Goal: Task Accomplishment & Management: Complete application form

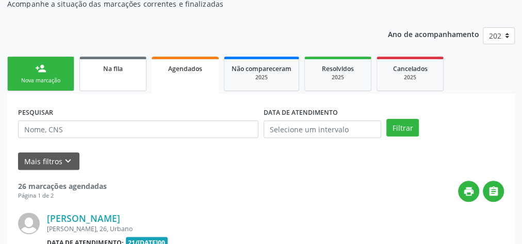
scroll to position [124, 0]
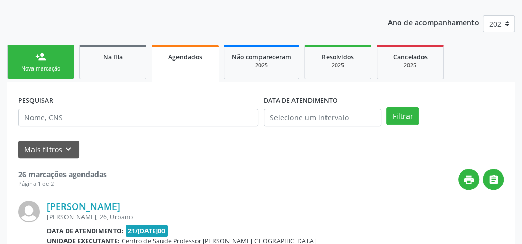
click at [51, 68] on div "Nova marcação" at bounding box center [41, 69] width 52 height 8
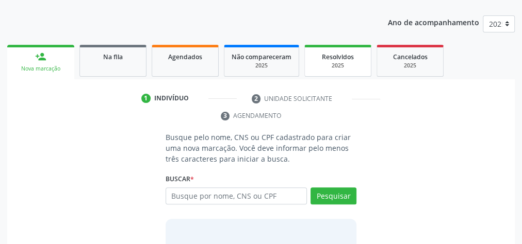
click at [330, 56] on span "Resolvidos" at bounding box center [338, 57] width 32 height 9
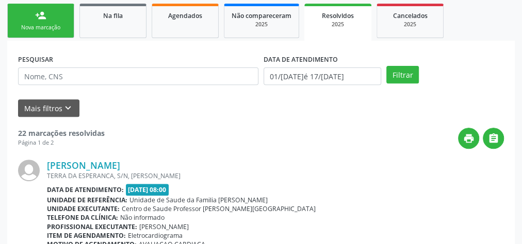
click at [346, 24] on div "2025" at bounding box center [337, 25] width 53 height 8
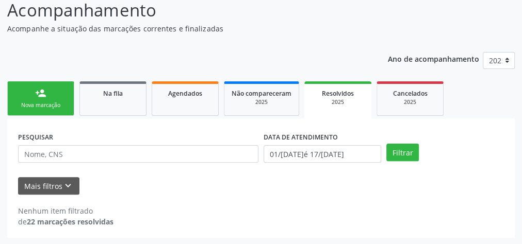
click at [336, 97] on span "Resolvidos" at bounding box center [338, 93] width 32 height 9
click at [415, 151] on button "Filtrar" at bounding box center [402, 153] width 32 height 18
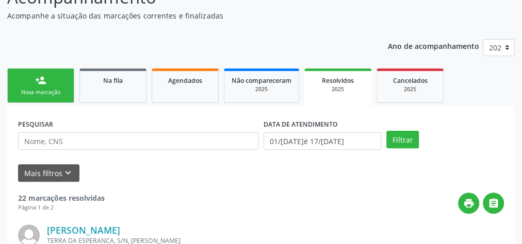
scroll to position [38, 0]
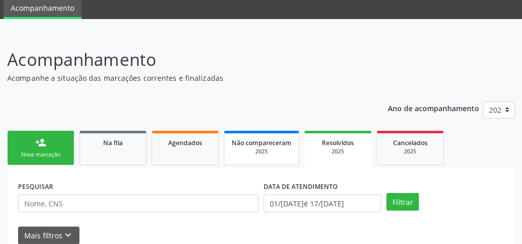
click at [258, 151] on div "2025" at bounding box center [262, 152] width 60 height 8
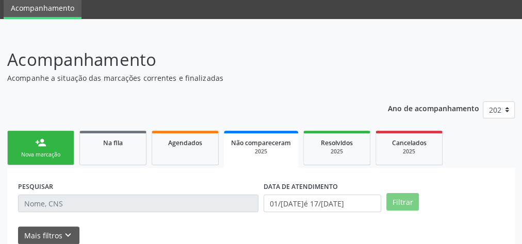
click at [262, 149] on div "2025" at bounding box center [261, 152] width 60 height 8
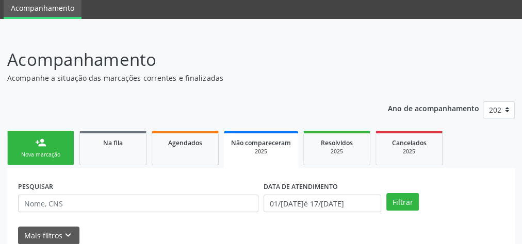
click at [262, 149] on div "2025" at bounding box center [261, 152] width 60 height 8
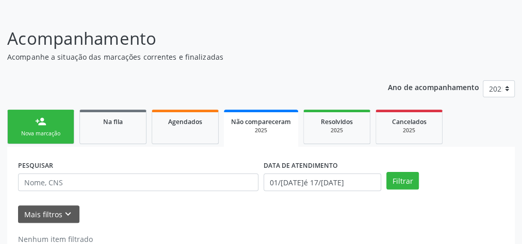
scroll to position [87, 0]
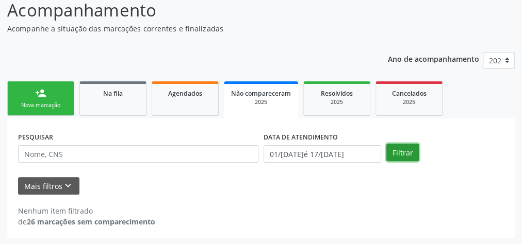
click at [394, 156] on button "Filtrar" at bounding box center [402, 153] width 32 height 18
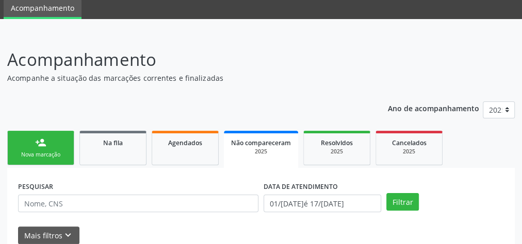
scroll to position [0, 0]
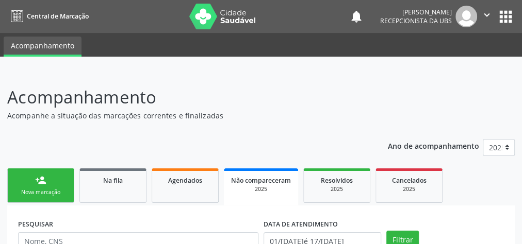
click at [255, 181] on span "Não compareceram" at bounding box center [261, 180] width 60 height 9
click at [37, 182] on div "person_add" at bounding box center [40, 180] width 11 height 11
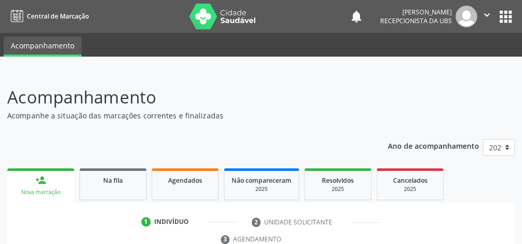
click at [0, 53] on ul "Acompanhamento" at bounding box center [261, 45] width 522 height 24
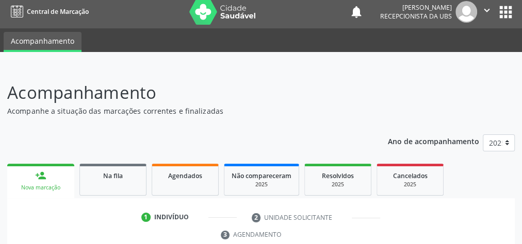
scroll to position [13, 0]
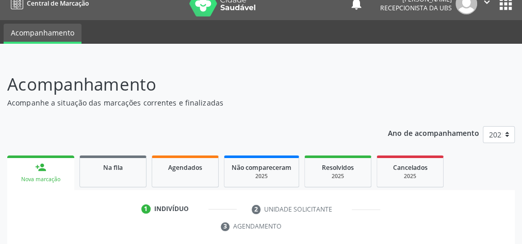
click at [6, 52] on div at bounding box center [261, 51] width 522 height 14
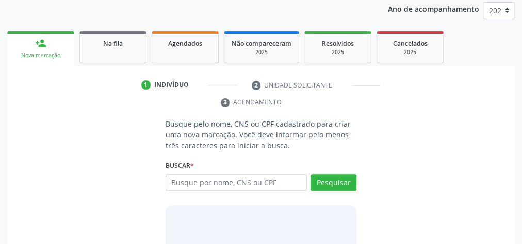
scroll to position [178, 0]
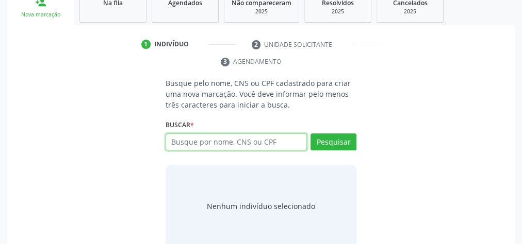
click at [222, 143] on input "text" at bounding box center [236, 143] width 141 height 18
click at [256, 136] on input "text" at bounding box center [236, 143] width 141 height 18
type input "706206509367663"
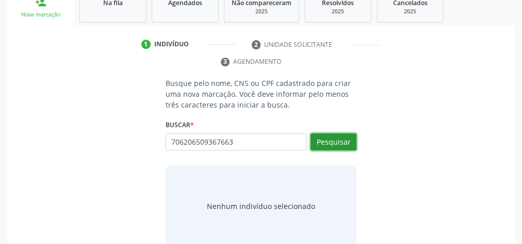
click at [335, 145] on button "Pesquisar" at bounding box center [333, 143] width 46 height 18
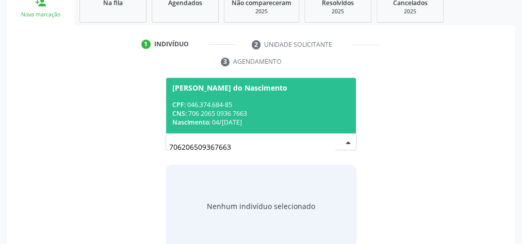
click at [305, 107] on div "CPF: 046.374.684-85" at bounding box center [260, 105] width 177 height 9
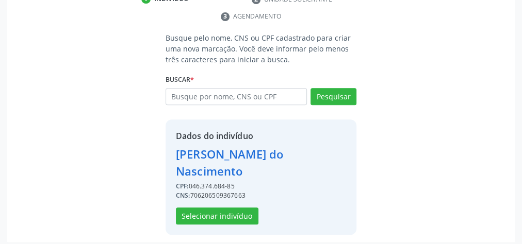
scroll to position [226, 0]
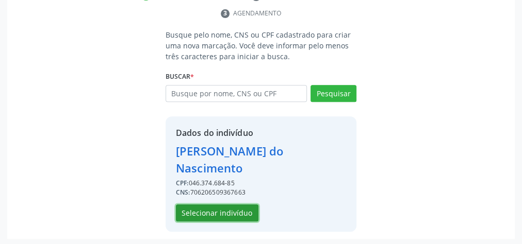
click at [225, 215] on button "Selecionar indivíduo" at bounding box center [217, 214] width 83 height 18
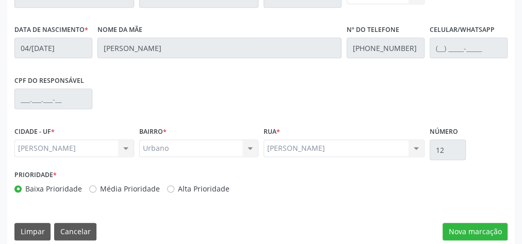
scroll to position [374, 0]
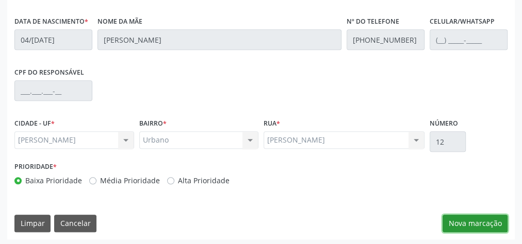
click at [487, 217] on button "Nova marcação" at bounding box center [474, 224] width 65 height 18
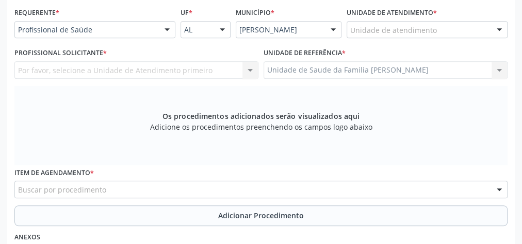
scroll to position [250, 0]
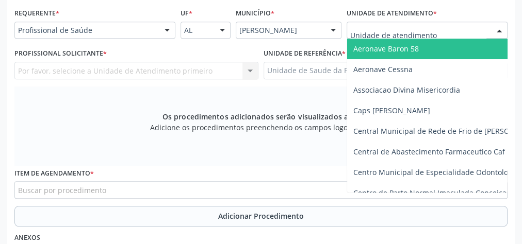
click at [441, 22] on div at bounding box center [427, 31] width 161 height 18
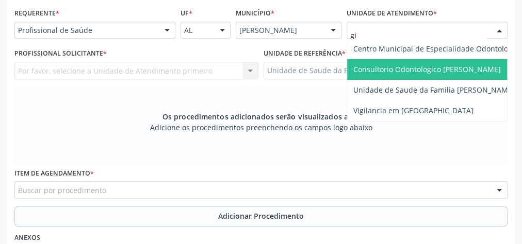
type input "gis"
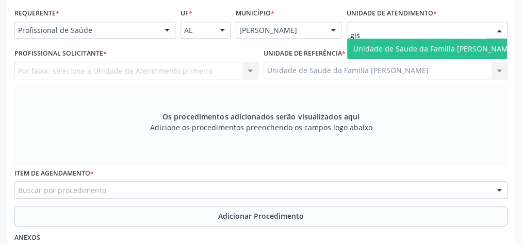
click at [431, 49] on span "Unidade de Saude da Familia [PERSON_NAME]" at bounding box center [433, 49] width 161 height 10
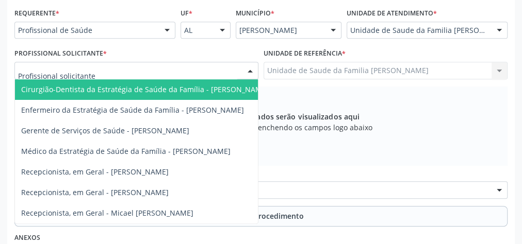
click at [254, 64] on div at bounding box center [249, 71] width 15 height 18
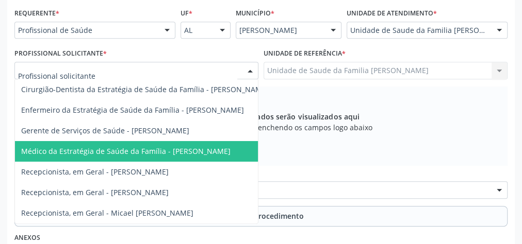
click at [195, 147] on span "Médico da Estratégia de Saúde da Família - [PERSON_NAME]" at bounding box center [125, 151] width 209 height 10
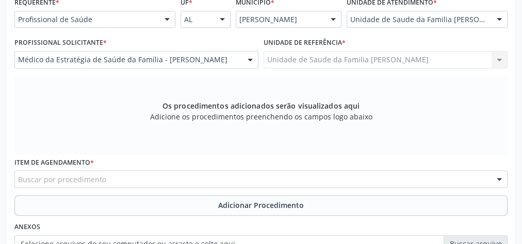
scroll to position [333, 0]
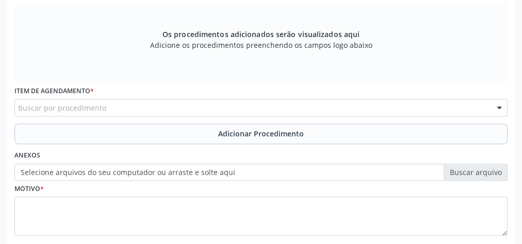
click at [220, 108] on div "Buscar por procedimento" at bounding box center [260, 108] width 493 height 18
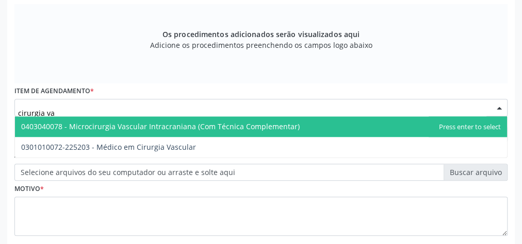
type input "cirurgia vas"
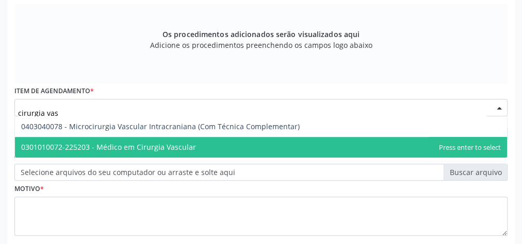
click at [179, 148] on span "0301010072-225203 - Médico em Cirurgia Vascular" at bounding box center [108, 147] width 175 height 10
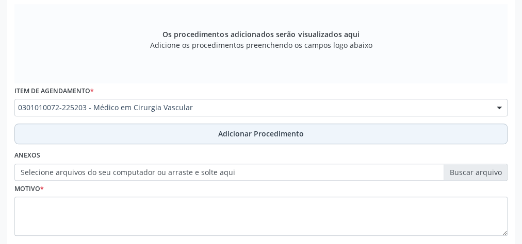
click at [280, 136] on span "Adicionar Procedimento" at bounding box center [261, 133] width 86 height 11
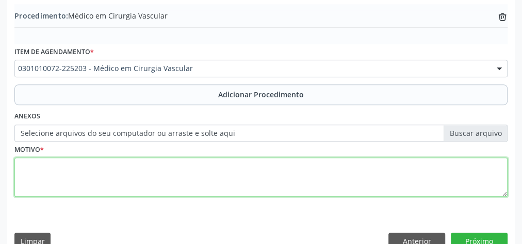
click at [260, 182] on textarea at bounding box center [260, 177] width 493 height 39
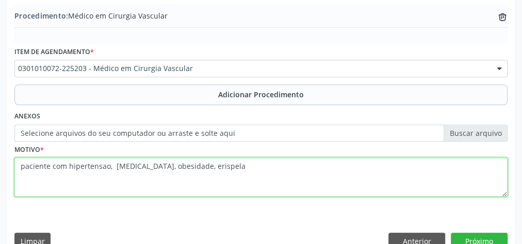
click at [196, 164] on textarea "paciente com hipertensao, diabetes, obesidade, erispela" at bounding box center [260, 177] width 493 height 39
click at [225, 158] on textarea "paciente com hipertensao, diabetes, obesidade, erisipela" at bounding box center [260, 177] width 493 height 39
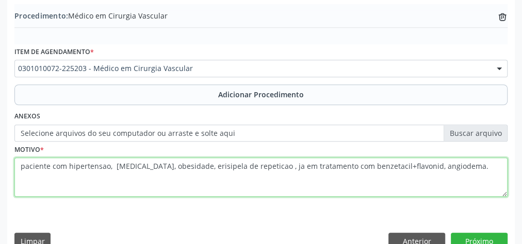
click at [358, 161] on textarea "paciente com hipertensao, diabetes, obesidade, erisipela de repeticao , ja em t…" at bounding box center [260, 177] width 493 height 39
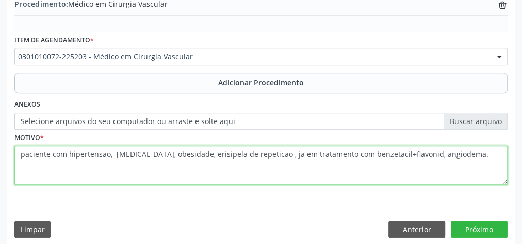
scroll to position [351, 0]
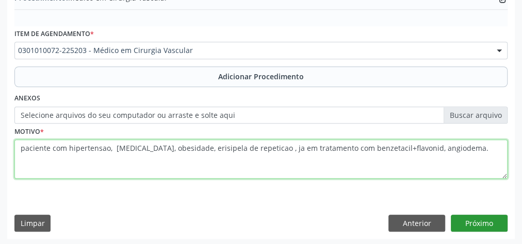
type textarea "paciente com hipertensao, diabetes, obesidade, erisipela de repeticao , ja em t…"
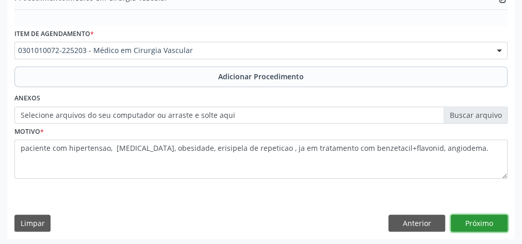
click at [475, 218] on button "Próximo" at bounding box center [479, 224] width 57 height 18
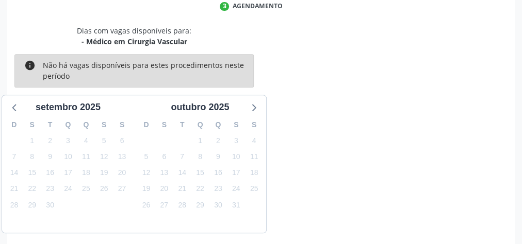
scroll to position [273, 0]
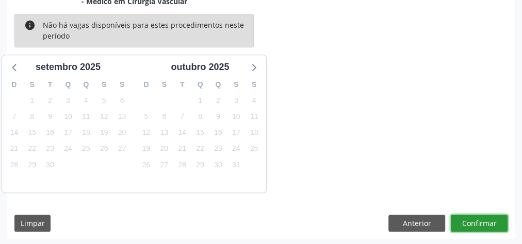
click at [475, 218] on button "Confirmar" at bounding box center [479, 224] width 57 height 18
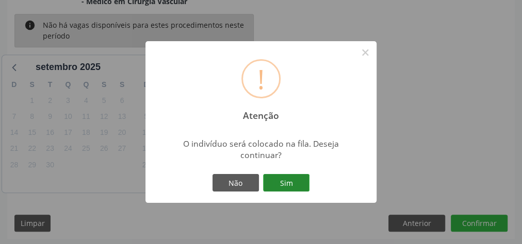
click at [303, 187] on button "Sim" at bounding box center [286, 183] width 46 height 18
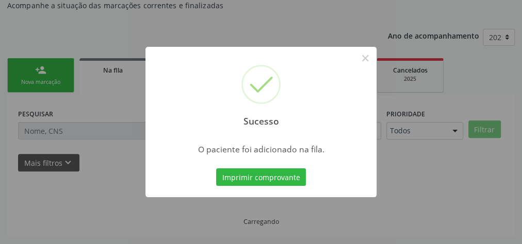
scroll to position [109, 0]
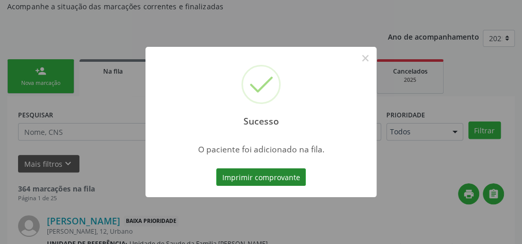
click at [269, 175] on button "Imprimir comprovante" at bounding box center [261, 178] width 90 height 18
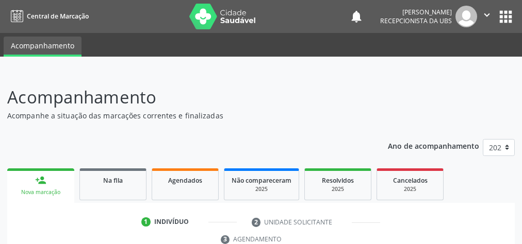
scroll to position [194, 0]
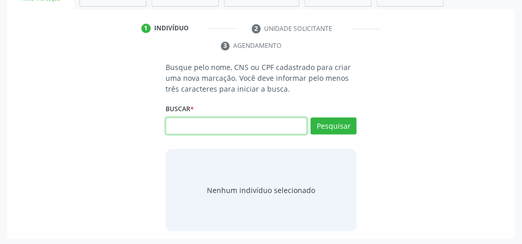
type input "v"
click at [217, 125] on input "v" at bounding box center [236, 127] width 141 height 18
type input "64412954404"
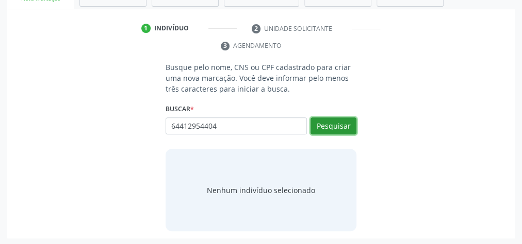
click at [344, 125] on button "Pesquisar" at bounding box center [333, 127] width 46 height 18
type input "64412954404"
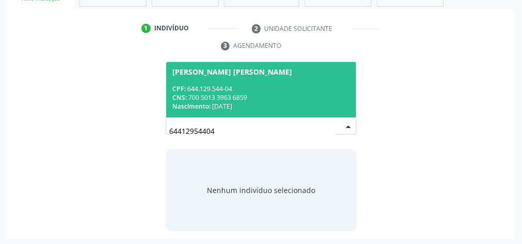
click at [243, 97] on div "CNS: 700 5013 3963 6859" at bounding box center [260, 97] width 177 height 9
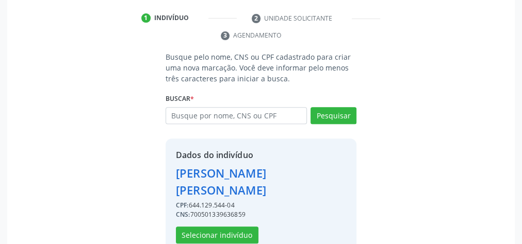
scroll to position [209, 0]
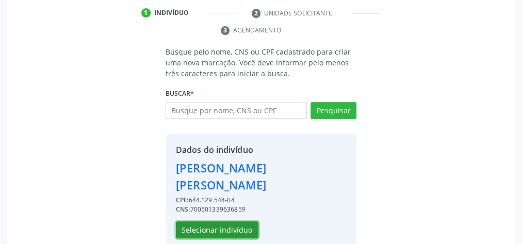
click at [232, 222] on button "Selecionar indivíduo" at bounding box center [217, 231] width 83 height 18
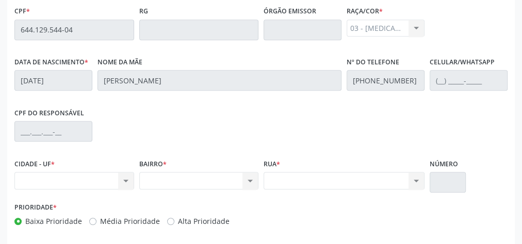
scroll to position [374, 0]
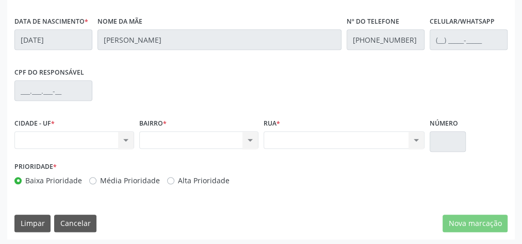
click at [110, 123] on div "CIDADE - UF * Nenhum resultado encontrado para: " " Não há nenhuma opção para s…" at bounding box center [74, 132] width 120 height 33
click at [112, 123] on div "CIDADE - UF * Nenhum resultado encontrado para: " " Não há nenhuma opção para s…" at bounding box center [74, 132] width 120 height 33
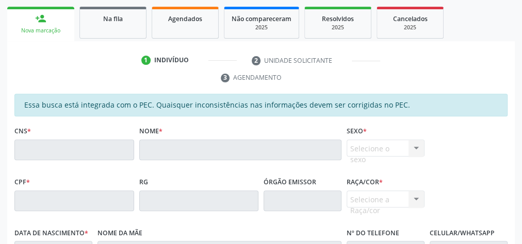
scroll to position [41, 0]
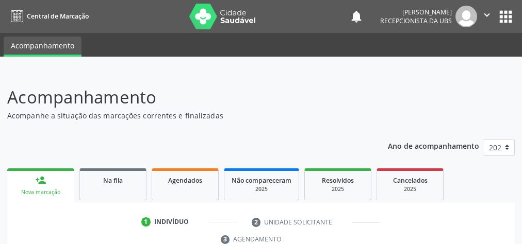
drag, startPoint x: 0, startPoint y: 0, endPoint x: 201, endPoint y: 193, distance: 278.7
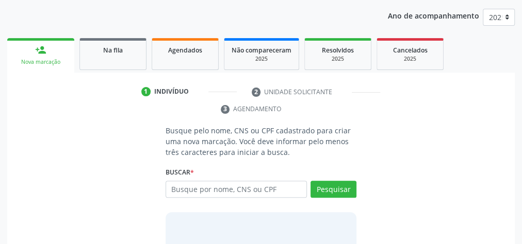
scroll to position [130, 0]
click at [201, 193] on input "text" at bounding box center [236, 190] width 141 height 18
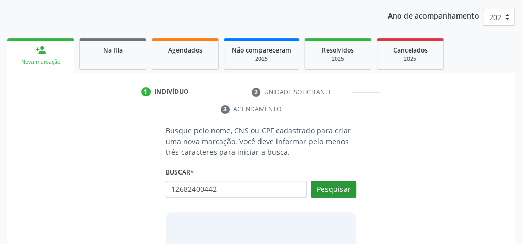
type input "12682400442"
click at [335, 185] on button "Pesquisar" at bounding box center [333, 190] width 46 height 18
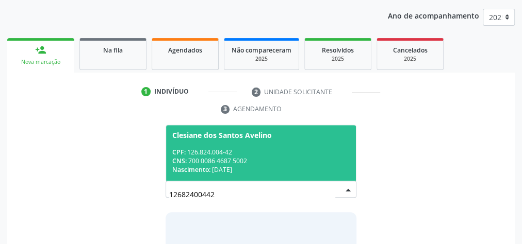
click at [293, 151] on div "CPF: 126.824.004-42" at bounding box center [260, 152] width 177 height 9
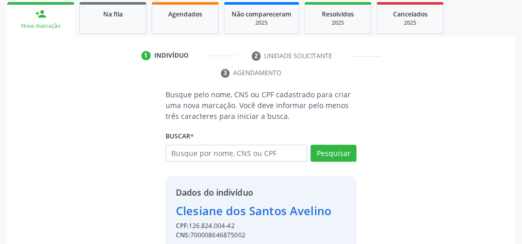
scroll to position [209, 0]
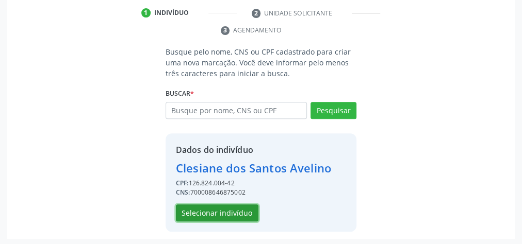
click at [219, 211] on button "Selecionar indivíduo" at bounding box center [217, 214] width 83 height 18
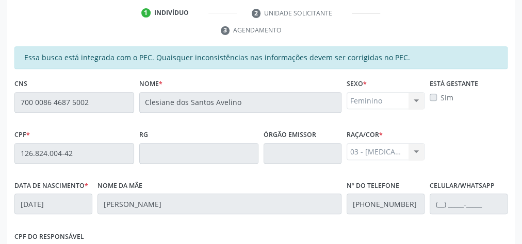
scroll to position [374, 0]
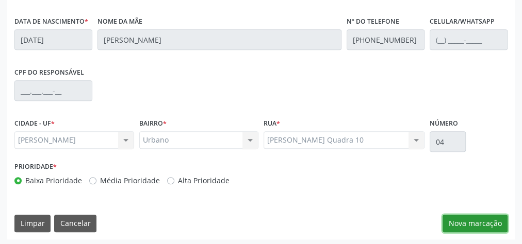
click at [471, 222] on button "Nova marcação" at bounding box center [474, 224] width 65 height 18
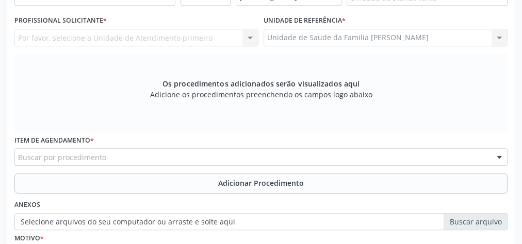
scroll to position [209, 0]
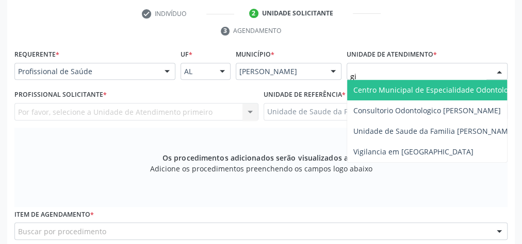
type input "gis"
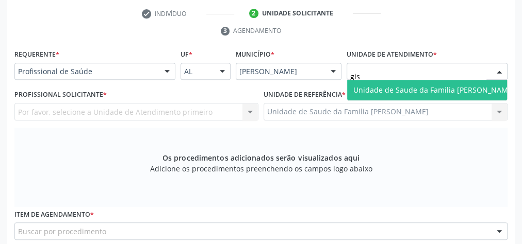
click at [418, 82] on span "Unidade de Saude da Familia [PERSON_NAME]" at bounding box center [434, 90] width 174 height 21
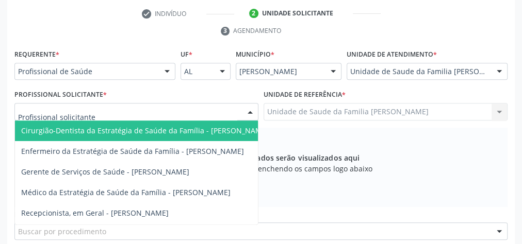
click at [251, 111] on div at bounding box center [249, 113] width 15 height 18
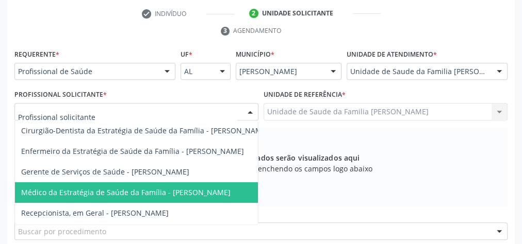
click at [159, 188] on span "Médico da Estratégia de Saúde da Família - [PERSON_NAME]" at bounding box center [125, 193] width 209 height 10
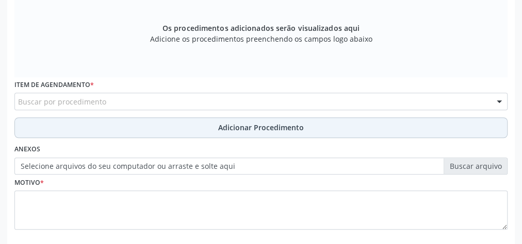
scroll to position [291, 0]
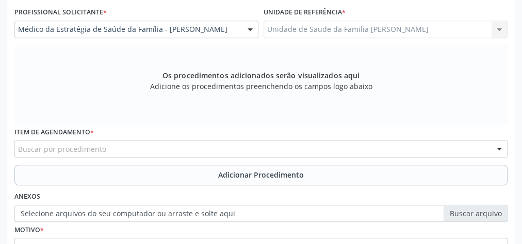
click at [198, 143] on div "Buscar por procedimento" at bounding box center [260, 149] width 493 height 18
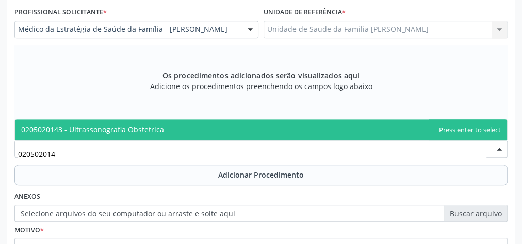
type input "0205020143"
click at [147, 126] on span "0205020143 - Ultrassonografia Obstetrica" at bounding box center [92, 130] width 143 height 10
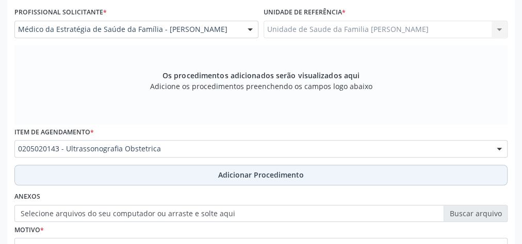
click at [271, 171] on span "Adicionar Procedimento" at bounding box center [261, 175] width 86 height 11
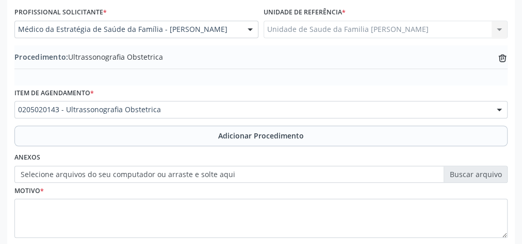
scroll to position [333, 0]
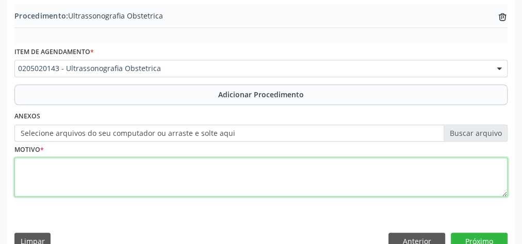
click at [145, 166] on textarea at bounding box center [260, 177] width 493 height 39
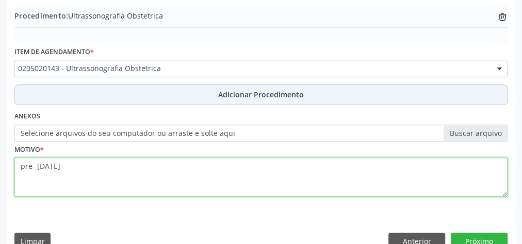
scroll to position [351, 0]
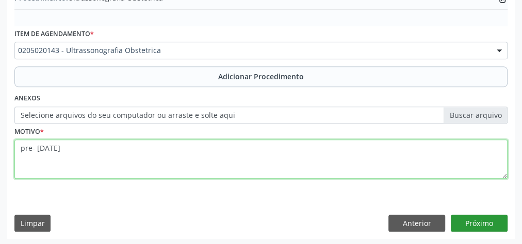
type textarea "pre- natal"
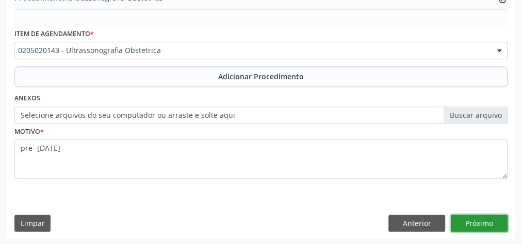
click at [485, 221] on button "Próximo" at bounding box center [479, 224] width 57 height 18
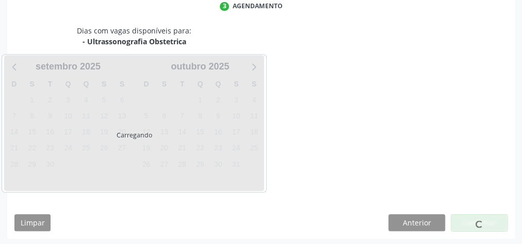
scroll to position [273, 0]
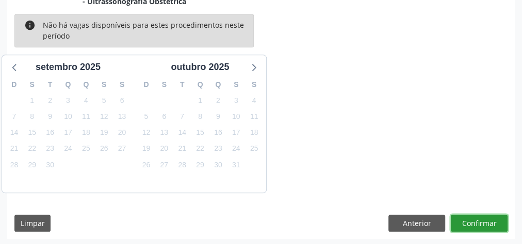
click at [485, 221] on button "Confirmar" at bounding box center [479, 224] width 57 height 18
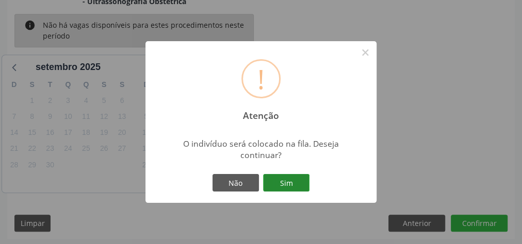
click at [289, 184] on button "Sim" at bounding box center [286, 183] width 46 height 18
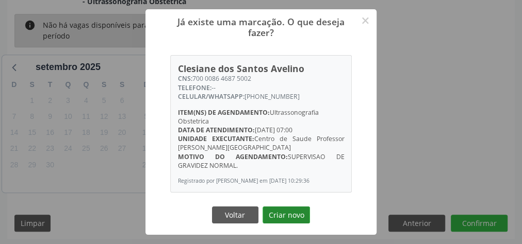
click at [286, 221] on button "Criar novo" at bounding box center [285, 216] width 47 height 18
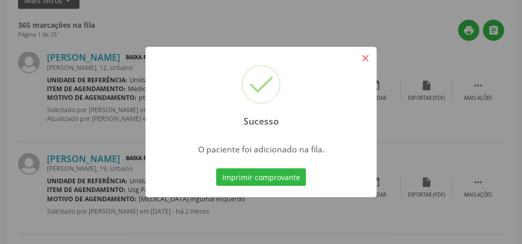
scroll to position [109, 0]
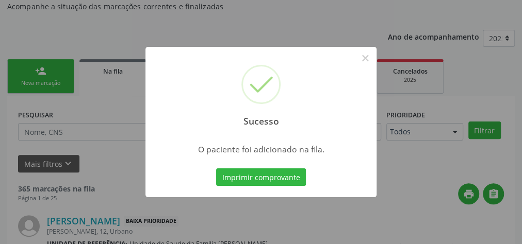
click at [375, 58] on div "Sucesso ×" at bounding box center [260, 91] width 231 height 89
click at [362, 60] on button "×" at bounding box center [365, 59] width 18 height 18
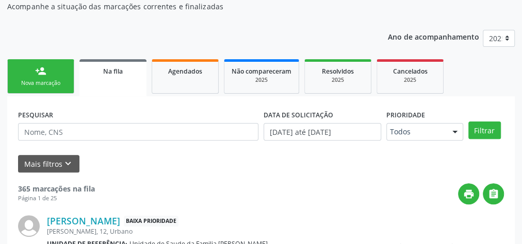
click at [64, 85] on div "Nova marcação" at bounding box center [41, 83] width 52 height 8
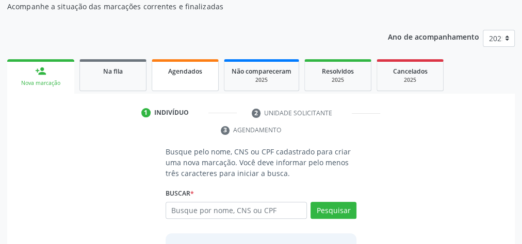
click at [195, 77] on link "Agendados" at bounding box center [185, 75] width 67 height 32
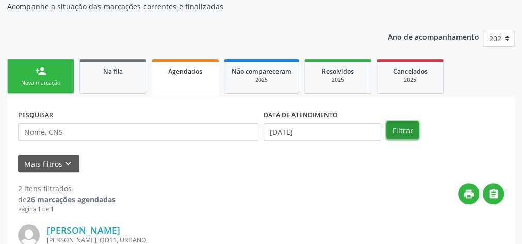
click at [407, 131] on button "Filtrar" at bounding box center [402, 131] width 32 height 18
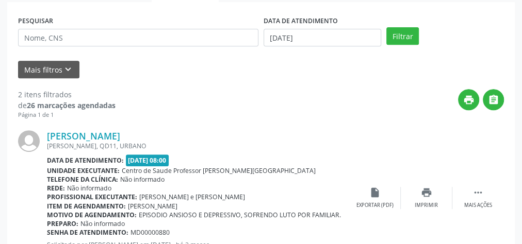
scroll to position [162, 0]
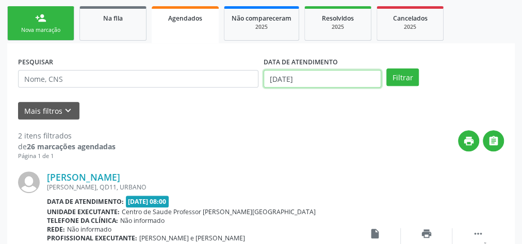
click at [275, 76] on input "17/09/2025" at bounding box center [323, 79] width 118 height 18
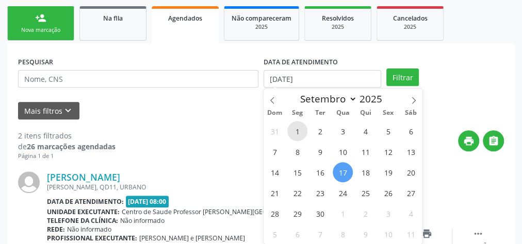
click at [295, 129] on span "1" at bounding box center [297, 131] width 20 height 20
type input "01/09/2025"
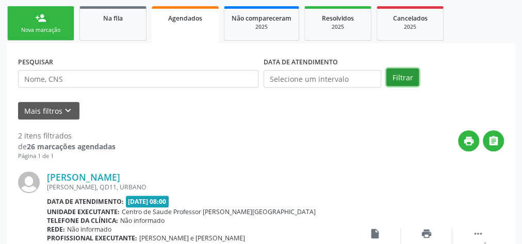
click at [406, 75] on button "Filtrar" at bounding box center [402, 78] width 32 height 18
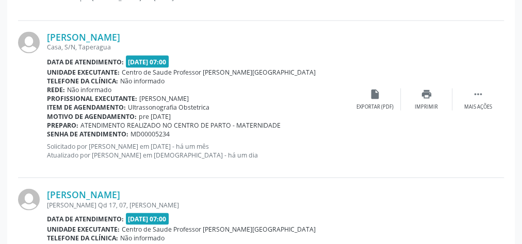
scroll to position [905, 0]
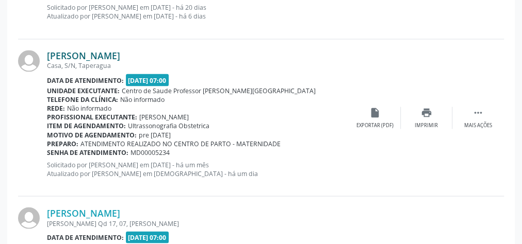
click at [117, 54] on link "Julia Maria Oliveira de Araujo" at bounding box center [83, 55] width 73 height 11
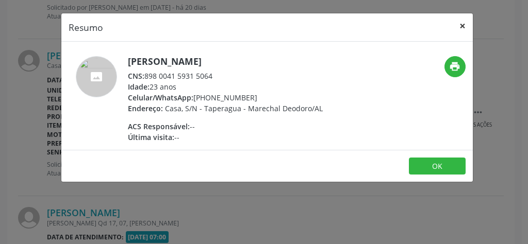
click at [463, 23] on button "×" at bounding box center [462, 25] width 21 height 25
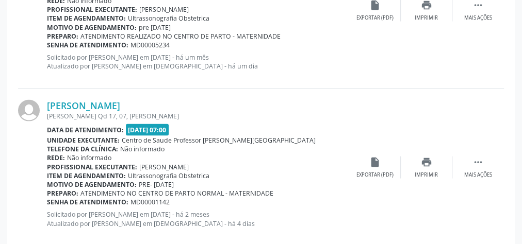
scroll to position [1029, 0]
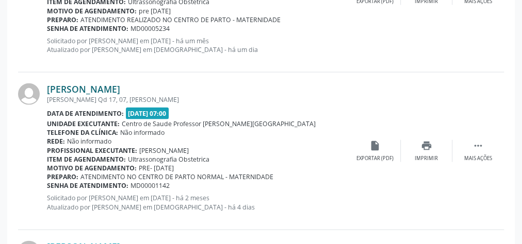
click at [94, 87] on link "Deisiane Emanuele Soares Amancio" at bounding box center [83, 89] width 73 height 11
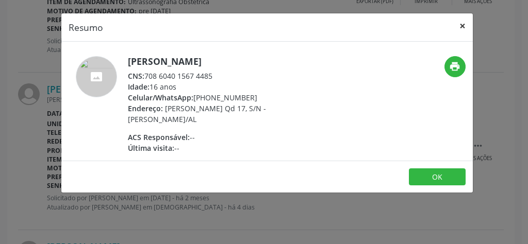
click at [464, 25] on button "×" at bounding box center [462, 25] width 21 height 25
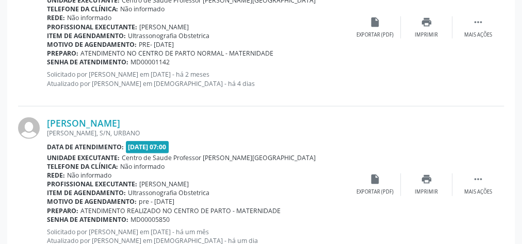
scroll to position [1194, 0]
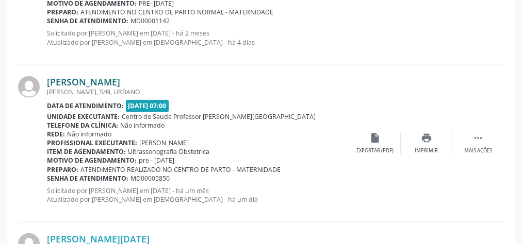
click at [102, 76] on link "Ana Karolyne da Silva Santos" at bounding box center [83, 81] width 73 height 11
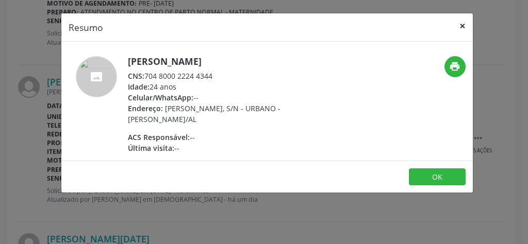
click at [463, 26] on button "×" at bounding box center [462, 25] width 21 height 25
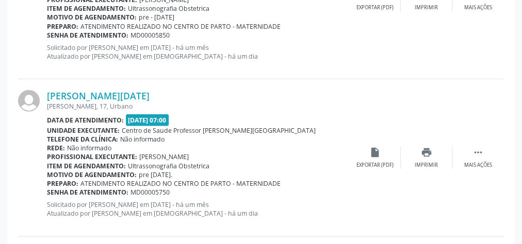
scroll to position [1359, 0]
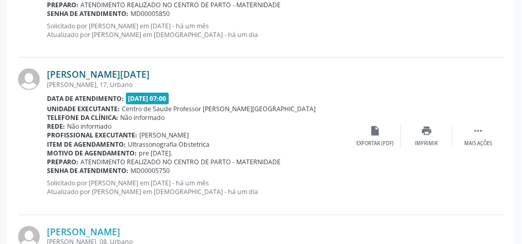
click at [103, 69] on link "Ana Lucia Lopes da Silva" at bounding box center [98, 74] width 103 height 11
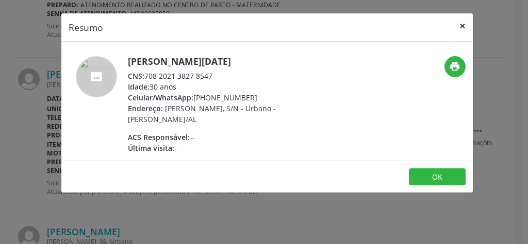
click at [461, 26] on button "×" at bounding box center [462, 25] width 21 height 25
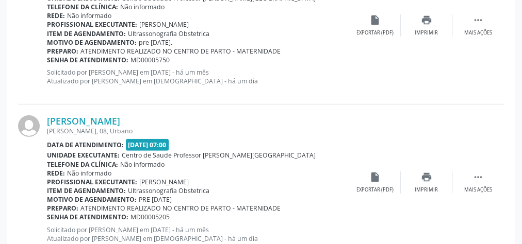
scroll to position [1483, 0]
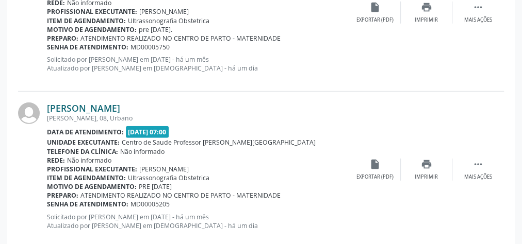
click at [108, 107] on link "Ana Carla Lopes da Silva" at bounding box center [83, 108] width 73 height 11
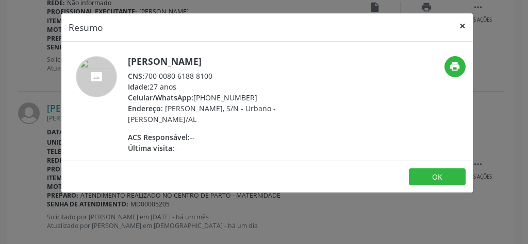
click at [468, 26] on button "×" at bounding box center [462, 25] width 21 height 25
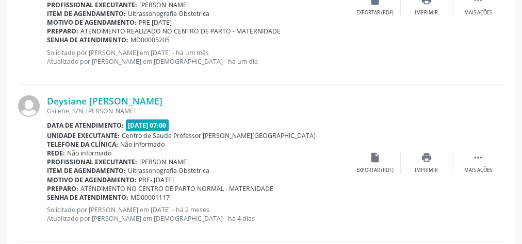
scroll to position [1648, 0]
click at [126, 98] on link "Deysiane Diana dos Santos" at bounding box center [105, 100] width 116 height 11
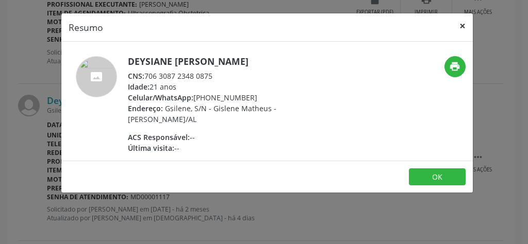
click at [465, 23] on button "×" at bounding box center [462, 25] width 21 height 25
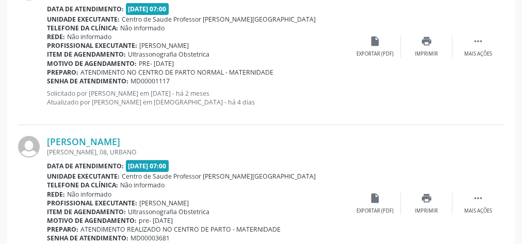
scroll to position [1771, 0]
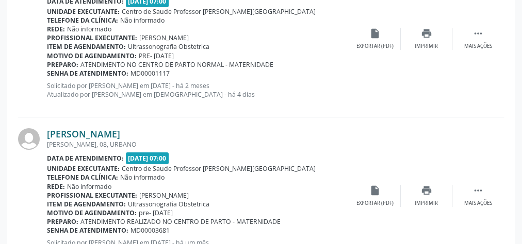
click at [111, 128] on link "Maria Natalia Ferreira Lima" at bounding box center [83, 133] width 73 height 11
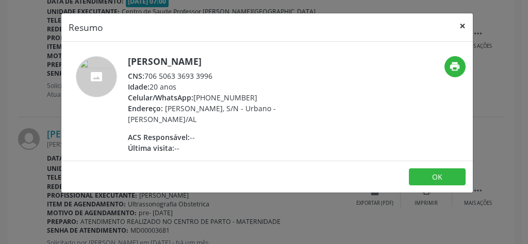
click at [466, 28] on button "×" at bounding box center [462, 25] width 21 height 25
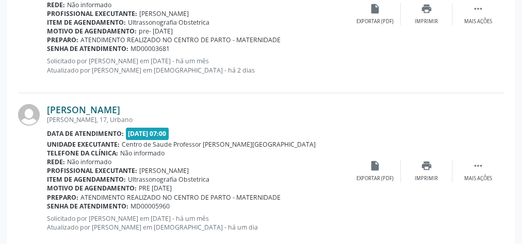
scroll to position [1978, 0]
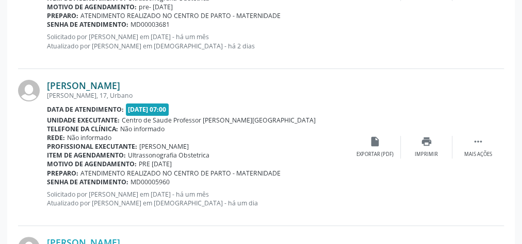
click at [88, 81] on link "Beatriz Soares Albuquerque Alves de Almeida" at bounding box center [83, 85] width 73 height 11
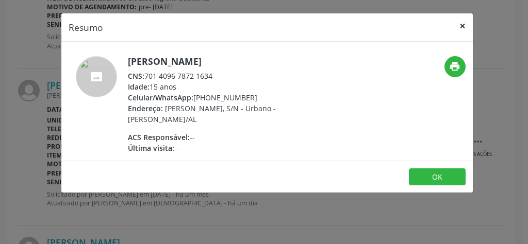
drag, startPoint x: 467, startPoint y: 25, endPoint x: 461, endPoint y: 26, distance: 6.2
click at [465, 25] on button "×" at bounding box center [462, 25] width 21 height 25
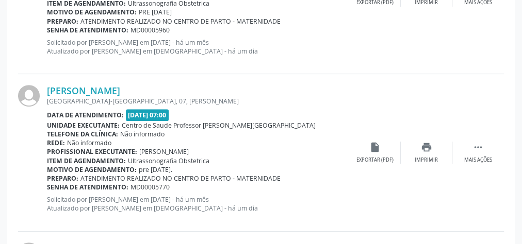
scroll to position [2143, 0]
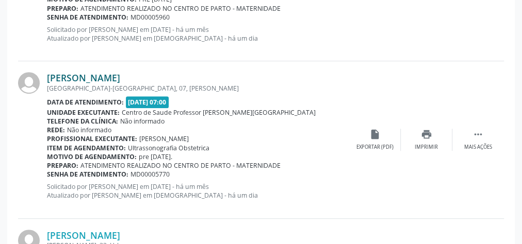
click at [93, 72] on link "Erika Ferreira da Silva" at bounding box center [83, 77] width 73 height 11
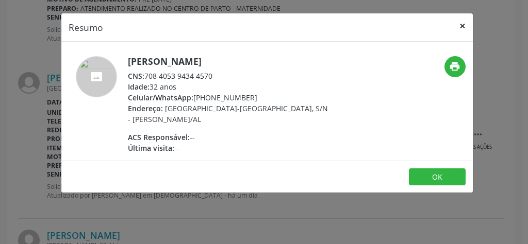
click at [466, 27] on button "×" at bounding box center [462, 25] width 21 height 25
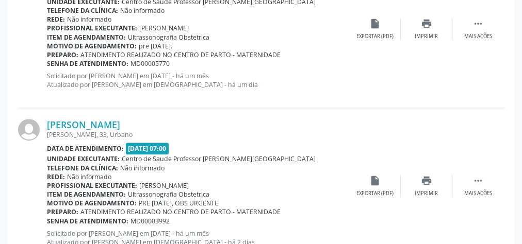
scroll to position [2267, 0]
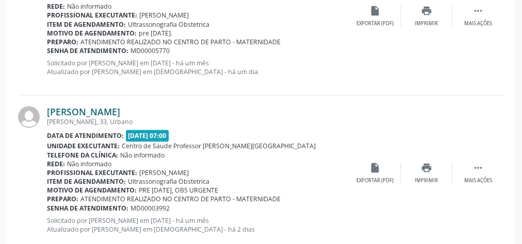
click at [105, 111] on link "Clarice Alves Mendonca" at bounding box center [83, 111] width 73 height 11
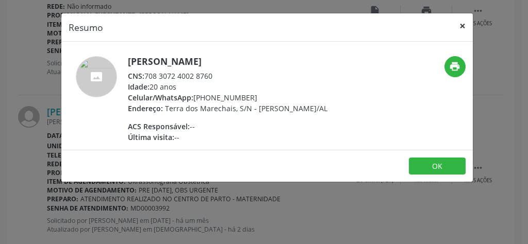
click at [464, 27] on button "×" at bounding box center [462, 25] width 21 height 25
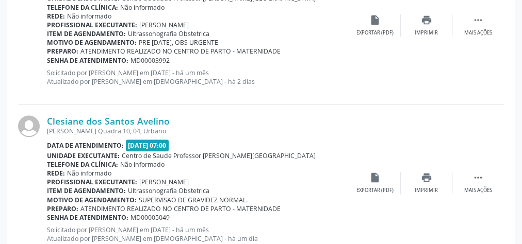
scroll to position [2432, 0]
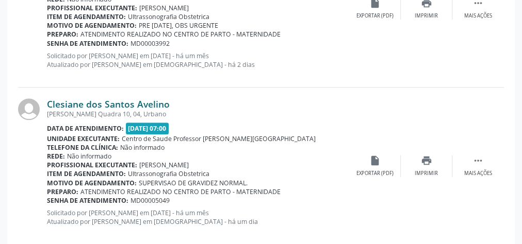
click at [110, 99] on link "Clesiane dos Santos Avelino" at bounding box center [108, 104] width 123 height 11
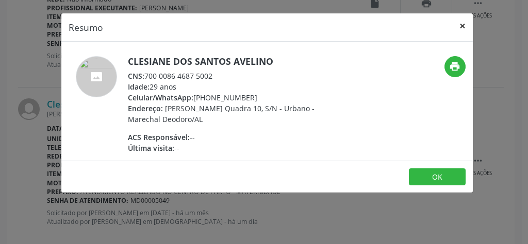
click at [463, 26] on button "×" at bounding box center [462, 25] width 21 height 25
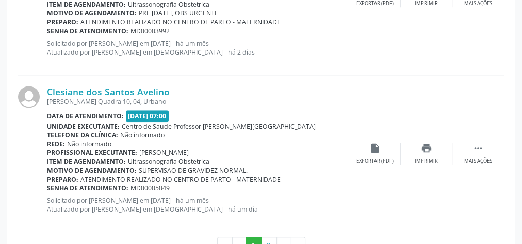
scroll to position [2473, 0]
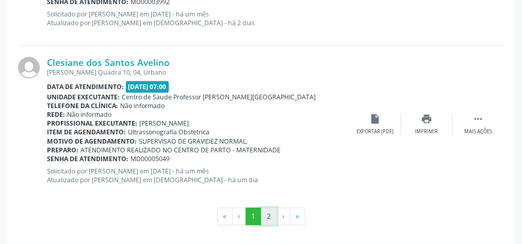
click at [267, 214] on button "2" at bounding box center [269, 217] width 16 height 18
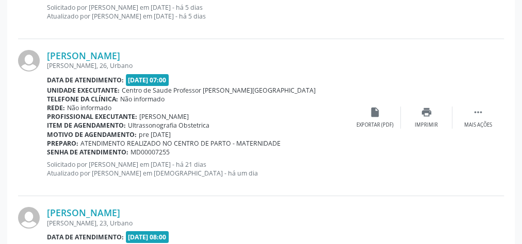
scroll to position [1680, 0]
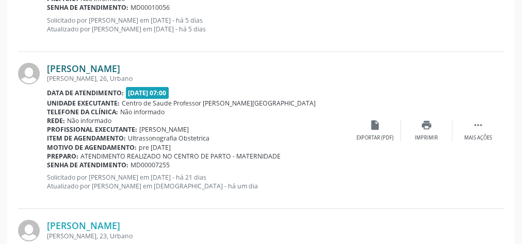
click at [110, 68] on link "Marilene dos Santos" at bounding box center [83, 68] width 73 height 11
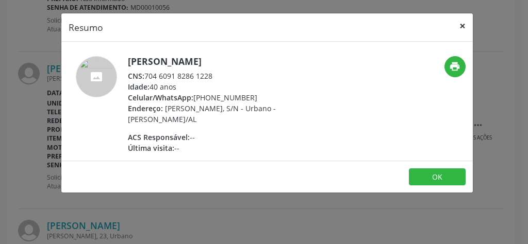
click at [467, 24] on button "×" at bounding box center [462, 25] width 21 height 25
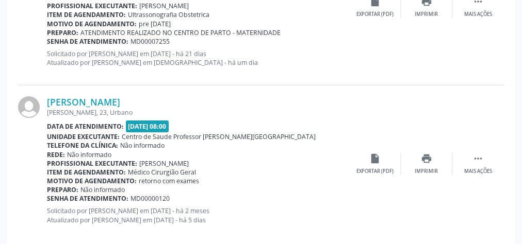
scroll to position [1845, 0]
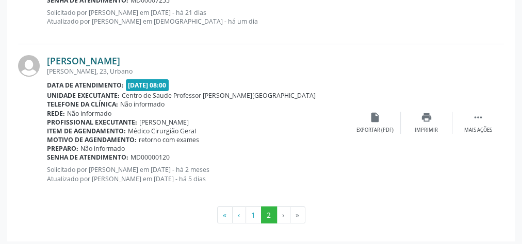
click at [110, 57] on link "Maria de Lourdes da Silva" at bounding box center [83, 60] width 73 height 11
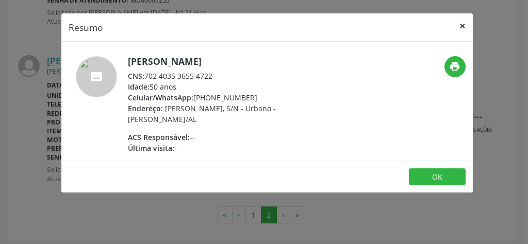
click at [462, 24] on button "×" at bounding box center [462, 25] width 21 height 25
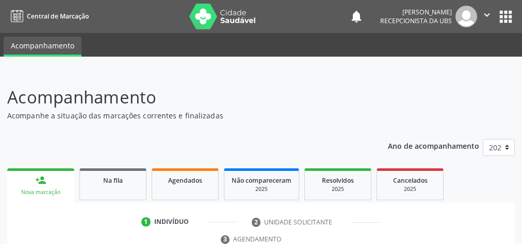
scroll to position [194, 0]
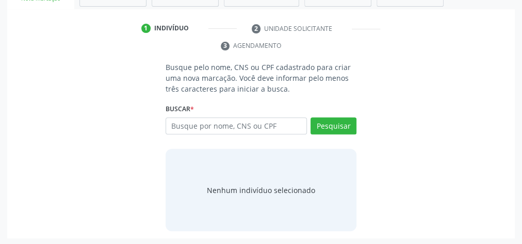
click at [187, 125] on input "text" at bounding box center [236, 127] width 141 height 18
type input "169443363441"
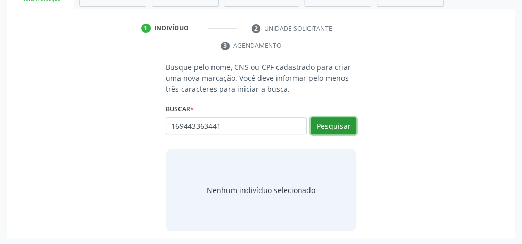
click at [342, 128] on button "Pesquisar" at bounding box center [333, 127] width 46 height 18
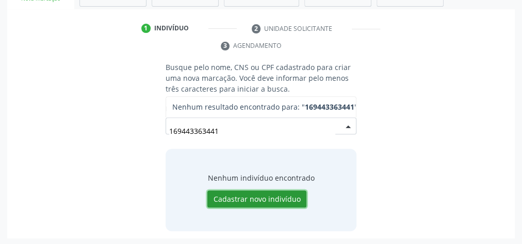
click at [269, 196] on button "Cadastrar novo indivíduo" at bounding box center [256, 200] width 99 height 18
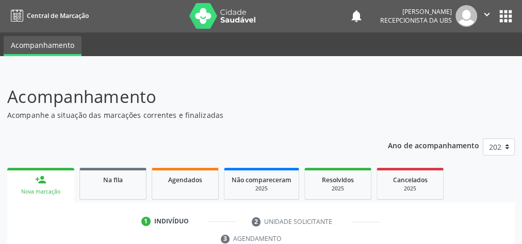
scroll to position [0, 0]
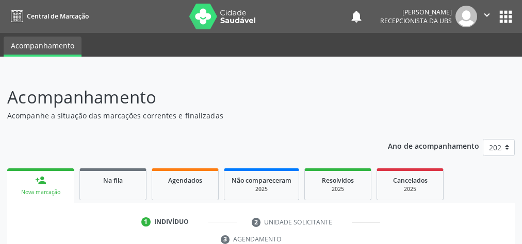
scroll to position [194, 0]
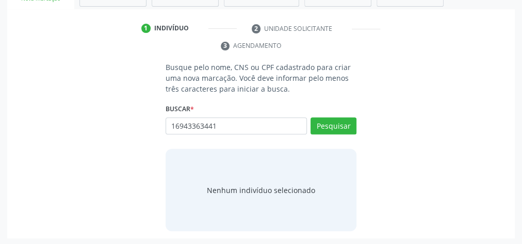
type input "16943363441"
click at [337, 118] on button "Pesquisar" at bounding box center [333, 127] width 46 height 18
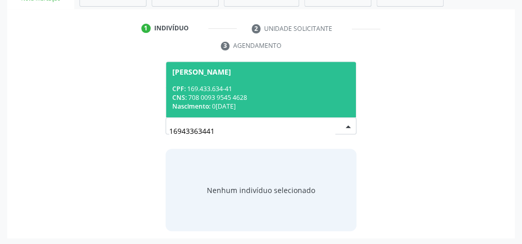
click at [291, 99] on div "CNS: 708 0093 9545 4628" at bounding box center [260, 97] width 177 height 9
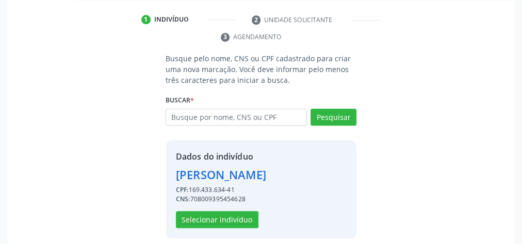
scroll to position [209, 0]
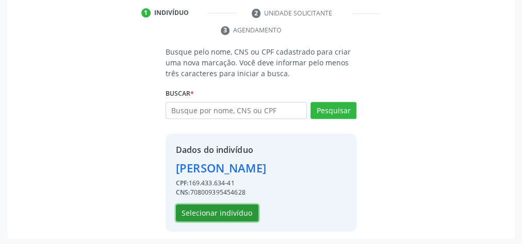
click at [205, 209] on button "Selecionar indivíduo" at bounding box center [217, 214] width 83 height 18
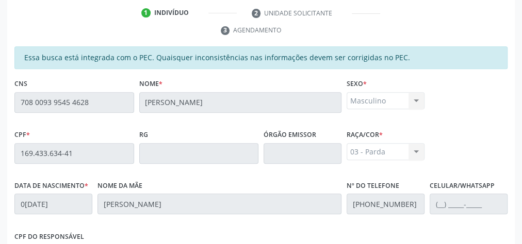
scroll to position [374, 0]
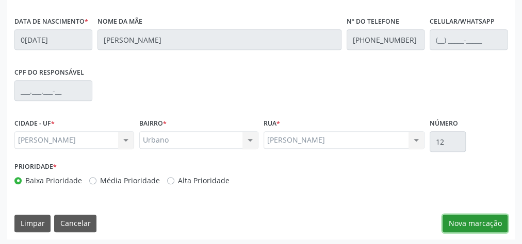
click at [472, 221] on button "Nova marcação" at bounding box center [474, 224] width 65 height 18
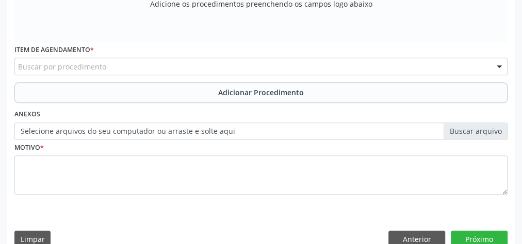
scroll to position [250, 0]
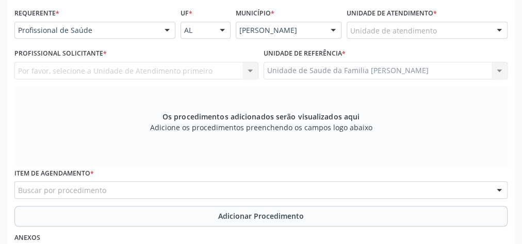
click at [460, 30] on div "Unidade de atendimento" at bounding box center [427, 31] width 161 height 18
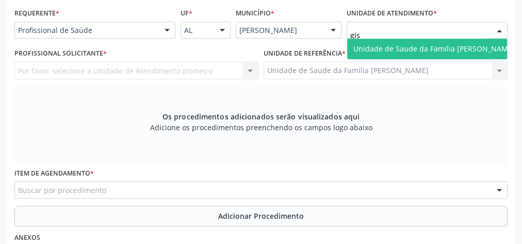
click at [411, 42] on span "Unidade de Saude da Familia [PERSON_NAME]" at bounding box center [434, 49] width 174 height 21
type input "gis"
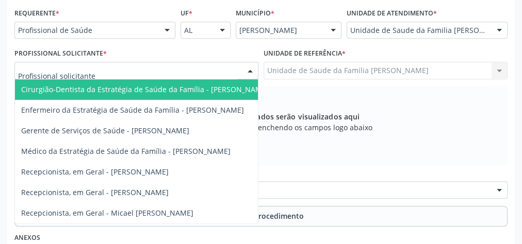
click at [250, 69] on div at bounding box center [249, 71] width 15 height 18
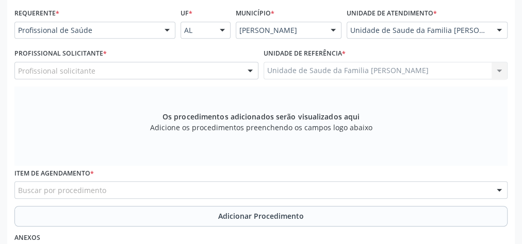
click at [500, 26] on div at bounding box center [498, 31] width 15 height 18
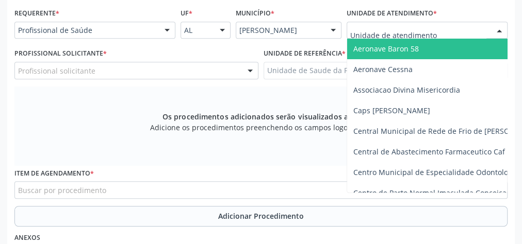
click at [458, 31] on input "text" at bounding box center [418, 35] width 136 height 21
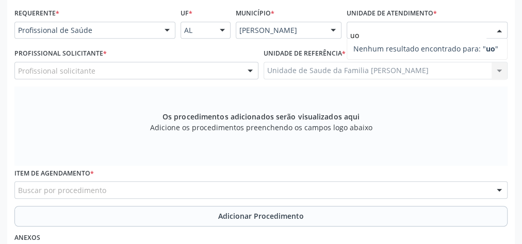
type input "u"
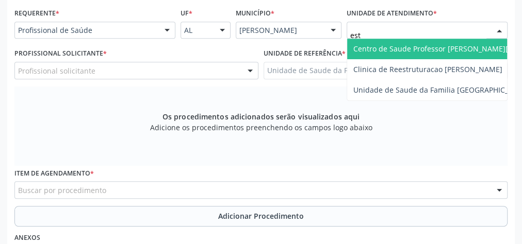
type input "esta"
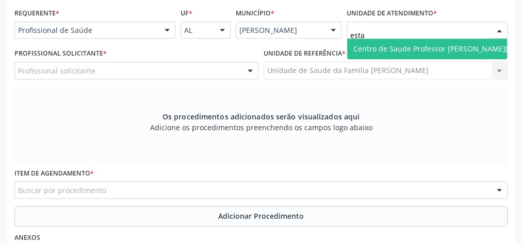
click at [441, 45] on span "Centro de Saude Professor [PERSON_NAME][GEOGRAPHIC_DATA]" at bounding box center [465, 49] width 224 height 10
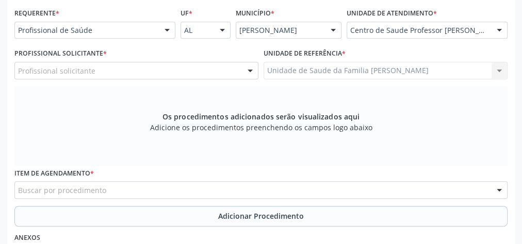
click at [229, 65] on div "Profissional solicitante" at bounding box center [136, 71] width 244 height 18
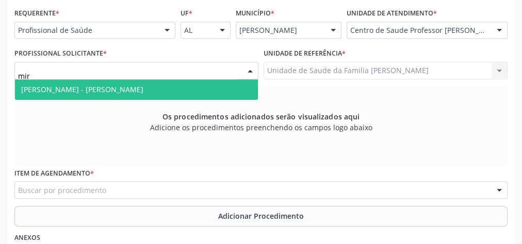
type input "mire"
click at [141, 87] on span "Médico Otorrinolaringologista - Mirella Kalyne Cavalcante Magalhaes" at bounding box center [82, 90] width 122 height 10
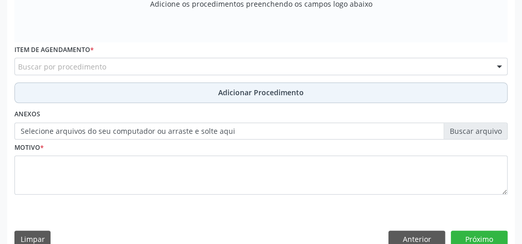
scroll to position [374, 0]
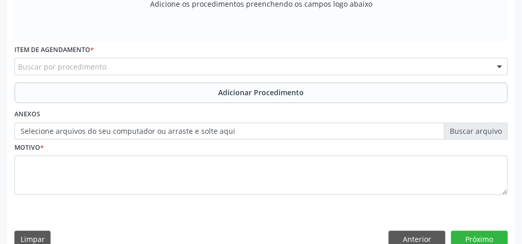
click at [221, 64] on div "Buscar por procedimento" at bounding box center [260, 67] width 493 height 18
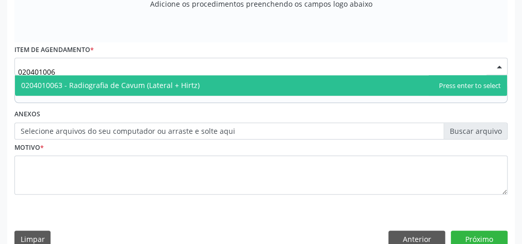
type input "0204010063"
click at [177, 80] on span "0204010063 - Radiografia de Cavum (Lateral + Hirtz)" at bounding box center [110, 85] width 178 height 10
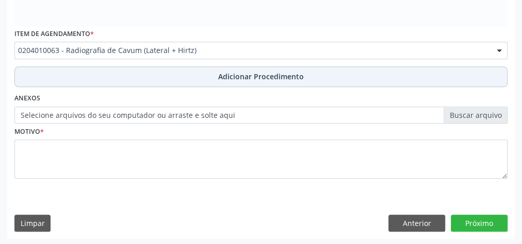
click at [290, 71] on span "Adicionar Procedimento" at bounding box center [261, 76] width 86 height 11
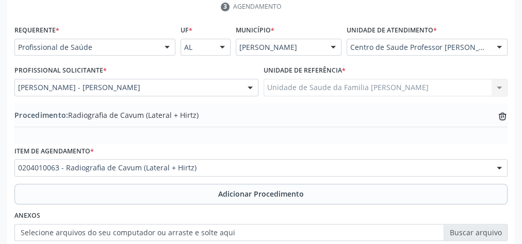
scroll to position [351, 0]
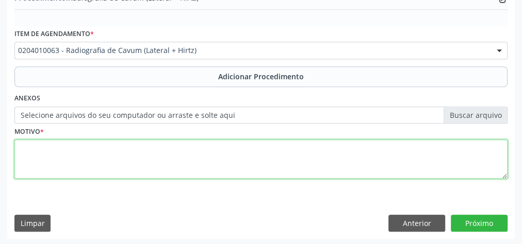
click at [207, 143] on textarea at bounding box center [260, 159] width 493 height 39
type textarea "roncos"
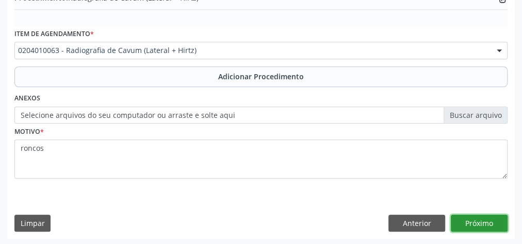
click at [494, 218] on button "Próximo" at bounding box center [479, 224] width 57 height 18
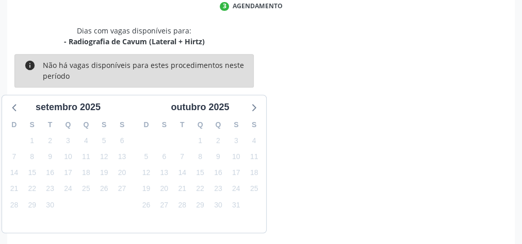
scroll to position [273, 0]
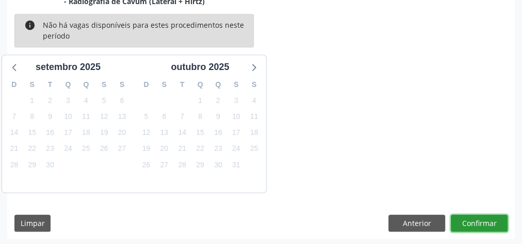
click at [480, 220] on button "Confirmar" at bounding box center [479, 224] width 57 height 18
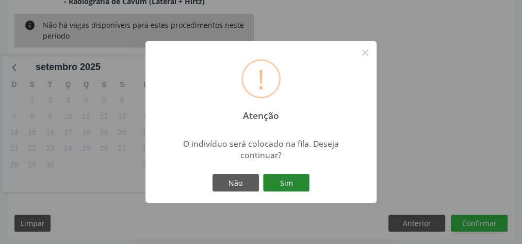
click at [303, 182] on button "Sim" at bounding box center [286, 183] width 46 height 18
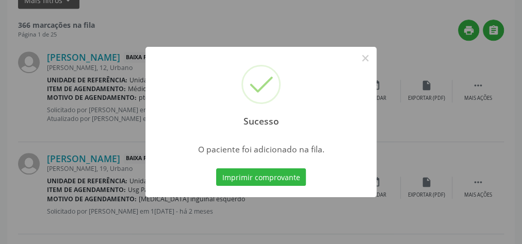
scroll to position [109, 0]
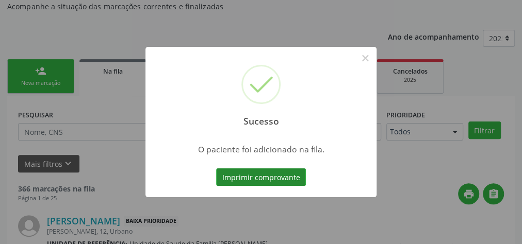
click at [295, 178] on button "Imprimir comprovante" at bounding box center [261, 178] width 90 height 18
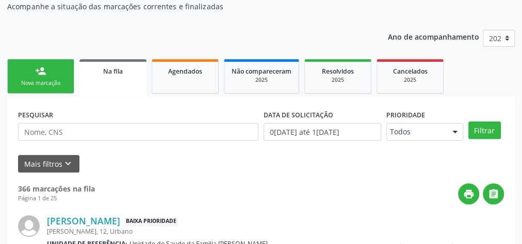
click at [41, 71] on div "person_add" at bounding box center [40, 70] width 11 height 11
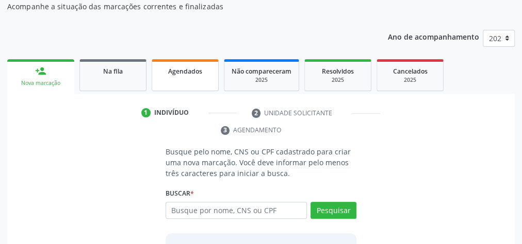
click at [182, 67] on span "Agendados" at bounding box center [185, 71] width 34 height 9
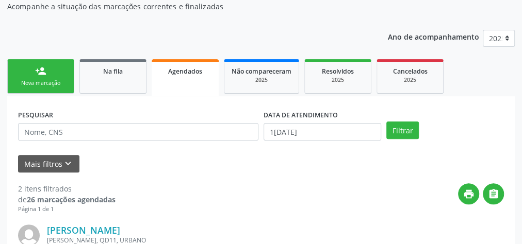
click at [196, 77] on link "Agendados" at bounding box center [185, 77] width 67 height 37
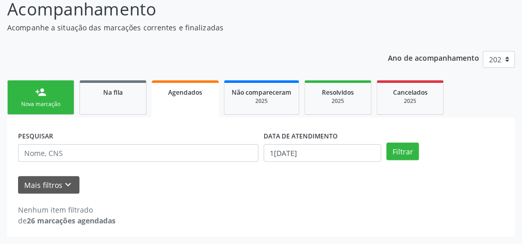
scroll to position [87, 0]
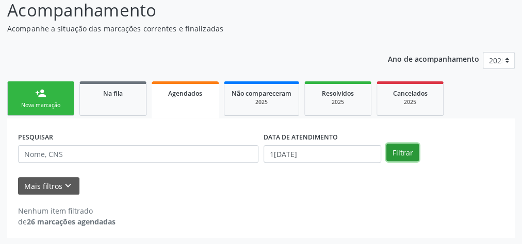
click at [402, 153] on button "Filtrar" at bounding box center [402, 153] width 32 height 18
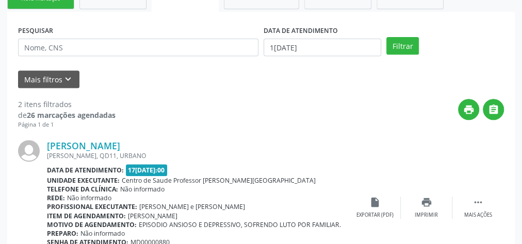
scroll to position [121, 0]
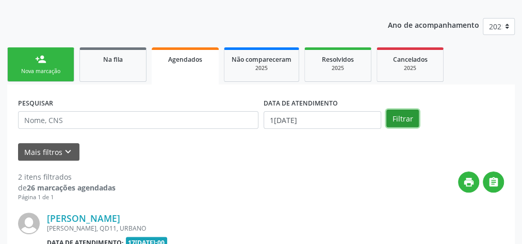
click at [396, 118] on button "Filtrar" at bounding box center [402, 119] width 32 height 18
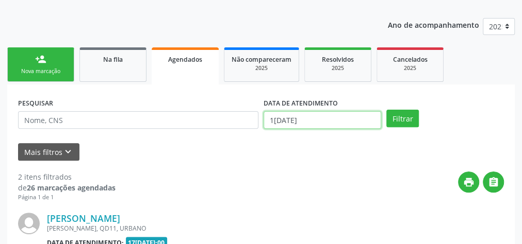
click at [275, 119] on input "1[DATE]" at bounding box center [323, 120] width 118 height 18
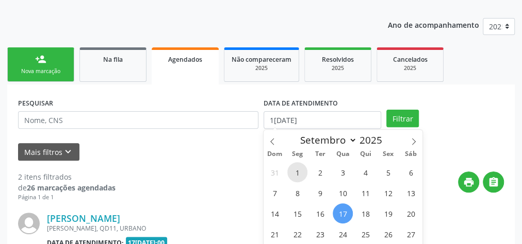
click at [303, 173] on span "1" at bounding box center [297, 172] width 20 height 20
type input "0[DATE]"
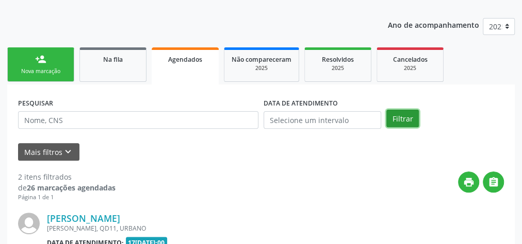
click at [399, 118] on button "Filtrar" at bounding box center [402, 119] width 32 height 18
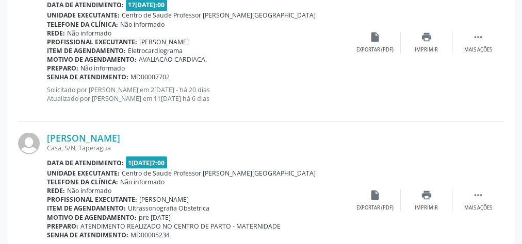
scroll to position [864, 0]
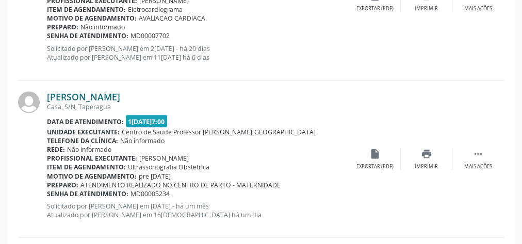
click at [120, 99] on link "[PERSON_NAME]" at bounding box center [83, 96] width 73 height 11
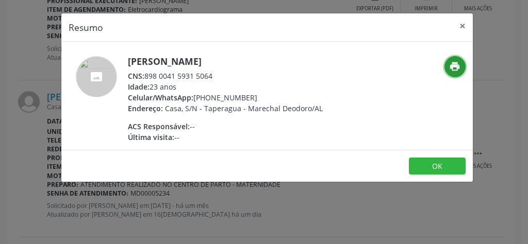
click at [463, 64] on button "print" at bounding box center [455, 66] width 21 height 21
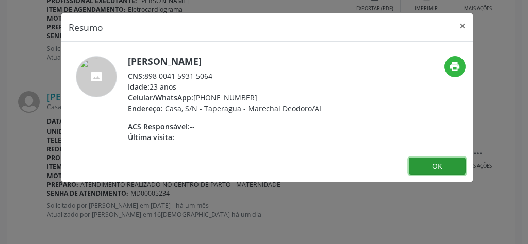
click at [438, 168] on button "OK" at bounding box center [437, 167] width 57 height 18
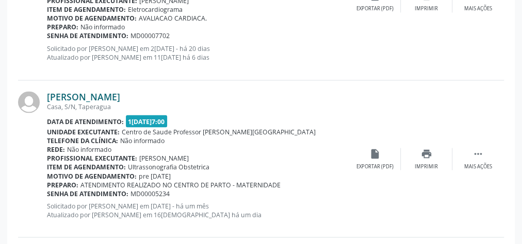
click at [120, 94] on link "[PERSON_NAME]" at bounding box center [83, 96] width 73 height 11
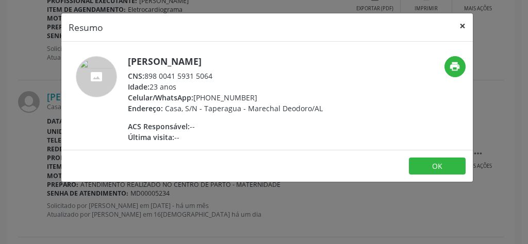
click at [465, 24] on button "×" at bounding box center [462, 25] width 21 height 25
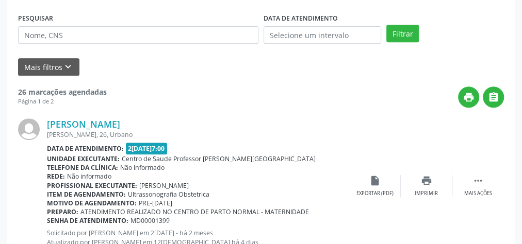
scroll to position [222, 0]
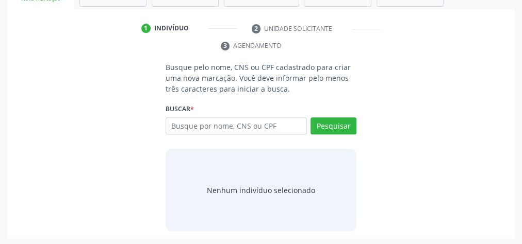
scroll to position [194, 0]
click at [221, 122] on input "text" at bounding box center [236, 127] width 141 height 18
type input "704002391454861"
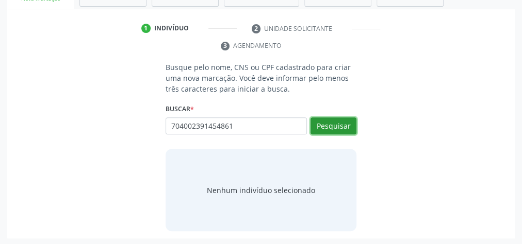
click at [322, 123] on button "Pesquisar" at bounding box center [333, 127] width 46 height 18
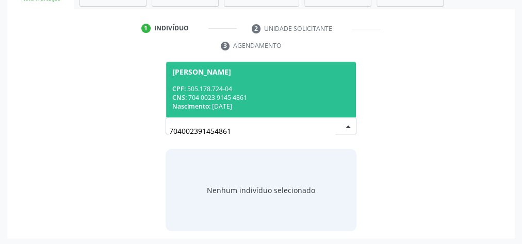
click at [300, 98] on div "CNS: 704 0023 9145 4861" at bounding box center [260, 97] width 177 height 9
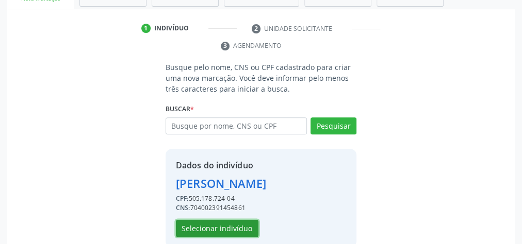
click at [226, 227] on button "Selecionar indivíduo" at bounding box center [217, 229] width 83 height 18
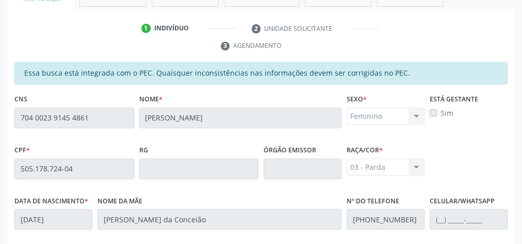
scroll to position [374, 0]
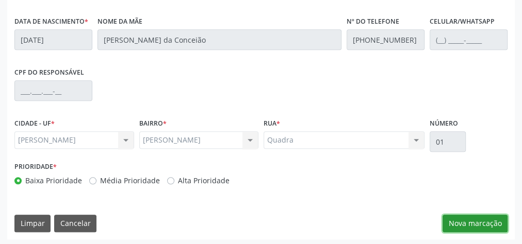
click at [474, 222] on button "Nova marcação" at bounding box center [474, 224] width 65 height 18
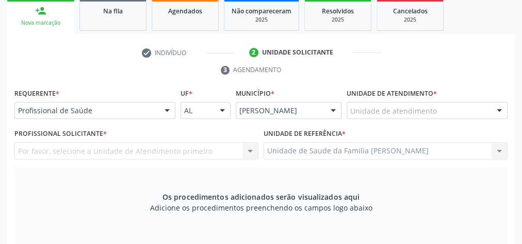
scroll to position [168, 0]
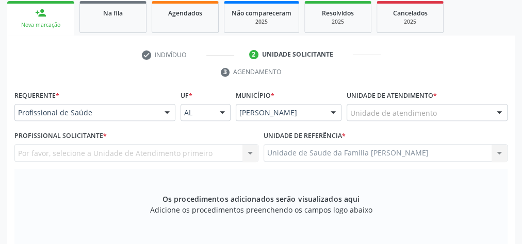
click at [442, 108] on div "Unidade de atendimento" at bounding box center [427, 113] width 161 height 18
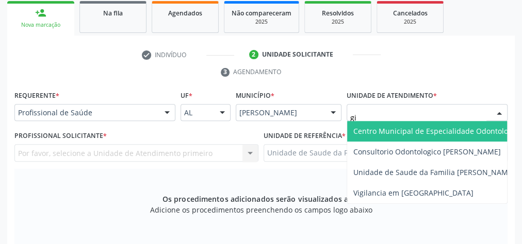
type input "gis"
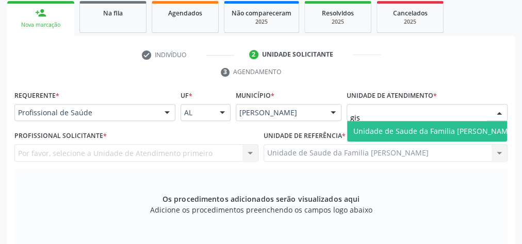
click at [439, 126] on span "Unidade de Saude da Familia [PERSON_NAME]" at bounding box center [433, 131] width 161 height 10
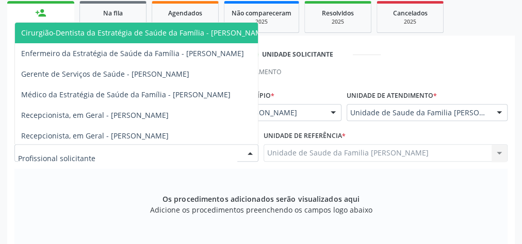
click at [211, 151] on div at bounding box center [136, 153] width 244 height 18
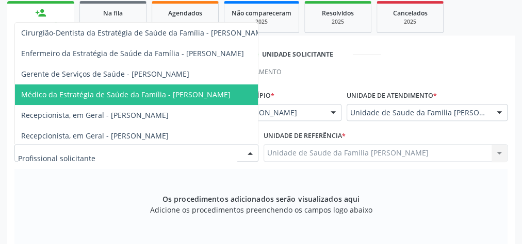
click at [174, 91] on span "Médico da Estratégia de Saúde da Família - [PERSON_NAME]" at bounding box center [125, 95] width 209 height 10
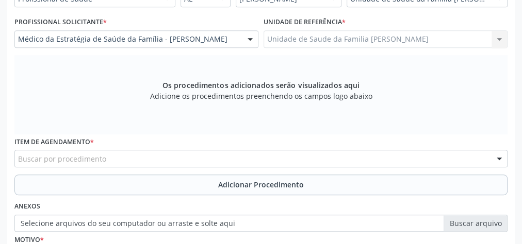
scroll to position [333, 0]
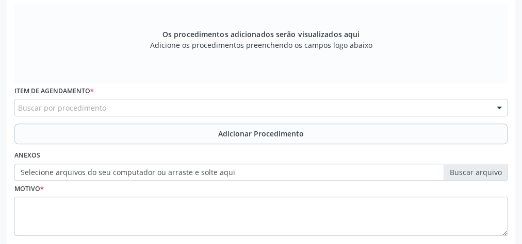
click at [245, 101] on div "Buscar por procedimento" at bounding box center [260, 108] width 493 height 18
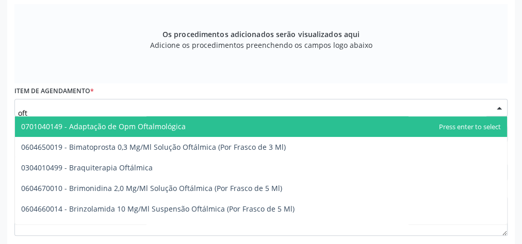
type input "ofta"
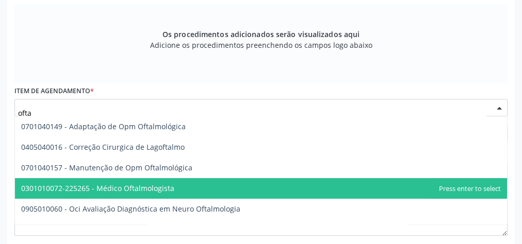
click at [153, 184] on span "0301010072-225265 - Médico Oftalmologista" at bounding box center [97, 189] width 153 height 10
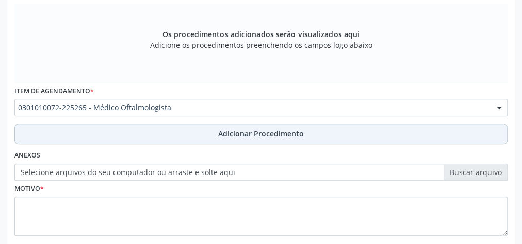
click at [286, 130] on span "Adicionar Procedimento" at bounding box center [261, 133] width 86 height 11
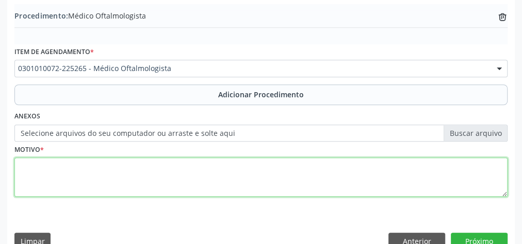
click at [166, 179] on textarea at bounding box center [260, 177] width 493 height 39
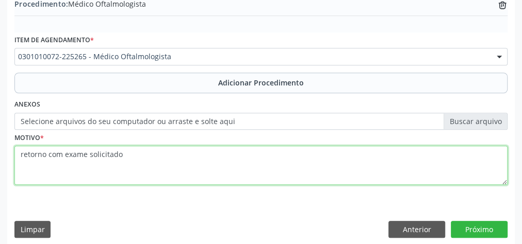
scroll to position [351, 0]
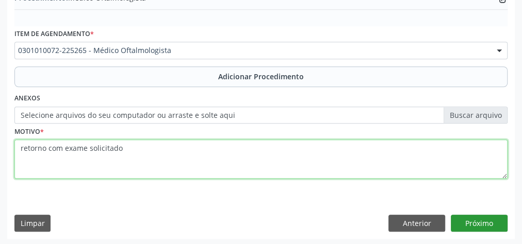
type textarea "retorno com exame solicitado"
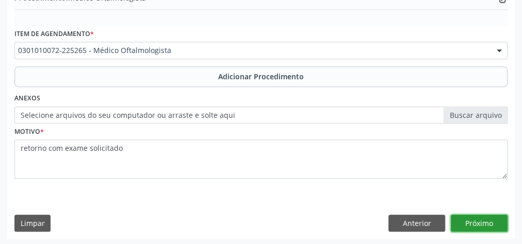
click at [489, 222] on button "Próximo" at bounding box center [479, 224] width 57 height 18
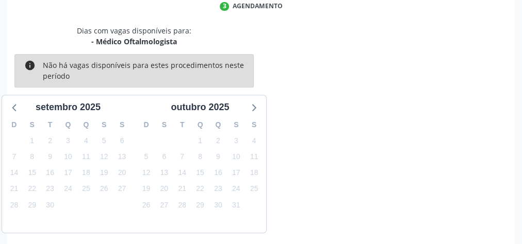
scroll to position [273, 0]
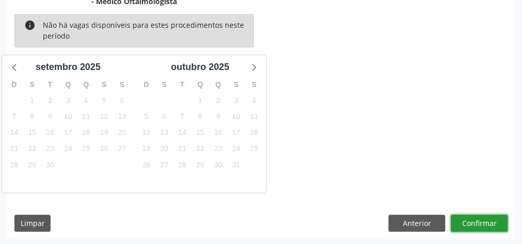
click at [489, 222] on button "Confirmar" at bounding box center [479, 224] width 57 height 18
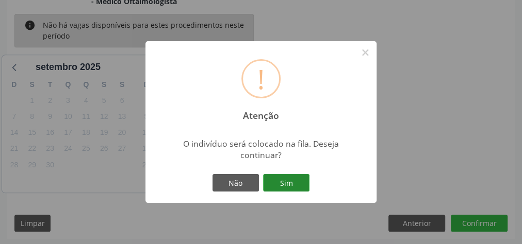
click at [299, 183] on button "Sim" at bounding box center [286, 183] width 46 height 18
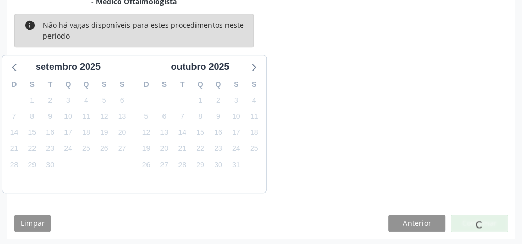
scroll to position [109, 0]
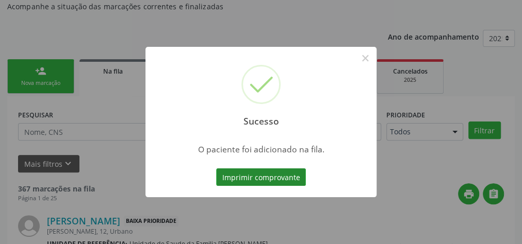
click at [287, 182] on button "Imprimir comprovante" at bounding box center [261, 178] width 90 height 18
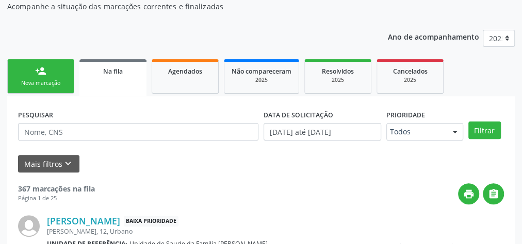
click at [24, 71] on link "person_add Nova marcação" at bounding box center [40, 76] width 67 height 35
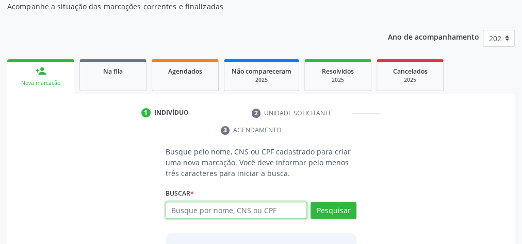
click at [275, 212] on input "text" at bounding box center [236, 211] width 141 height 18
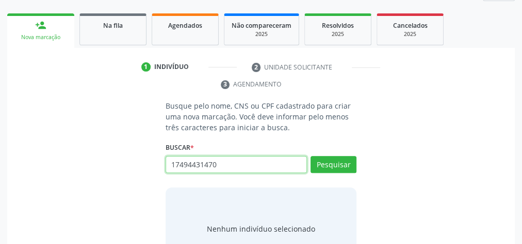
scroll to position [192, 0]
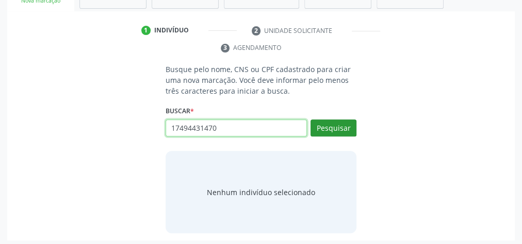
type input "17494431470"
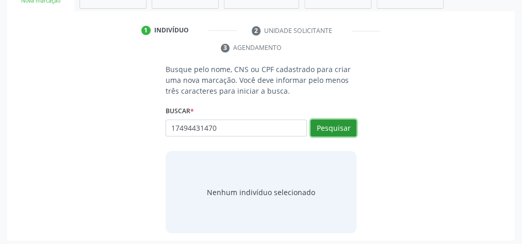
click at [345, 132] on button "Pesquisar" at bounding box center [333, 129] width 46 height 18
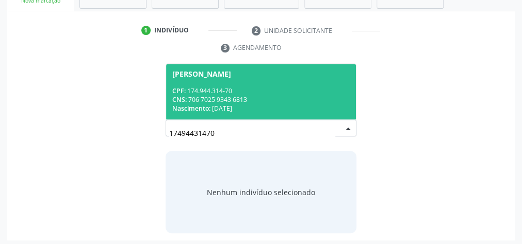
click at [308, 105] on div "Nascimento: [DATE]" at bounding box center [260, 108] width 177 height 9
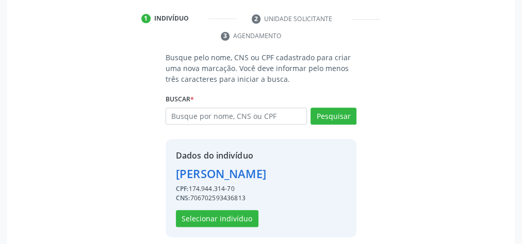
scroll to position [209, 0]
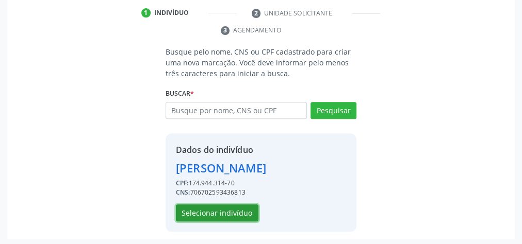
click at [217, 211] on button "Selecionar indivíduo" at bounding box center [217, 214] width 83 height 18
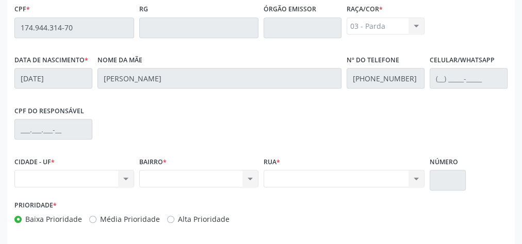
scroll to position [374, 0]
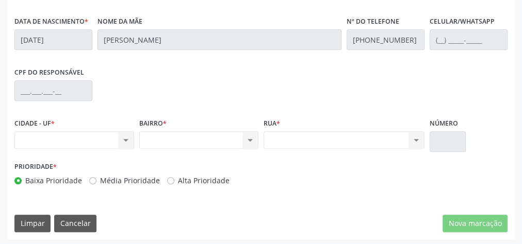
drag, startPoint x: 126, startPoint y: 143, endPoint x: 217, endPoint y: 159, distance: 92.2
click at [126, 143] on div "Nenhum resultado encontrado para: " " Não há nenhuma opção para ser exibida." at bounding box center [74, 141] width 120 height 18
click at [463, 196] on div "Essa busca está integrada com o PEC. Quaisquer inconsistências nas informações …" at bounding box center [260, 61] width 507 height 358
click at [463, 193] on div "Essa busca está integrada com o PEC. Quaisquer inconsistências nas informações …" at bounding box center [260, 61] width 507 height 358
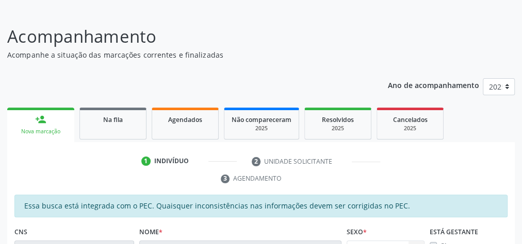
scroll to position [0, 0]
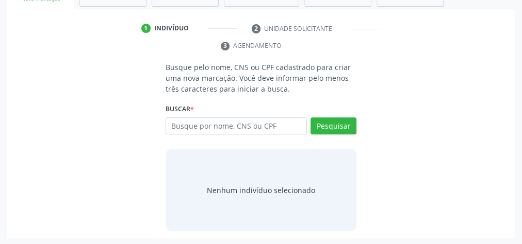
scroll to position [70, 0]
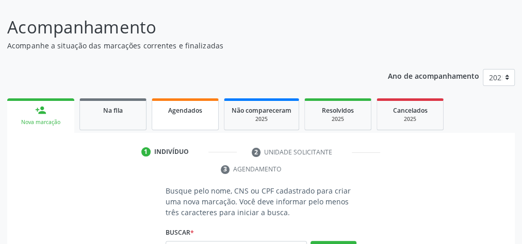
click at [184, 110] on span "Agendados" at bounding box center [185, 110] width 34 height 9
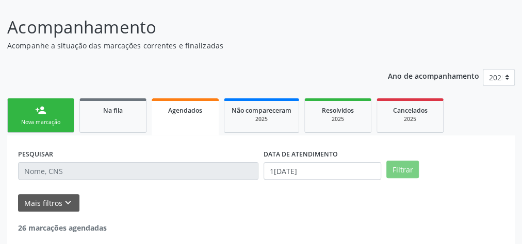
click at [184, 110] on span "Agendados" at bounding box center [185, 110] width 34 height 9
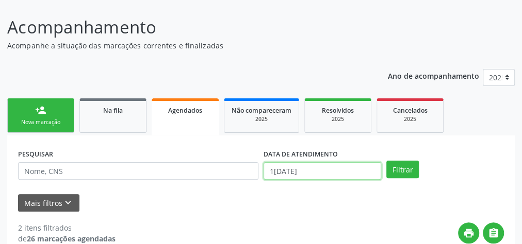
click at [275, 172] on input "1[DATE]" at bounding box center [323, 171] width 118 height 18
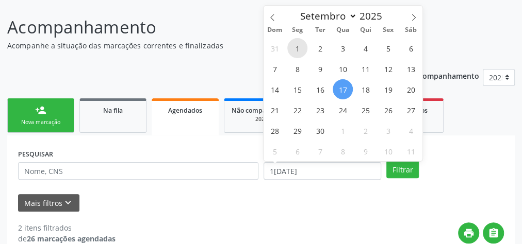
click at [304, 52] on span "1" at bounding box center [297, 48] width 20 height 20
type input "0[DATE]"
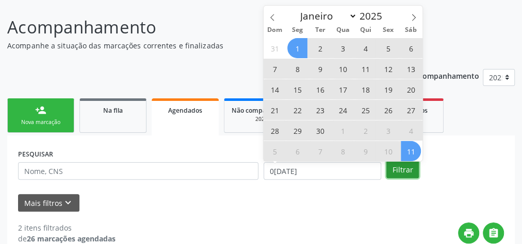
click at [402, 163] on button "Filtrar" at bounding box center [402, 170] width 32 height 18
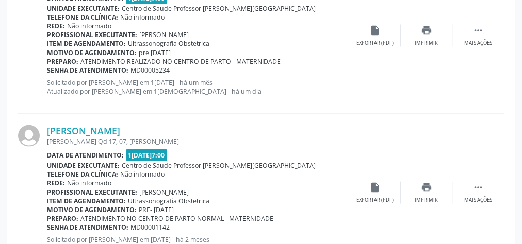
scroll to position [1028, 0]
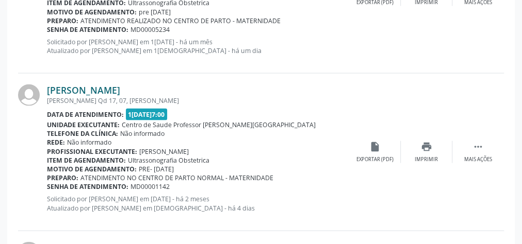
click at [120, 89] on link "[PERSON_NAME]" at bounding box center [83, 90] width 73 height 11
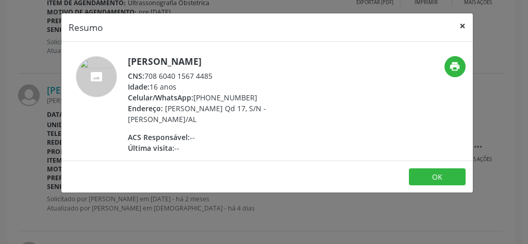
click at [466, 23] on button "×" at bounding box center [462, 25] width 21 height 25
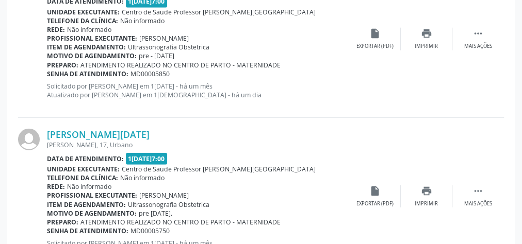
scroll to position [1317, 0]
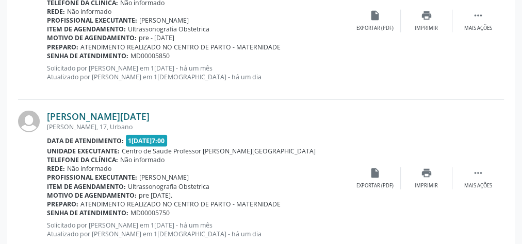
click at [110, 113] on link "[PERSON_NAME][DATE]" at bounding box center [98, 116] width 103 height 11
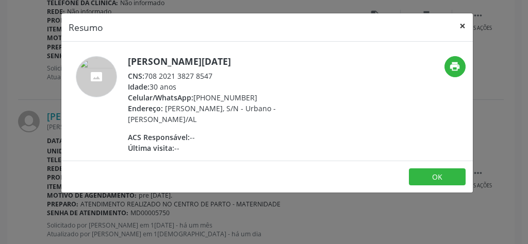
click at [460, 26] on button "×" at bounding box center [462, 25] width 21 height 25
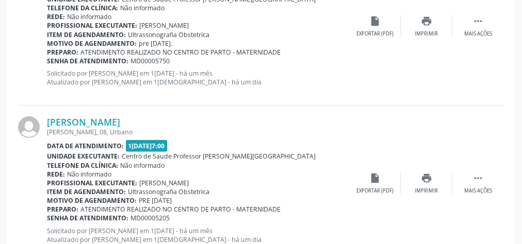
scroll to position [1482, 0]
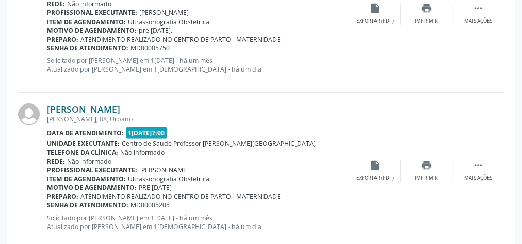
click at [102, 108] on link "Ana Carla Lopes da Silva" at bounding box center [83, 109] width 73 height 11
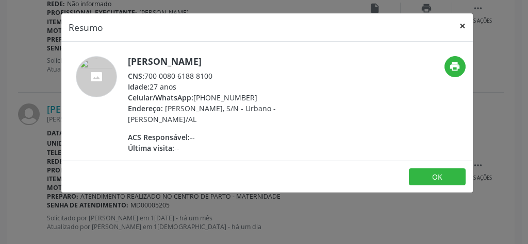
click at [465, 23] on button "×" at bounding box center [462, 25] width 21 height 25
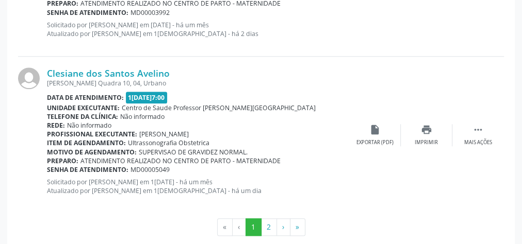
scroll to position [2473, 0]
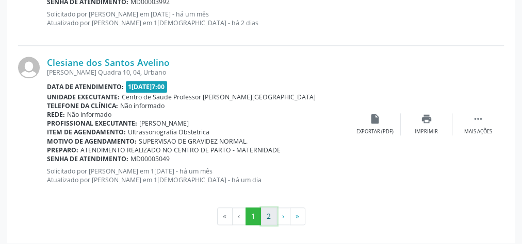
click at [271, 212] on button "2" at bounding box center [269, 217] width 16 height 18
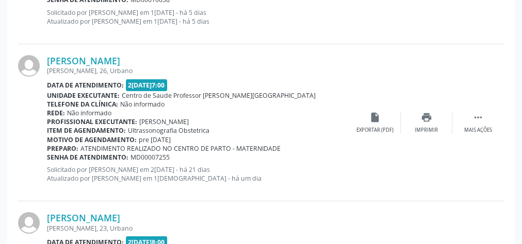
scroll to position [1680, 0]
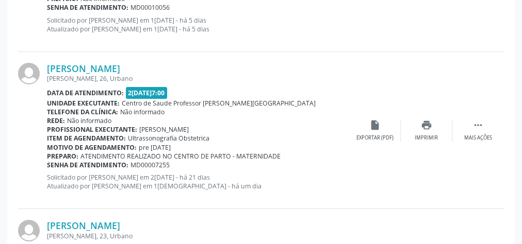
click at [275, 93] on div "Data de atendimento: 25/09/2025 - 07:00" at bounding box center [198, 93] width 302 height 12
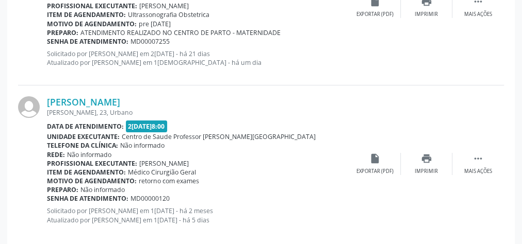
scroll to position [1845, 0]
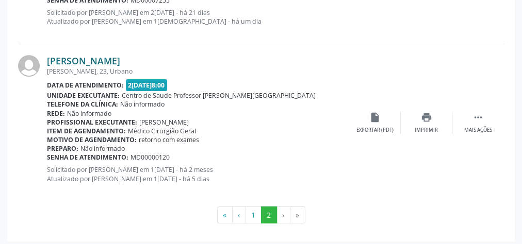
click at [120, 55] on link "Maria de Lourdes da Silva" at bounding box center [83, 60] width 73 height 11
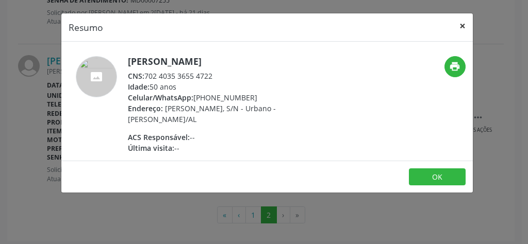
click at [464, 26] on button "×" at bounding box center [462, 25] width 21 height 25
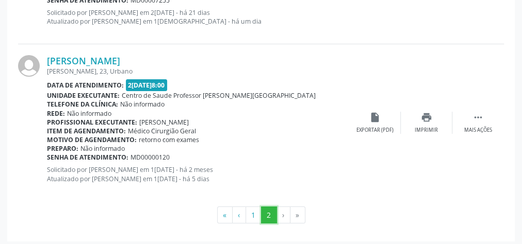
click at [270, 211] on button "2" at bounding box center [269, 216] width 16 height 18
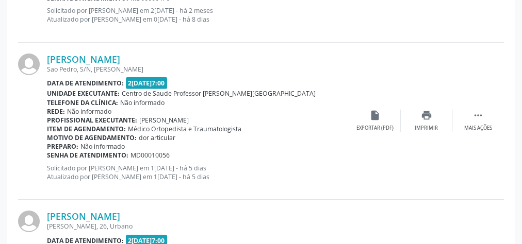
scroll to position [1515, 0]
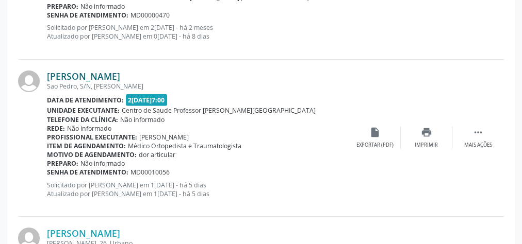
click at [111, 73] on link "Manoel do Espírito Santos" at bounding box center [83, 76] width 73 height 11
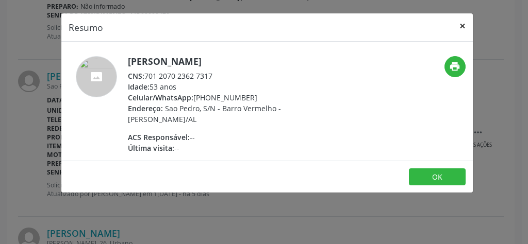
click at [466, 25] on button "×" at bounding box center [462, 25] width 21 height 25
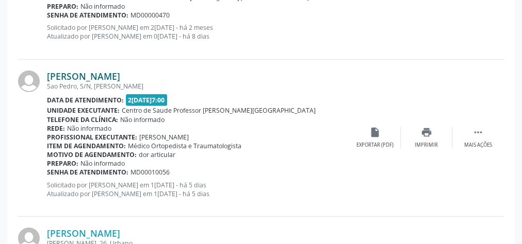
click at [117, 77] on link "Manoel do Espírito Santos" at bounding box center [83, 76] width 73 height 11
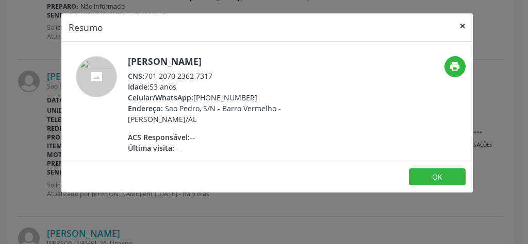
click at [465, 28] on button "×" at bounding box center [462, 25] width 21 height 25
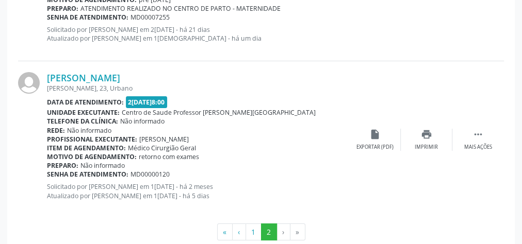
scroll to position [1845, 0]
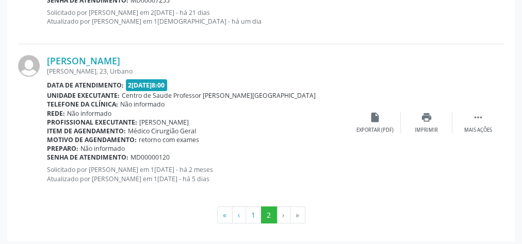
click at [278, 214] on li "›" at bounding box center [283, 216] width 13 height 18
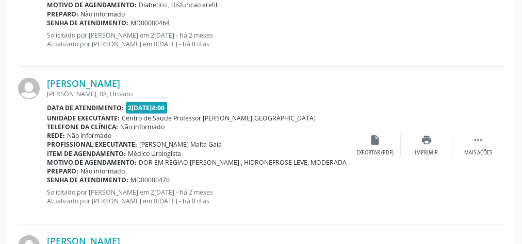
scroll to position [1308, 0]
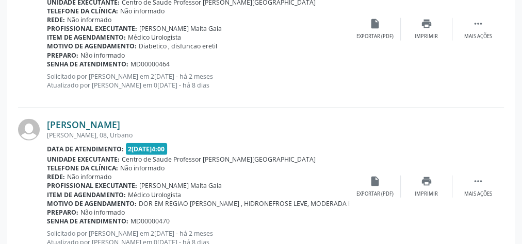
click at [105, 119] on link "Geane Felix dos Santos" at bounding box center [83, 124] width 73 height 11
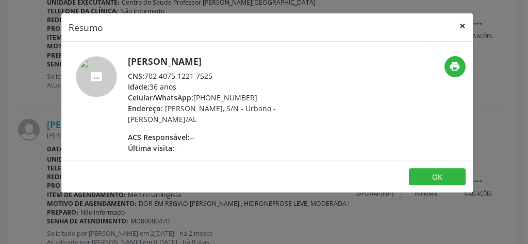
click at [465, 27] on button "×" at bounding box center [462, 25] width 21 height 25
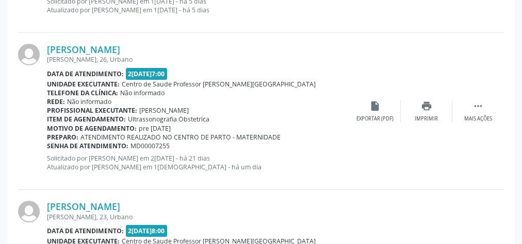
scroll to position [1638, 0]
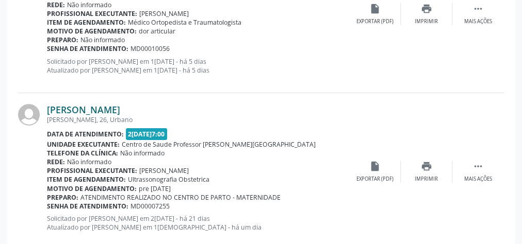
click at [88, 107] on link "Marilene dos Santos" at bounding box center [83, 109] width 73 height 11
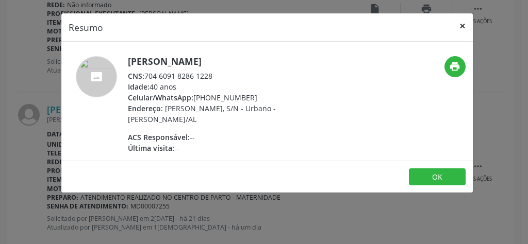
click at [465, 23] on button "×" at bounding box center [462, 25] width 21 height 25
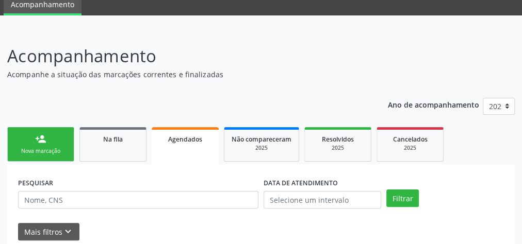
scroll to position [83, 0]
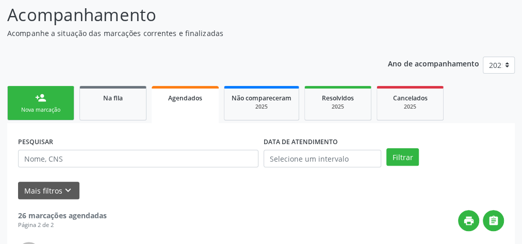
click at [61, 99] on link "person_add Nova marcação" at bounding box center [40, 103] width 67 height 35
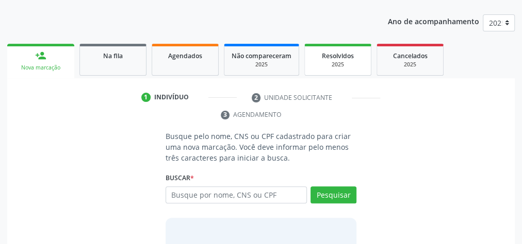
scroll to position [165, 0]
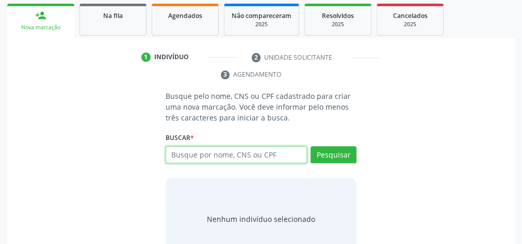
click at [242, 153] on input "text" at bounding box center [236, 155] width 141 height 18
type input "700005997825706"
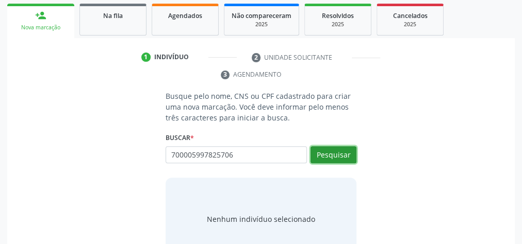
click at [341, 156] on button "Pesquisar" at bounding box center [333, 155] width 46 height 18
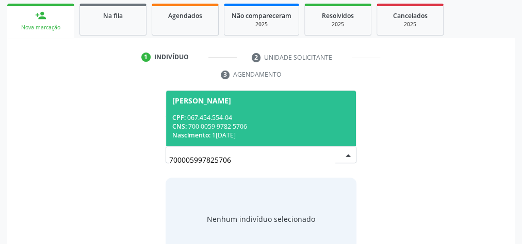
click at [248, 124] on div "CNS: 700 0059 9782 5706" at bounding box center [260, 126] width 177 height 9
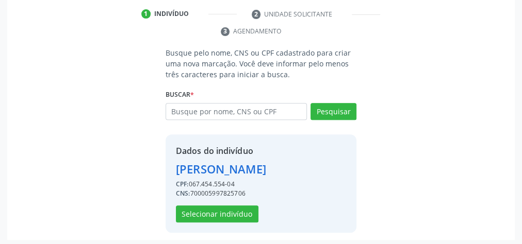
scroll to position [209, 0]
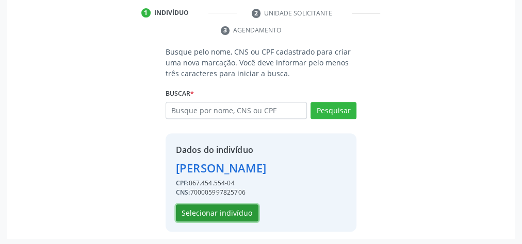
click at [235, 213] on button "Selecionar indivíduo" at bounding box center [217, 214] width 83 height 18
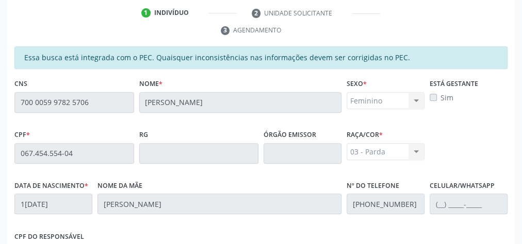
scroll to position [374, 0]
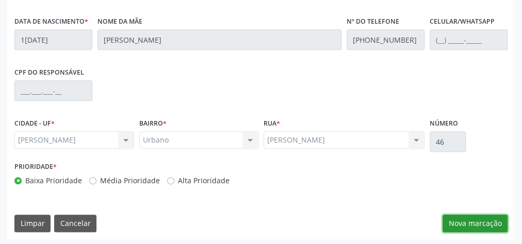
click at [458, 217] on button "Nova marcação" at bounding box center [474, 224] width 65 height 18
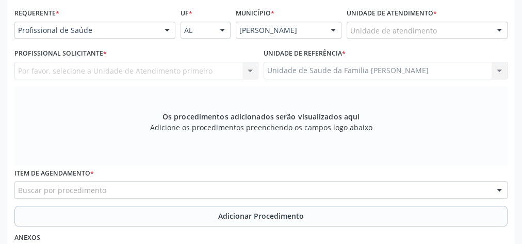
scroll to position [209, 0]
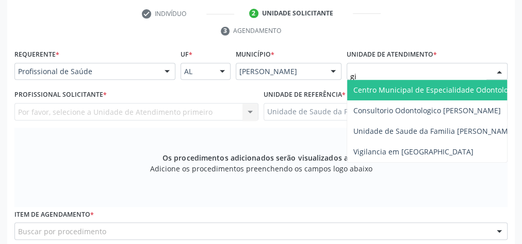
type input "gis"
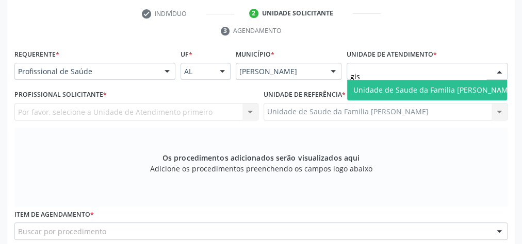
click at [425, 85] on span "Unidade de Saude da Familia [PERSON_NAME]" at bounding box center [433, 90] width 161 height 10
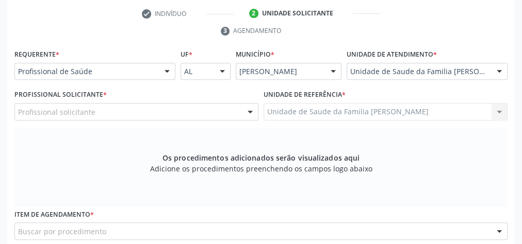
click at [241, 111] on div "Profissional solicitante Cirurgião-Dentista da Estratégia de Saúde da Família -…" at bounding box center [136, 112] width 244 height 18
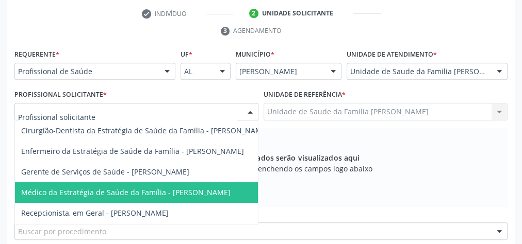
click at [170, 189] on span "Médico da Estratégia de Saúde da Família - [PERSON_NAME]" at bounding box center [125, 193] width 209 height 10
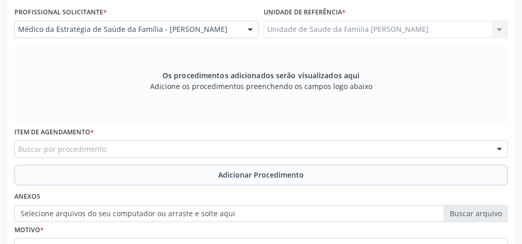
scroll to position [291, 0]
click at [219, 146] on div "Buscar por procedimento" at bounding box center [260, 149] width 493 height 18
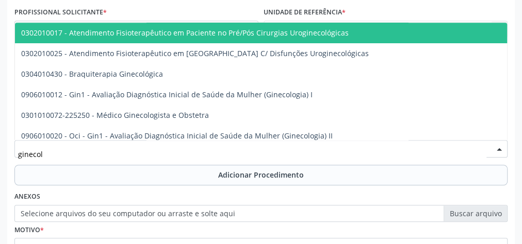
type input "ginecolo"
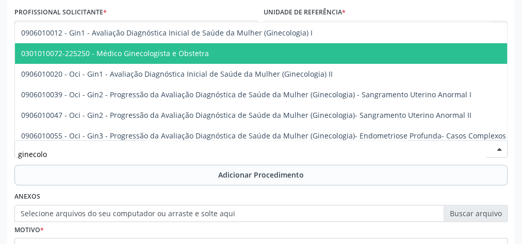
click at [142, 55] on span "0301010072-225250 - Médico Ginecologista e Obstetra" at bounding box center [115, 53] width 188 height 10
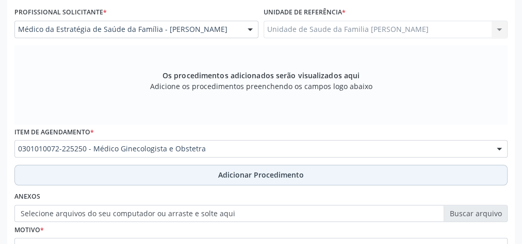
click at [253, 171] on span "Adicionar Procedimento" at bounding box center [261, 175] width 86 height 11
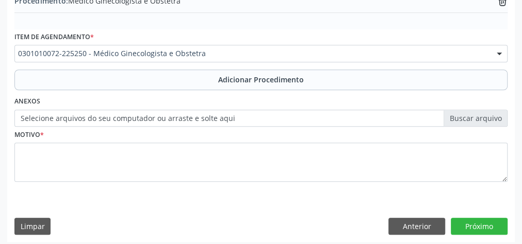
scroll to position [351, 0]
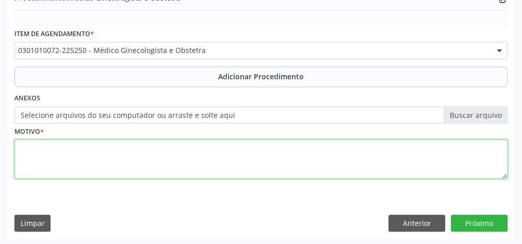
click at [189, 163] on textarea at bounding box center [260, 159] width 493 height 39
type textarea "menstruacao irregular"
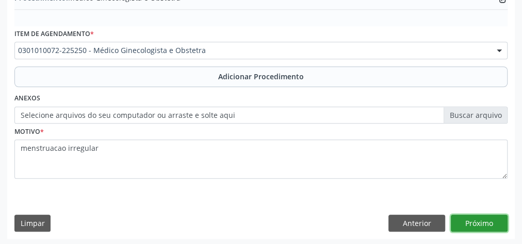
click at [488, 217] on button "Próximo" at bounding box center [479, 224] width 57 height 18
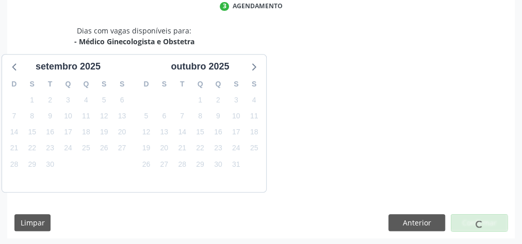
scroll to position [273, 0]
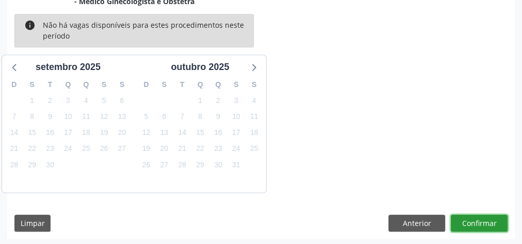
click at [488, 217] on button "Confirmar" at bounding box center [479, 224] width 57 height 18
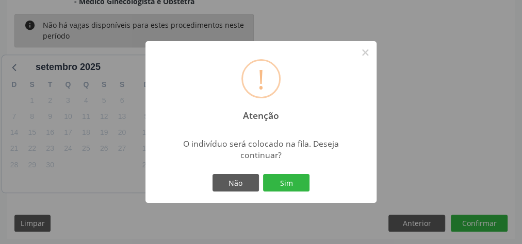
click at [286, 17] on div "! Atenção × O indivíduo será colocado na fila. Deseja continuar? Não Sim" at bounding box center [261, 122] width 522 height 244
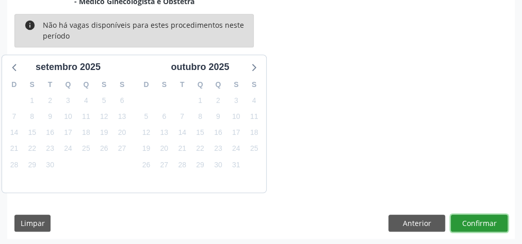
click at [482, 220] on button "Confirmar" at bounding box center [479, 224] width 57 height 18
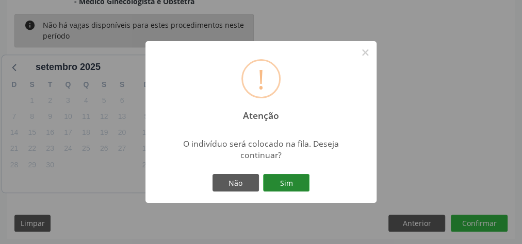
click at [301, 177] on button "Sim" at bounding box center [286, 183] width 46 height 18
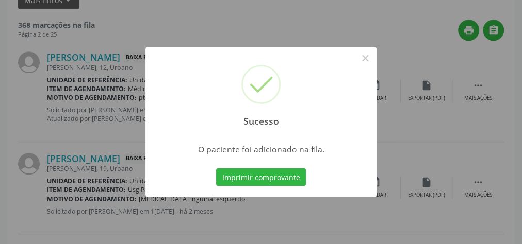
scroll to position [109, 0]
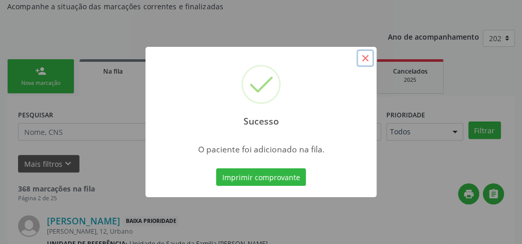
click at [370, 61] on button "×" at bounding box center [365, 59] width 18 height 18
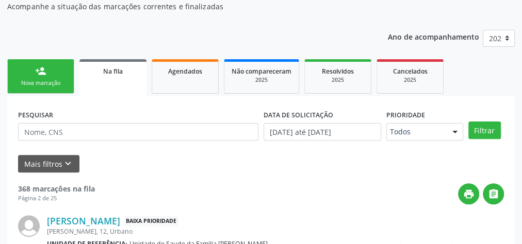
click at [42, 75] on div "person_add" at bounding box center [40, 70] width 11 height 11
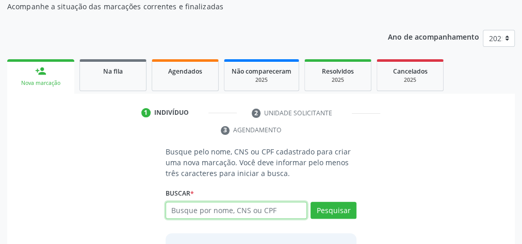
click at [210, 213] on input "text" at bounding box center [236, 211] width 141 height 18
type input "700005997825706"
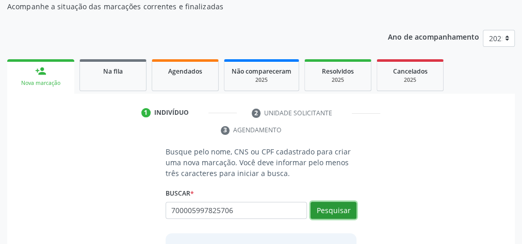
click at [343, 210] on button "Pesquisar" at bounding box center [333, 211] width 46 height 18
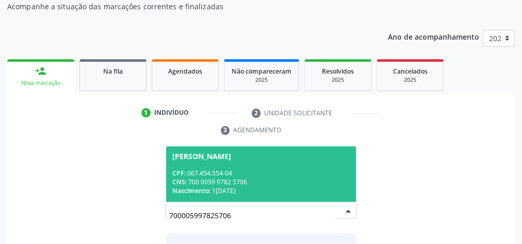
click at [269, 180] on div "CNS: 700 0059 9782 5706" at bounding box center [260, 182] width 177 height 9
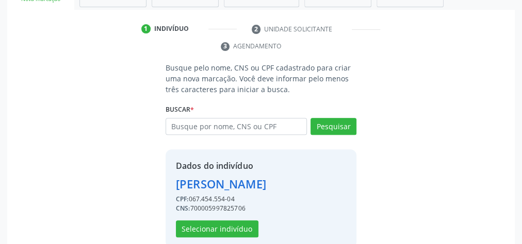
scroll to position [209, 0]
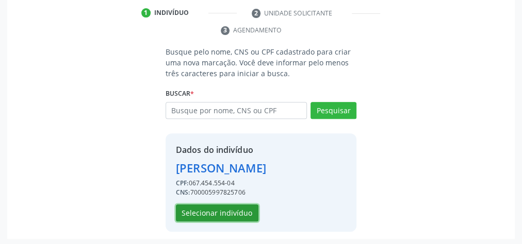
click at [229, 213] on button "Selecionar indivíduo" at bounding box center [217, 214] width 83 height 18
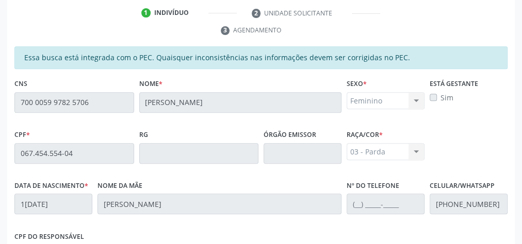
scroll to position [374, 0]
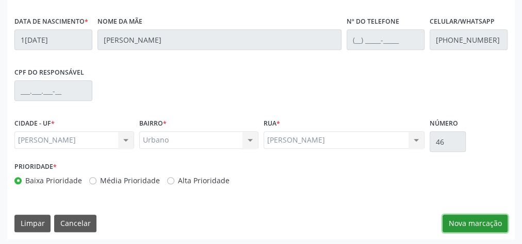
click at [478, 221] on button "Nova marcação" at bounding box center [474, 224] width 65 height 18
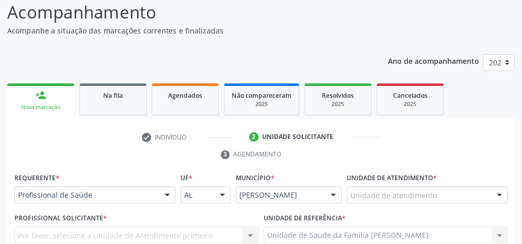
scroll to position [209, 0]
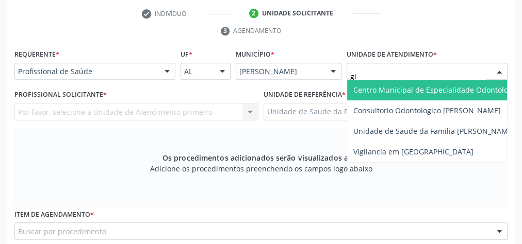
type input "gis"
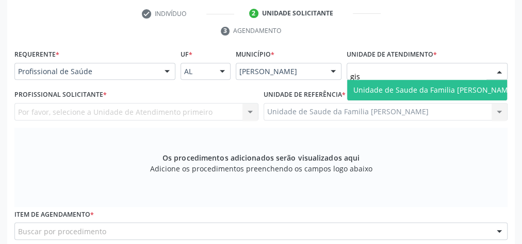
click at [384, 85] on span "Unidade de Saude da Familia [PERSON_NAME]" at bounding box center [433, 90] width 161 height 10
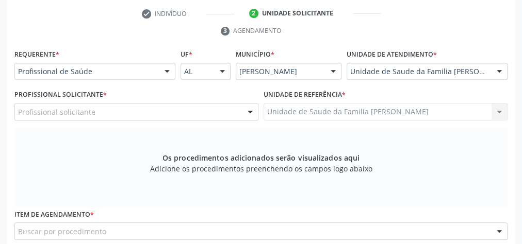
click at [253, 106] on div at bounding box center [249, 113] width 15 height 18
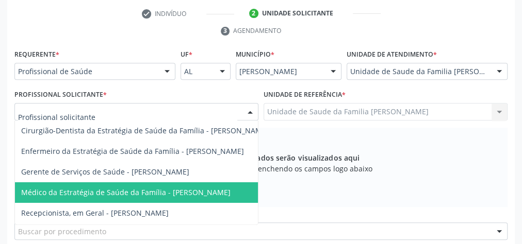
click at [190, 195] on span "Médico da Estratégia de Saúde da Família - [PERSON_NAME]" at bounding box center [125, 193] width 209 height 10
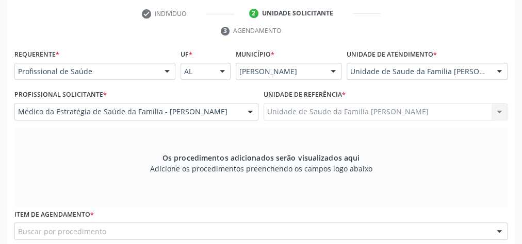
scroll to position [333, 0]
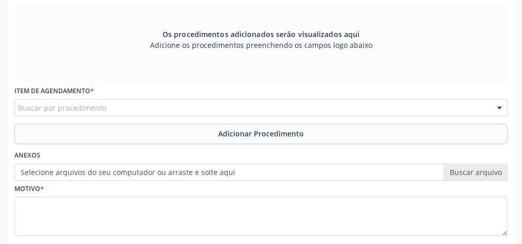
click at [198, 104] on div "Buscar por procedimento" at bounding box center [260, 108] width 493 height 18
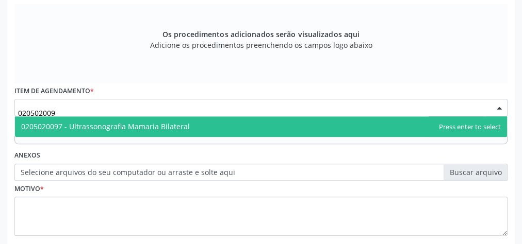
type input "0205020097"
click at [173, 123] on span "0205020097 - Ultrassonografia Mamaria Bilateral" at bounding box center [105, 127] width 169 height 10
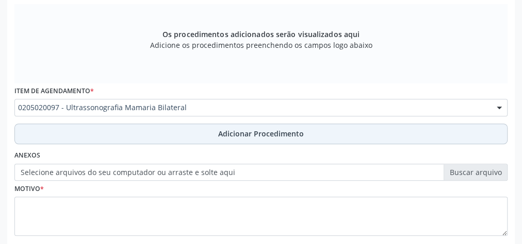
click at [241, 136] on span "Adicionar Procedimento" at bounding box center [261, 133] width 86 height 11
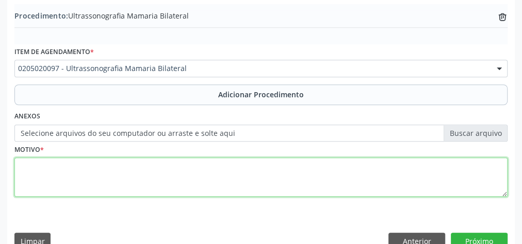
click at [216, 185] on textarea at bounding box center [260, 177] width 493 height 39
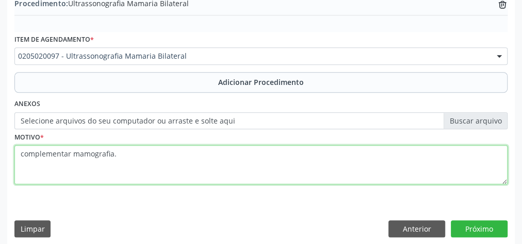
scroll to position [351, 0]
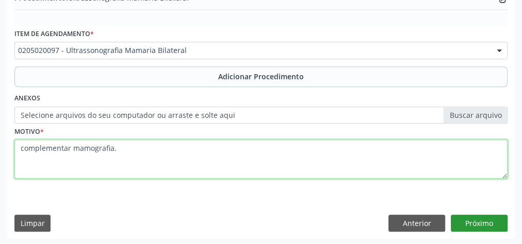
type textarea "complementar mamografia."
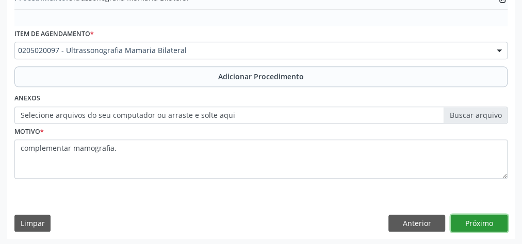
click at [475, 222] on button "Próximo" at bounding box center [479, 224] width 57 height 18
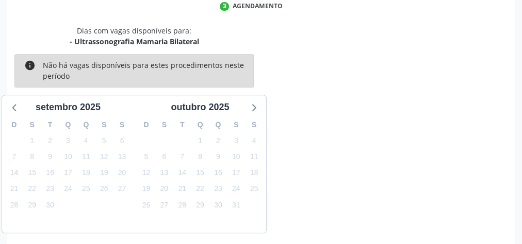
scroll to position [273, 0]
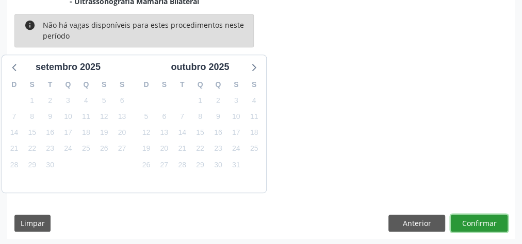
click at [475, 222] on button "Confirmar" at bounding box center [479, 224] width 57 height 18
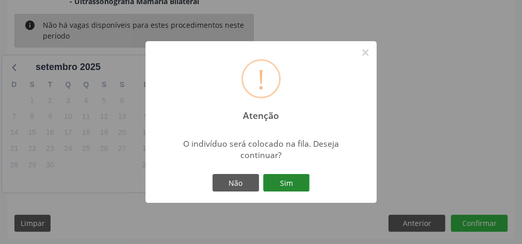
click at [287, 177] on button "Sim" at bounding box center [286, 183] width 46 height 18
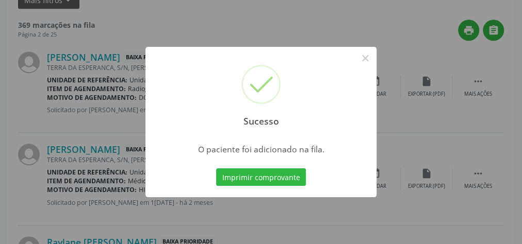
scroll to position [109, 0]
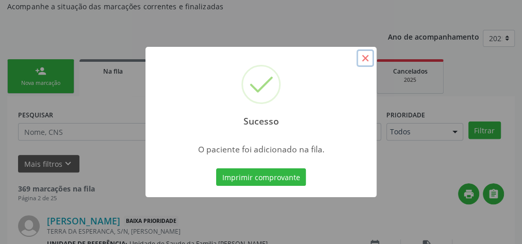
click at [366, 60] on button "×" at bounding box center [365, 59] width 18 height 18
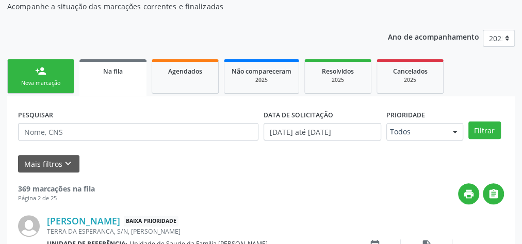
click at [48, 70] on link "person_add Nova marcação" at bounding box center [40, 76] width 67 height 35
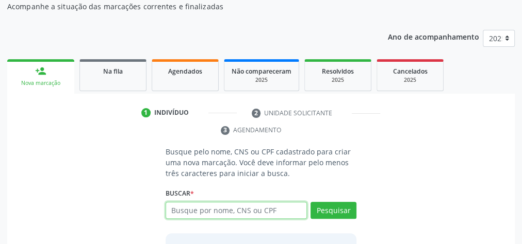
click at [245, 214] on input "text" at bounding box center [236, 211] width 141 height 18
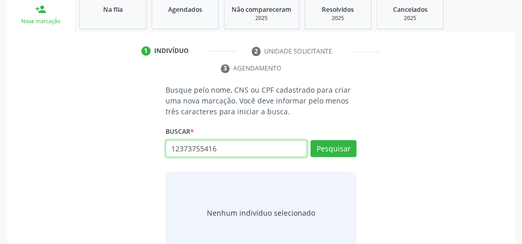
scroll to position [192, 0]
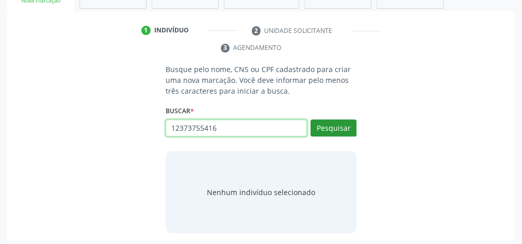
type input "12373755416"
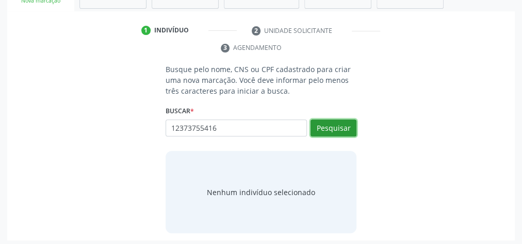
click at [323, 132] on button "Pesquisar" at bounding box center [333, 129] width 46 height 18
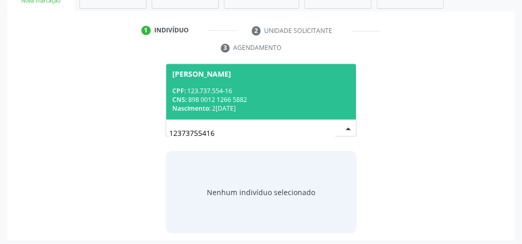
click at [276, 100] on div "CNS: 898 0012 1266 5882" at bounding box center [260, 99] width 177 height 9
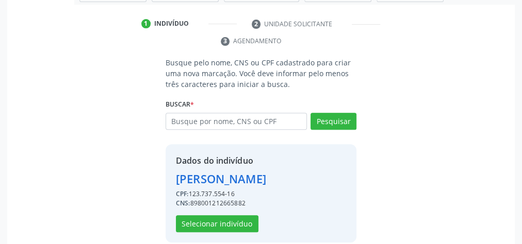
scroll to position [209, 0]
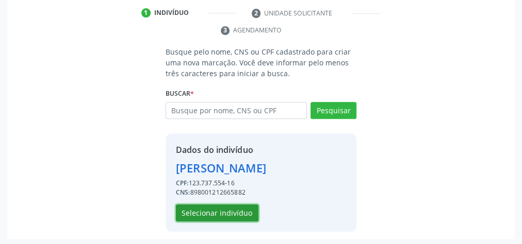
click at [217, 216] on button "Selecionar indivíduo" at bounding box center [217, 214] width 83 height 18
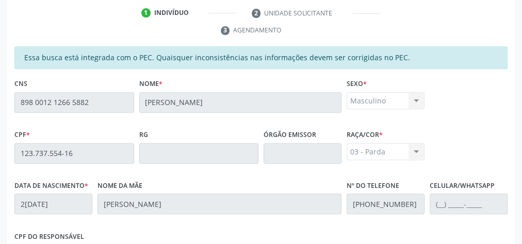
scroll to position [374, 0]
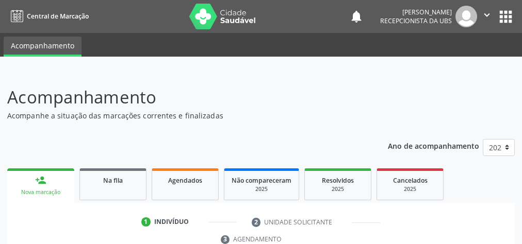
scroll to position [194, 0]
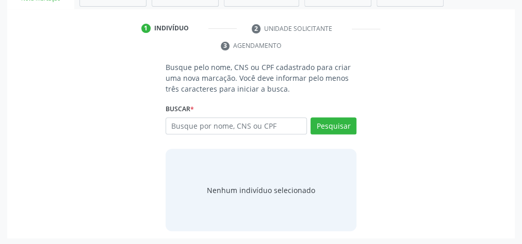
click at [210, 128] on input "text" at bounding box center [236, 127] width 141 height 18
type input "14885128412"
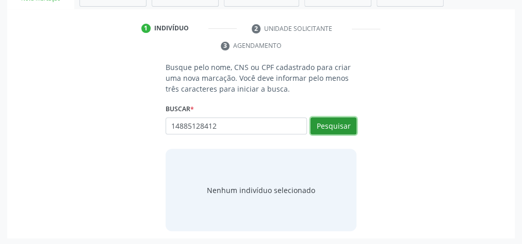
click at [325, 126] on button "Pesquisar" at bounding box center [333, 127] width 46 height 18
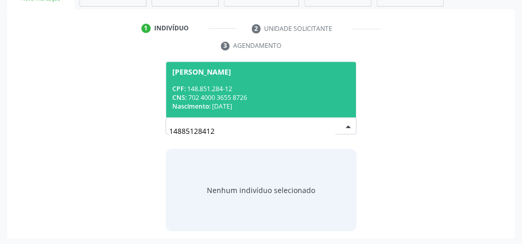
click at [294, 105] on div "Nascimento: [DATE]" at bounding box center [260, 106] width 177 height 9
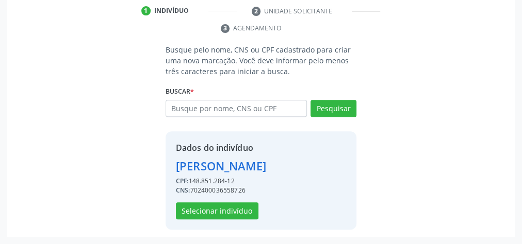
scroll to position [226, 0]
click at [249, 205] on button "Selecionar indivíduo" at bounding box center [217, 212] width 83 height 18
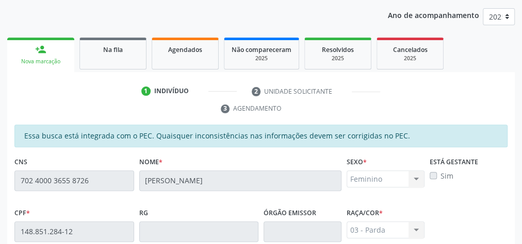
scroll to position [3, 0]
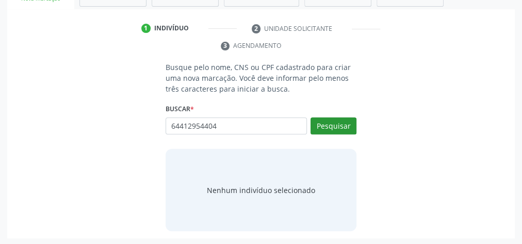
type input "64412954404"
click at [335, 124] on button "Pesquisar" at bounding box center [333, 127] width 46 height 18
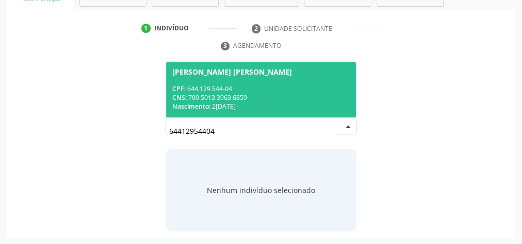
click at [273, 78] on span "[PERSON_NAME] [PERSON_NAME] CPF: 644.129.544-04 CNS: 700 5013 3963 6859 Nascime…" at bounding box center [261, 89] width 190 height 55
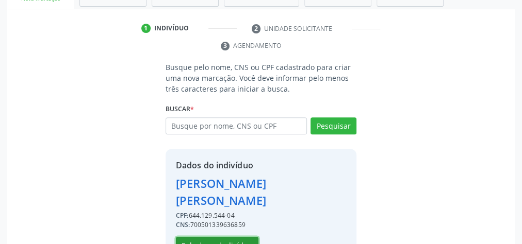
click at [217, 237] on button "Selecionar indivíduo" at bounding box center [217, 246] width 83 height 18
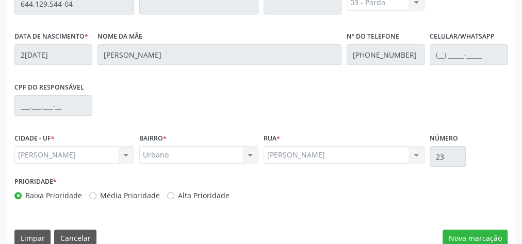
scroll to position [374, 0]
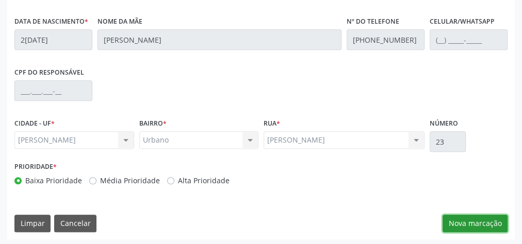
click at [488, 223] on button "Nova marcação" at bounding box center [474, 224] width 65 height 18
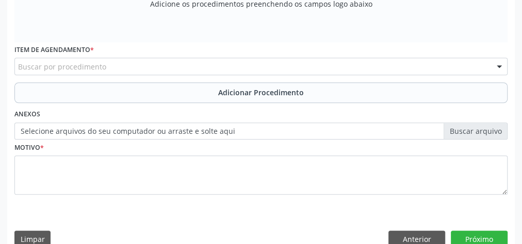
scroll to position [209, 0]
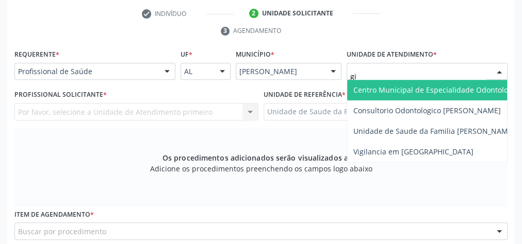
type input "gis"
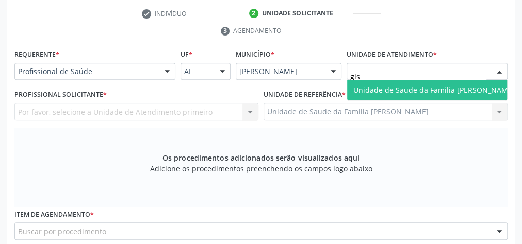
click at [413, 83] on span "Unidade de Saude da Familia [PERSON_NAME]" at bounding box center [434, 90] width 174 height 21
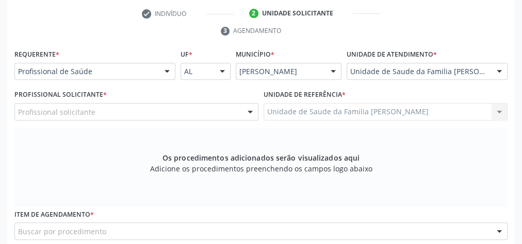
click at [250, 111] on div at bounding box center [249, 113] width 15 height 18
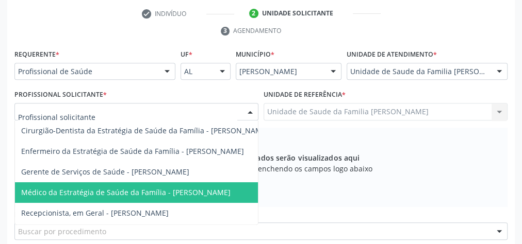
click at [130, 190] on span "Médico da Estratégia de Saúde da Família - [PERSON_NAME]" at bounding box center [125, 193] width 209 height 10
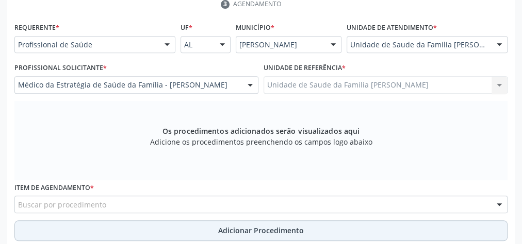
scroll to position [291, 0]
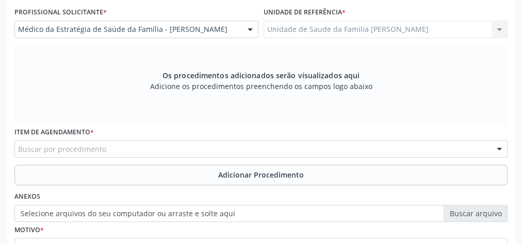
click at [208, 149] on div "Buscar por procedimento" at bounding box center [260, 149] width 493 height 18
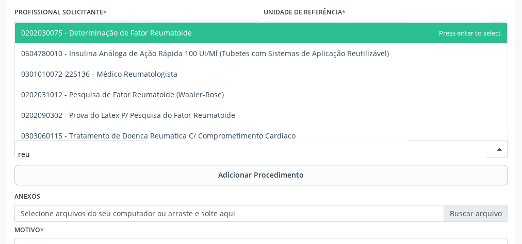
type input "reum"
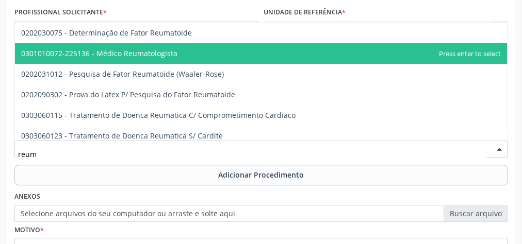
click at [128, 55] on span "0301010072-225136 - Médico Reumatologista" at bounding box center [99, 53] width 156 height 10
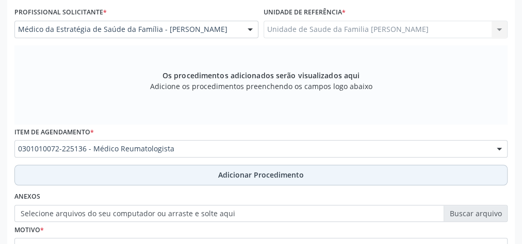
click at [255, 178] on span "Adicionar Procedimento" at bounding box center [261, 175] width 86 height 11
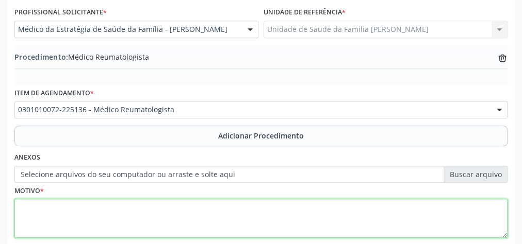
click at [239, 199] on textarea at bounding box center [260, 218] width 493 height 39
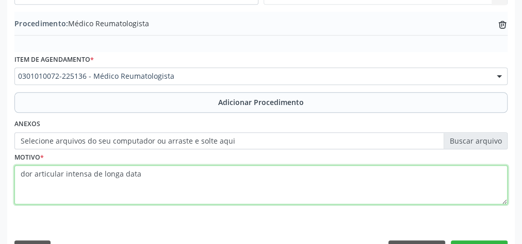
scroll to position [351, 0]
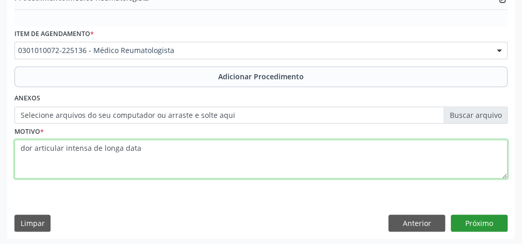
type textarea "dor articular intensa de longa data"
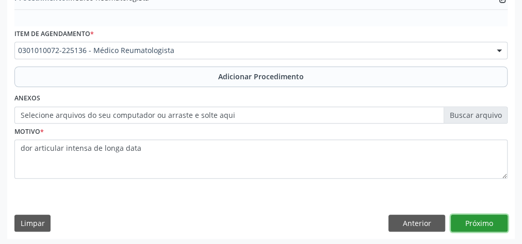
click at [473, 223] on button "Próximo" at bounding box center [479, 224] width 57 height 18
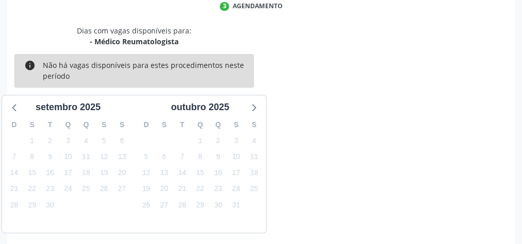
scroll to position [273, 0]
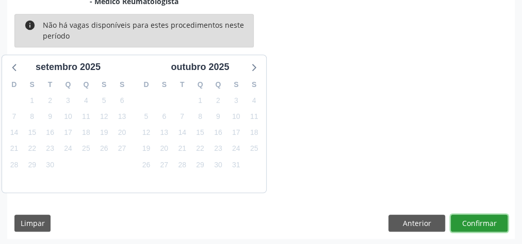
click at [473, 223] on button "Confirmar" at bounding box center [479, 224] width 57 height 18
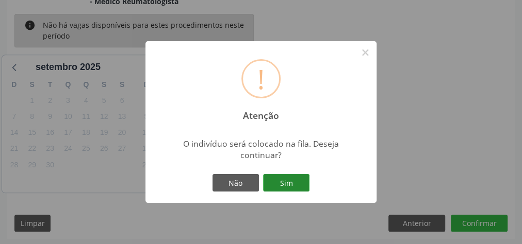
click at [289, 189] on button "Sim" at bounding box center [286, 183] width 46 height 18
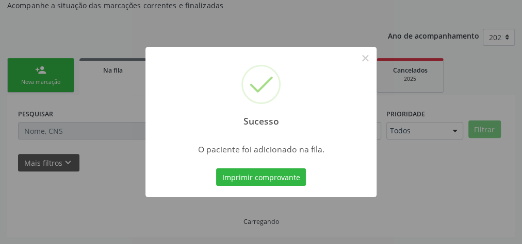
click at [291, 189] on div "Sucesso × O paciente foi adicionado na fila. Imprimir comprovante Cancel" at bounding box center [261, 122] width 522 height 244
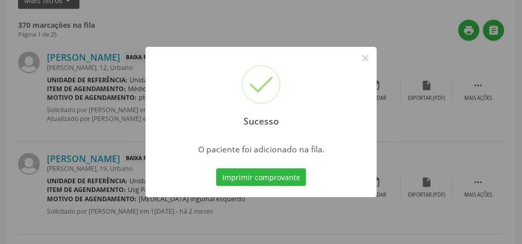
scroll to position [109, 0]
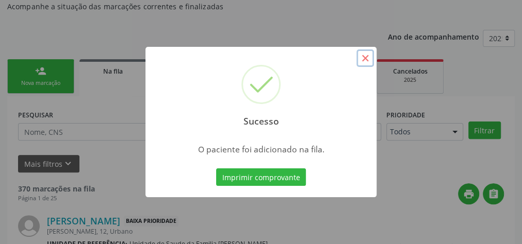
click at [360, 58] on button "×" at bounding box center [365, 59] width 18 height 18
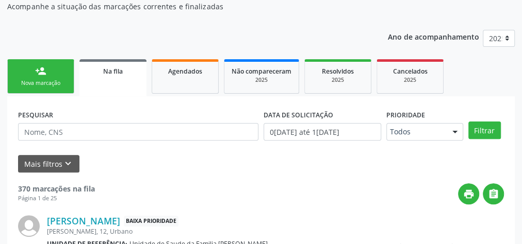
click at [43, 71] on div "person_add" at bounding box center [40, 70] width 11 height 11
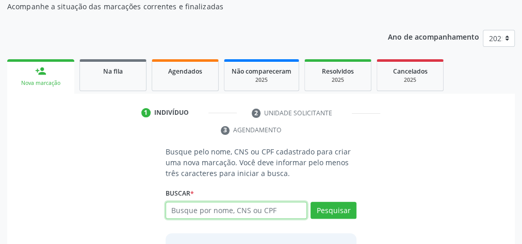
click at [233, 210] on input "text" at bounding box center [236, 211] width 141 height 18
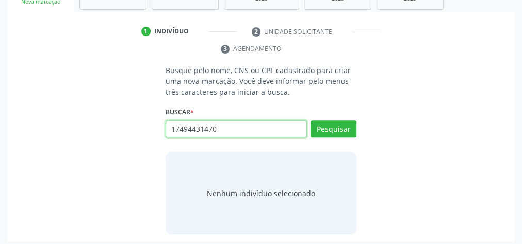
scroll to position [192, 0]
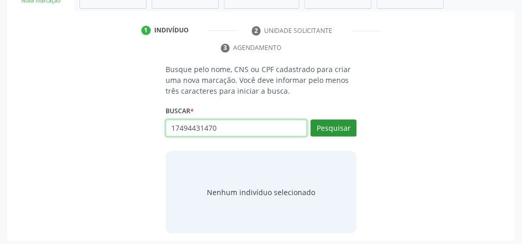
type input "17494431470"
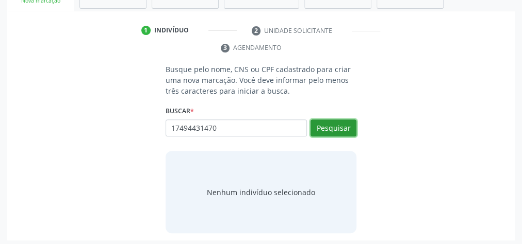
click at [325, 130] on button "Pesquisar" at bounding box center [333, 129] width 46 height 18
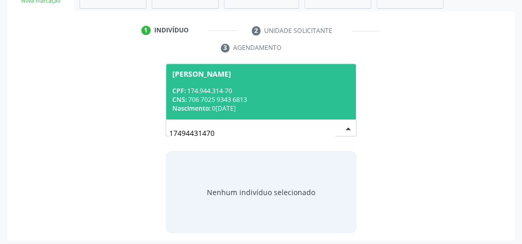
click at [267, 101] on div "CNS: 706 7025 9343 6813" at bounding box center [260, 99] width 177 height 9
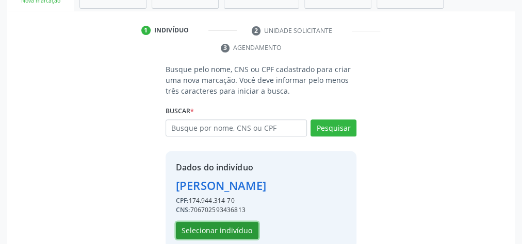
click at [215, 226] on button "Selecionar indivíduo" at bounding box center [217, 231] width 83 height 18
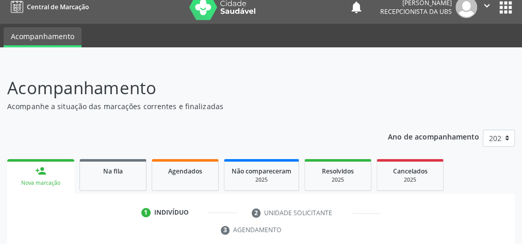
scroll to position [0, 0]
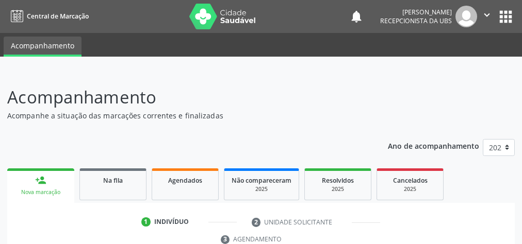
scroll to position [194, 0]
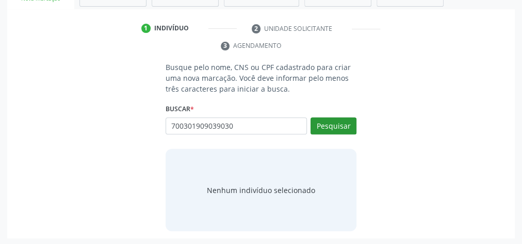
type input "700301909039030"
click at [331, 119] on button "Pesquisar" at bounding box center [333, 127] width 46 height 18
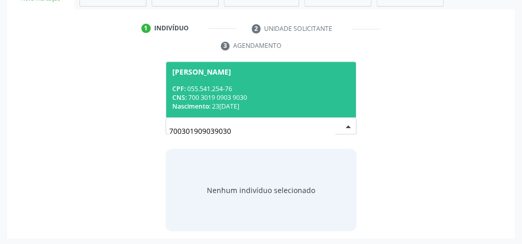
click at [280, 91] on div "CPF: 055.541.254-76" at bounding box center [260, 89] width 177 height 9
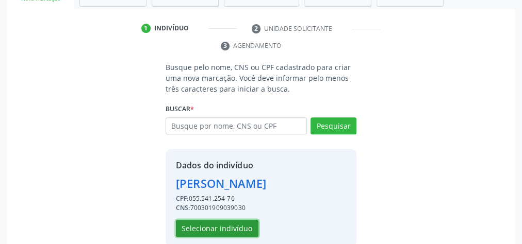
click at [226, 227] on button "Selecionar indivíduo" at bounding box center [217, 229] width 83 height 18
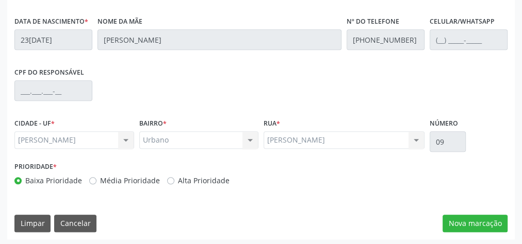
scroll to position [374, 0]
click at [501, 216] on button "Nova marcação" at bounding box center [474, 224] width 65 height 18
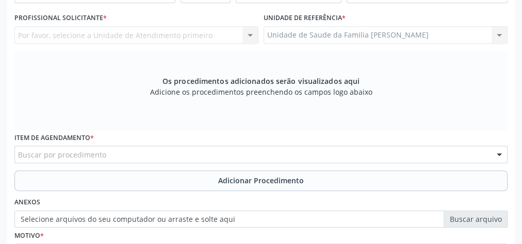
scroll to position [209, 0]
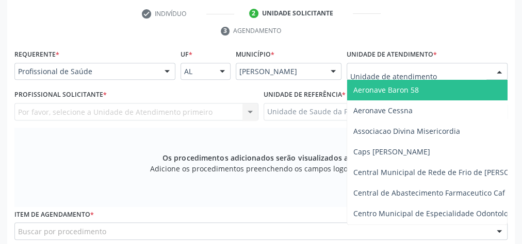
click at [472, 71] on div at bounding box center [427, 72] width 161 height 18
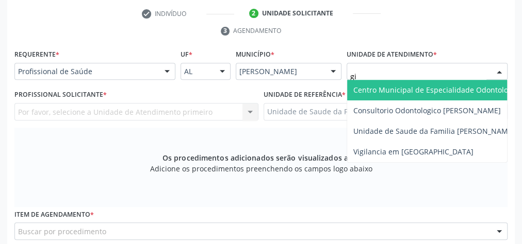
type input "gis"
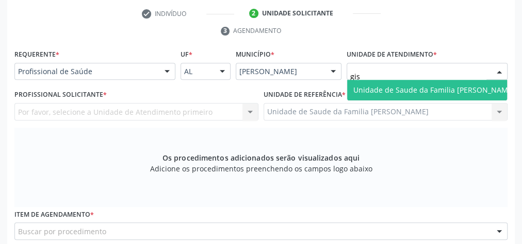
click at [458, 86] on span "Unidade de Saude da Familia [PERSON_NAME]" at bounding box center [433, 90] width 161 height 10
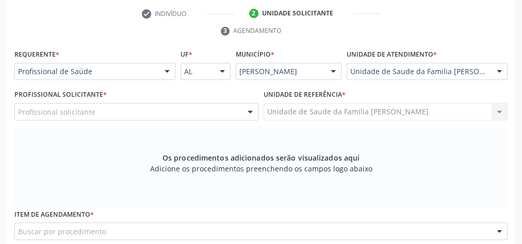
drag, startPoint x: 250, startPoint y: 114, endPoint x: 231, endPoint y: 118, distance: 19.4
click at [250, 114] on div at bounding box center [249, 113] width 15 height 18
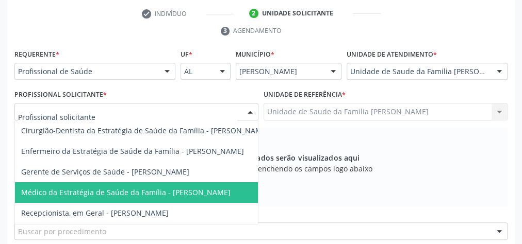
click at [177, 189] on span "Médico da Estratégia de Saúde da Família - [PERSON_NAME]" at bounding box center [125, 193] width 209 height 10
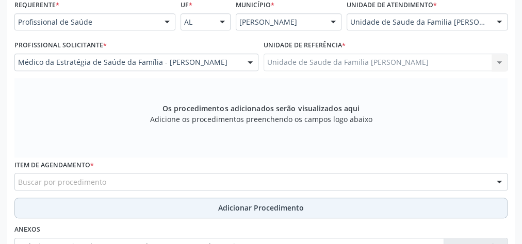
scroll to position [333, 0]
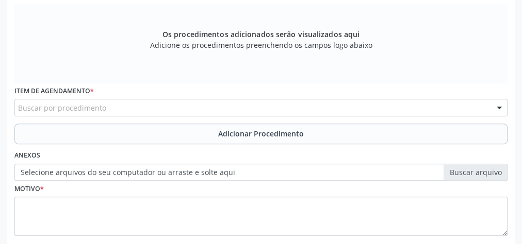
click at [241, 100] on div "Buscar por procedimento" at bounding box center [260, 108] width 493 height 18
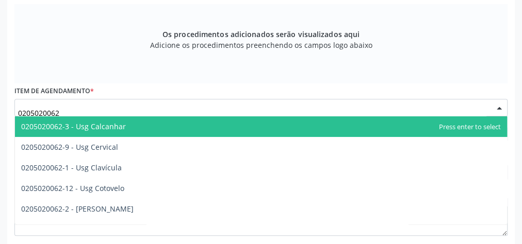
click at [90, 110] on input "0205020062" at bounding box center [252, 113] width 468 height 21
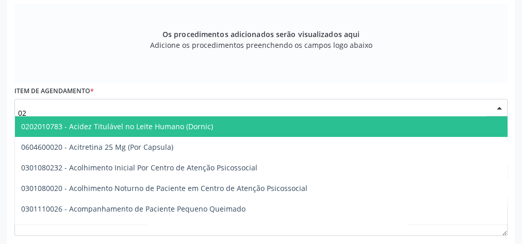
type input "0"
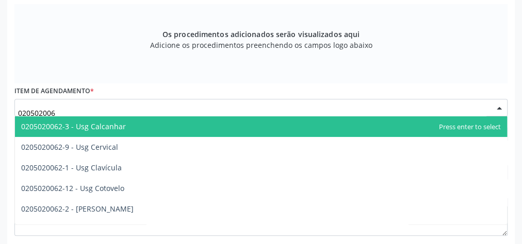
type input "0205020062"
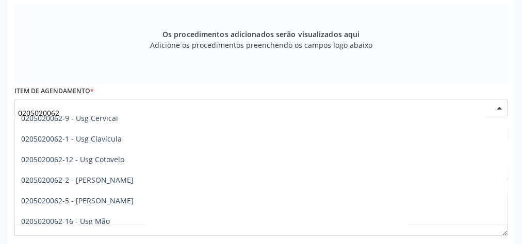
scroll to position [83, 0]
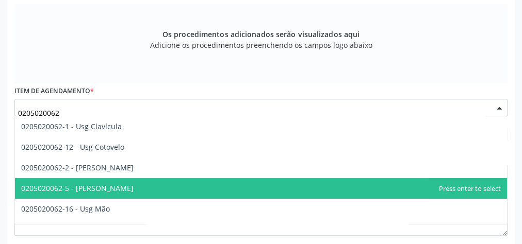
click at [103, 189] on span "0205020062-5 - [PERSON_NAME]" at bounding box center [77, 189] width 112 height 10
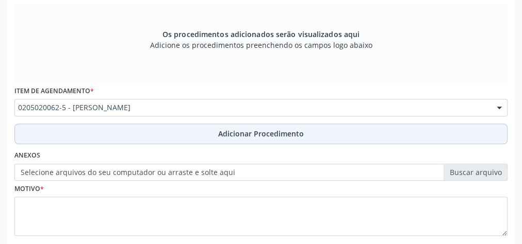
click at [283, 128] on span "Adicionar Procedimento" at bounding box center [261, 133] width 86 height 11
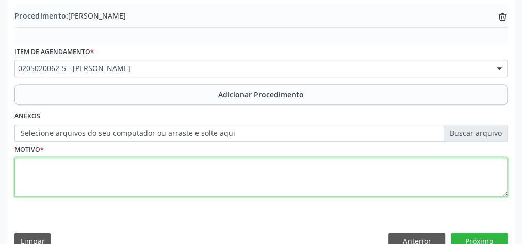
click at [211, 185] on textarea at bounding box center [260, 177] width 493 height 39
click at [46, 164] on textarea "dor em oelho" at bounding box center [260, 177] width 493 height 39
click at [71, 161] on textarea "dor em joelho" at bounding box center [260, 177] width 493 height 39
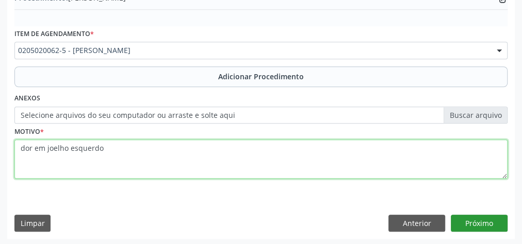
type textarea "dor em joelho esquerdo"
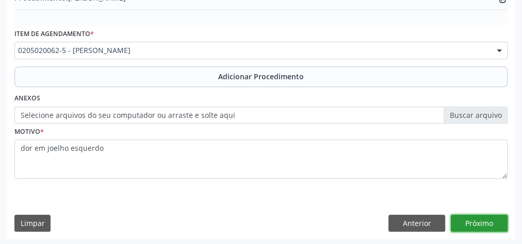
click at [472, 222] on button "Próximo" at bounding box center [479, 224] width 57 height 18
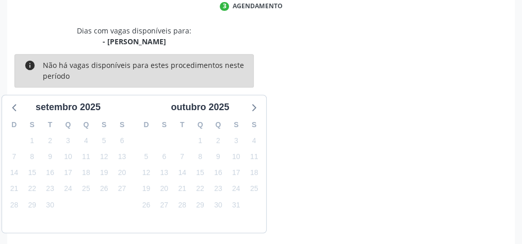
scroll to position [273, 0]
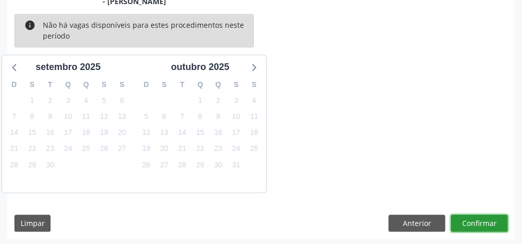
click at [472, 222] on button "Confirmar" at bounding box center [479, 224] width 57 height 18
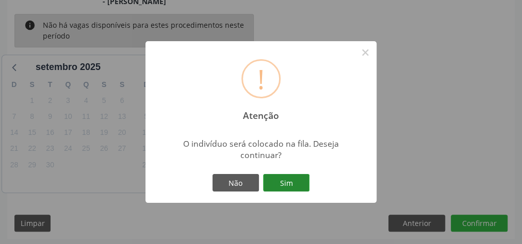
click at [284, 183] on button "Sim" at bounding box center [286, 183] width 46 height 18
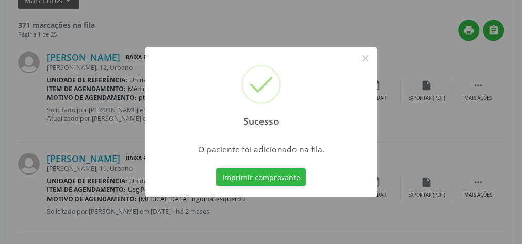
scroll to position [109, 0]
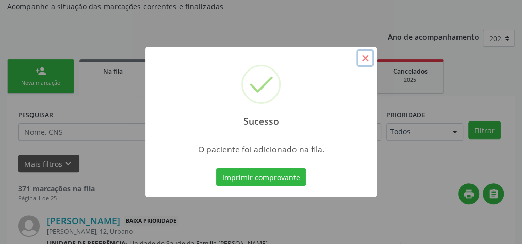
click at [363, 60] on button "×" at bounding box center [365, 59] width 18 height 18
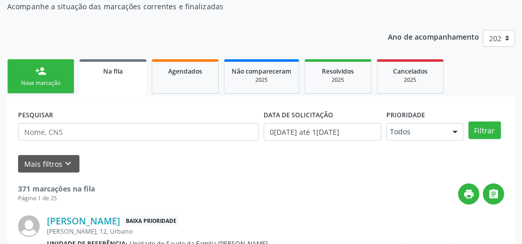
click at [44, 71] on div "person_add" at bounding box center [40, 70] width 11 height 11
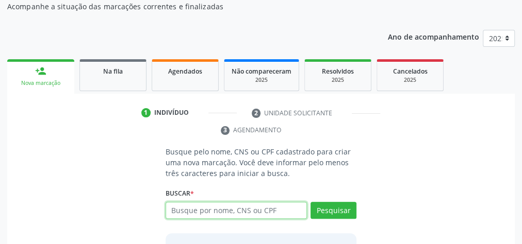
click at [269, 209] on input "text" at bounding box center [236, 211] width 141 height 18
type input "700301909039030"
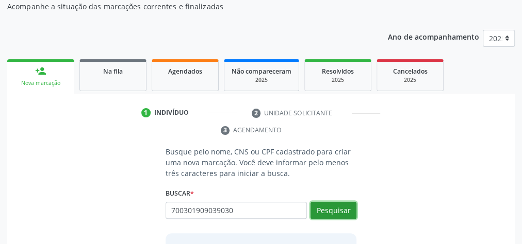
click at [350, 212] on button "Pesquisar" at bounding box center [333, 211] width 46 height 18
type input "700301909039030"
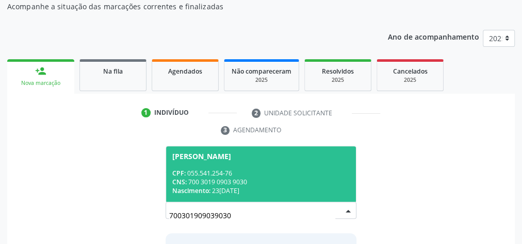
click at [289, 189] on div "Nascimento: 23/11/1982" at bounding box center [260, 191] width 177 height 9
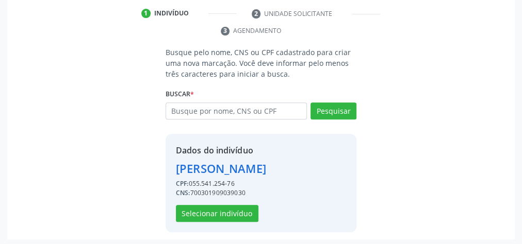
scroll to position [209, 0]
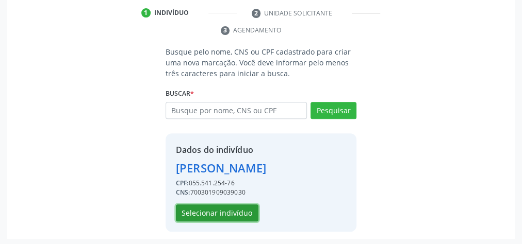
click at [238, 207] on button "Selecionar indivíduo" at bounding box center [217, 214] width 83 height 18
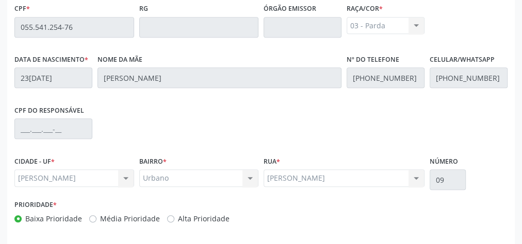
scroll to position [374, 0]
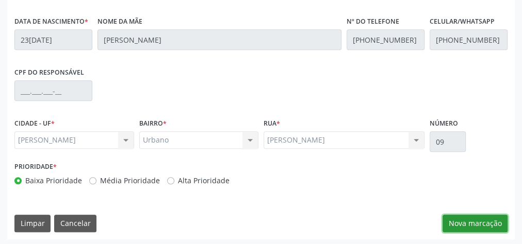
click at [493, 221] on button "Nova marcação" at bounding box center [474, 224] width 65 height 18
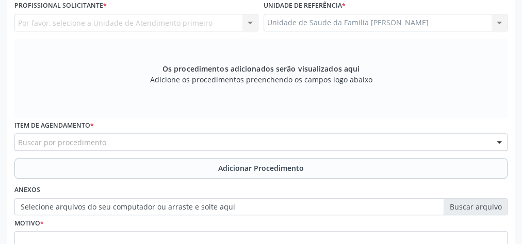
scroll to position [209, 0]
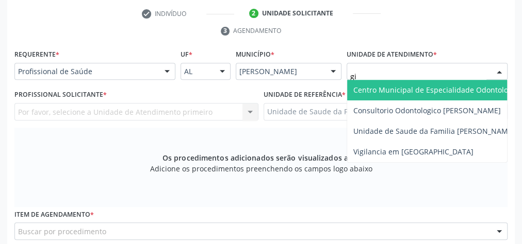
type input "gis"
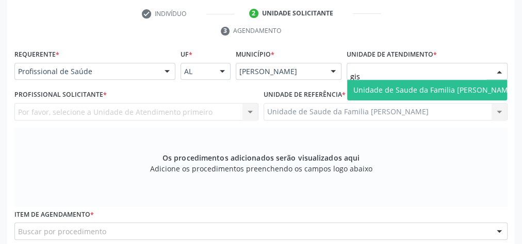
click at [396, 91] on span "Unidade de Saude da Familia [PERSON_NAME]" at bounding box center [433, 90] width 161 height 10
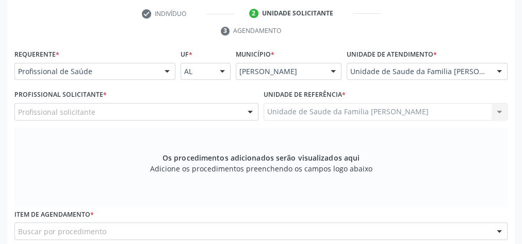
click at [245, 110] on div at bounding box center [249, 113] width 15 height 18
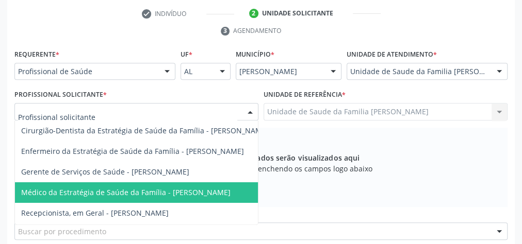
click at [171, 188] on span "Médico da Estratégia de Saúde da Família - [PERSON_NAME]" at bounding box center [125, 193] width 209 height 10
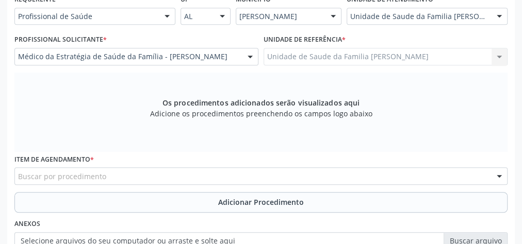
scroll to position [333, 0]
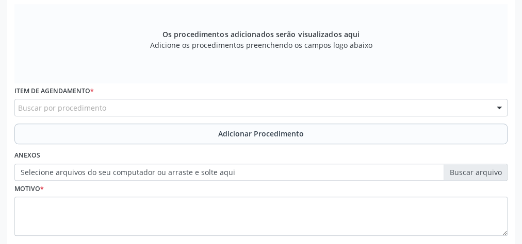
click at [231, 107] on div "Buscar por procedimento" at bounding box center [260, 108] width 493 height 18
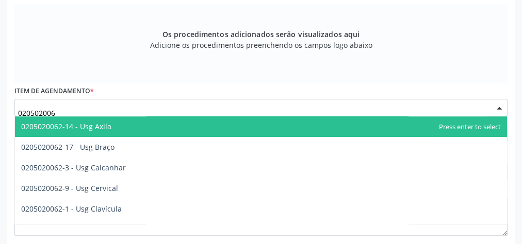
type input "0205020062"
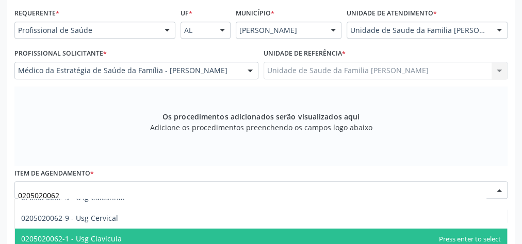
scroll to position [36, 0]
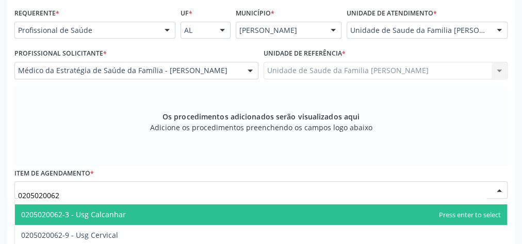
click at [109, 213] on span "0205020062-3 - Usg Calcanhar" at bounding box center [73, 215] width 105 height 10
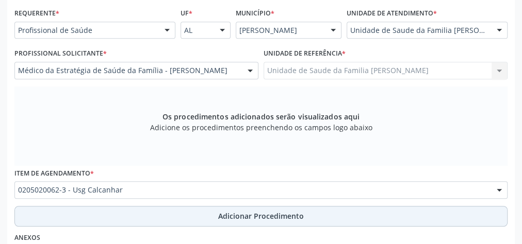
click at [270, 213] on span "Adicionar Procedimento" at bounding box center [261, 216] width 86 height 11
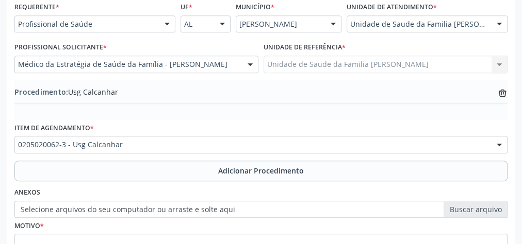
scroll to position [333, 0]
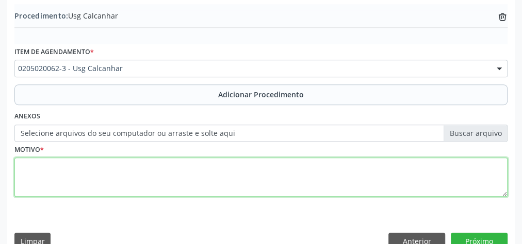
click at [241, 163] on textarea at bounding box center [260, 177] width 493 height 39
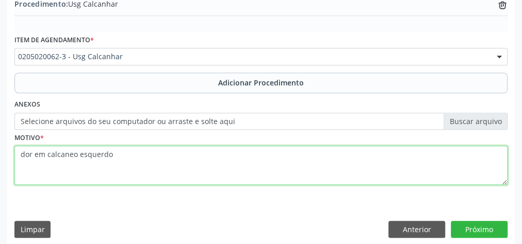
scroll to position [351, 0]
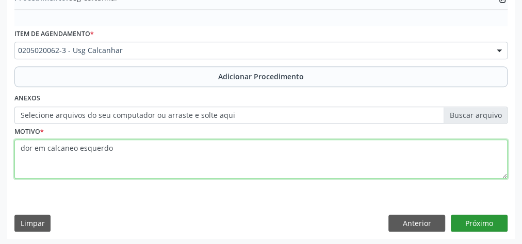
type textarea "dor em calcaneo esquerdo"
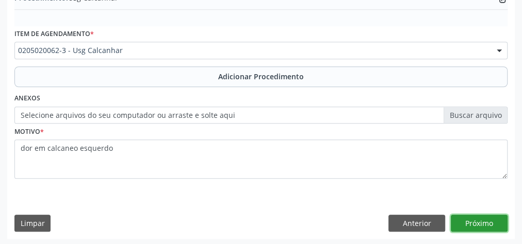
click at [480, 223] on button "Próximo" at bounding box center [479, 224] width 57 height 18
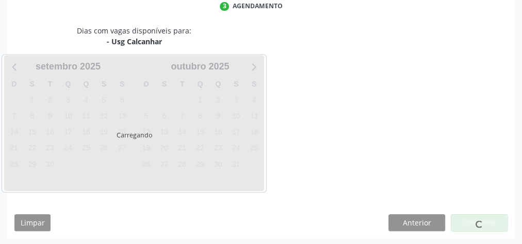
scroll to position [273, 0]
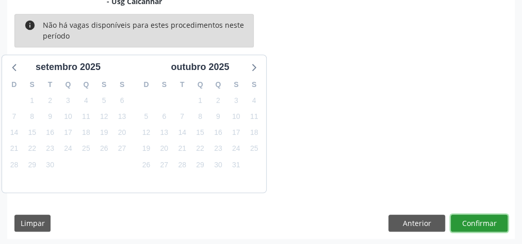
click at [480, 223] on button "Confirmar" at bounding box center [479, 224] width 57 height 18
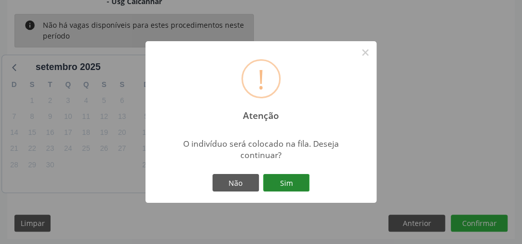
click at [303, 181] on button "Sim" at bounding box center [286, 183] width 46 height 18
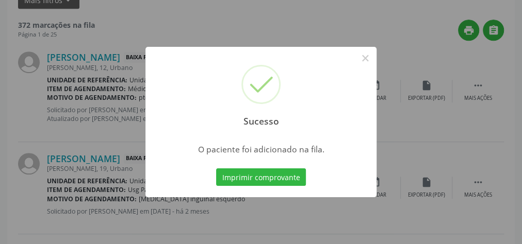
scroll to position [109, 0]
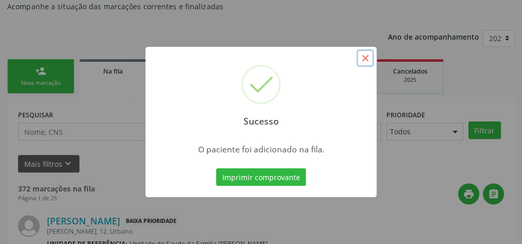
click at [363, 62] on button "×" at bounding box center [365, 59] width 18 height 18
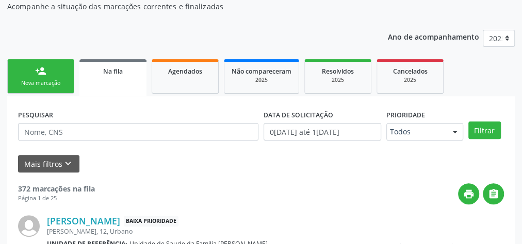
click at [29, 63] on link "person_add Nova marcação" at bounding box center [40, 76] width 67 height 35
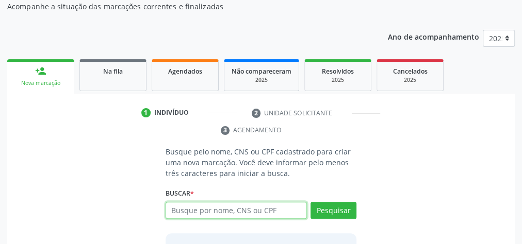
click at [258, 206] on input "text" at bounding box center [236, 211] width 141 height 18
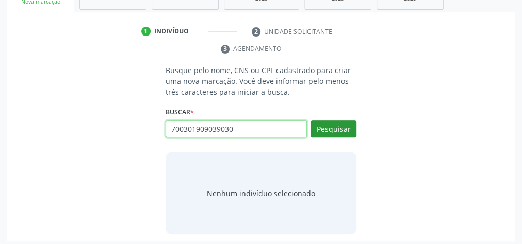
scroll to position [194, 0]
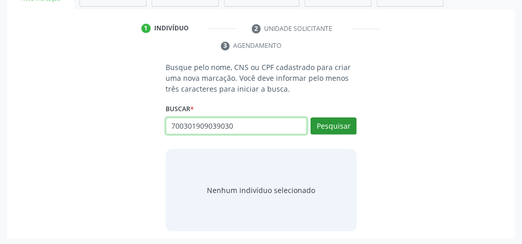
type input "700301909039030"
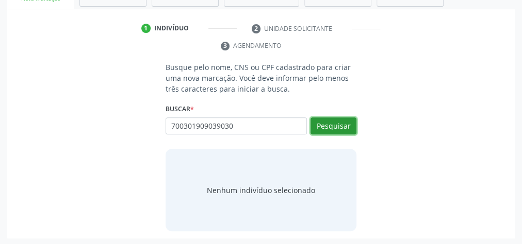
click at [335, 118] on button "Pesquisar" at bounding box center [333, 127] width 46 height 18
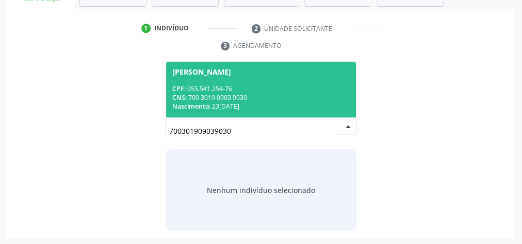
click at [272, 93] on div "CNS: 700 3019 0903 9030" at bounding box center [260, 97] width 177 height 9
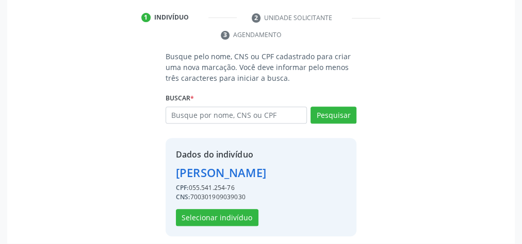
scroll to position [209, 0]
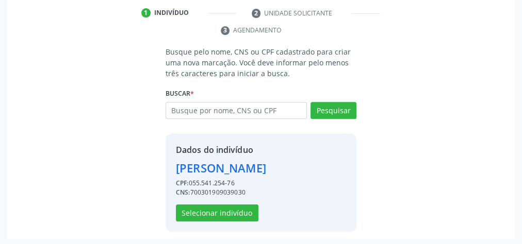
click at [201, 202] on div "Dados do indivíduo Claudiete da Silva CPF: 055.541.254-76 CNS: 700301909039030 …" at bounding box center [221, 183] width 90 height 78
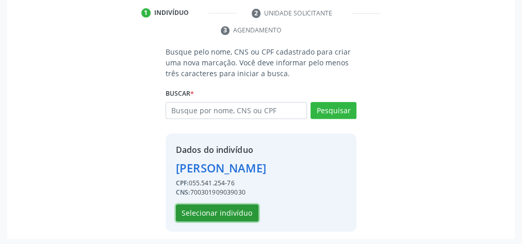
click at [201, 212] on button "Selecionar indivíduo" at bounding box center [217, 214] width 83 height 18
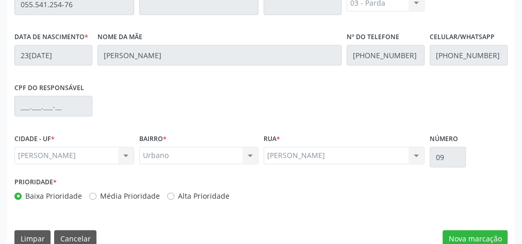
scroll to position [374, 0]
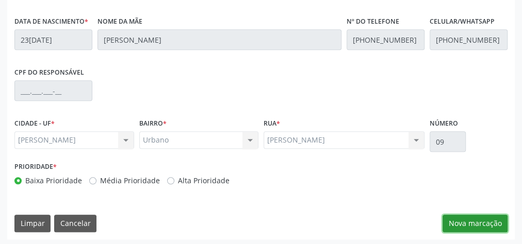
click at [465, 226] on button "Nova marcação" at bounding box center [474, 224] width 65 height 18
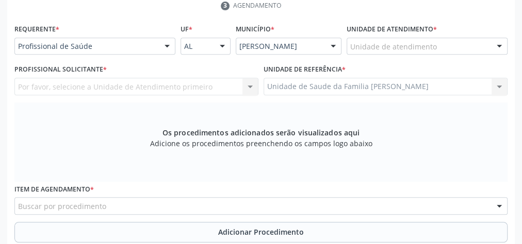
scroll to position [209, 0]
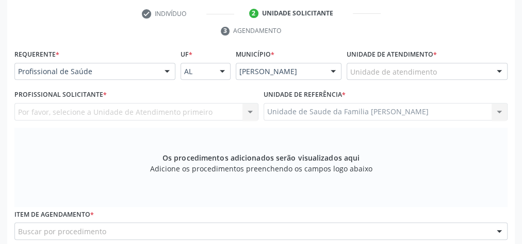
click at [361, 60] on label "Unidade de atendimento *" at bounding box center [392, 55] width 90 height 16
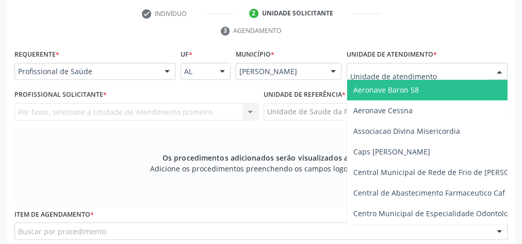
drag, startPoint x: 361, startPoint y: 60, endPoint x: 361, endPoint y: 67, distance: 6.7
click at [361, 66] on div at bounding box center [427, 72] width 161 height 18
click at [361, 67] on input "text" at bounding box center [418, 77] width 136 height 21
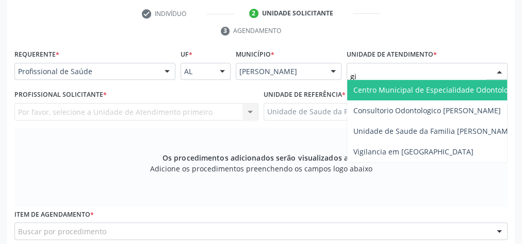
type input "gis"
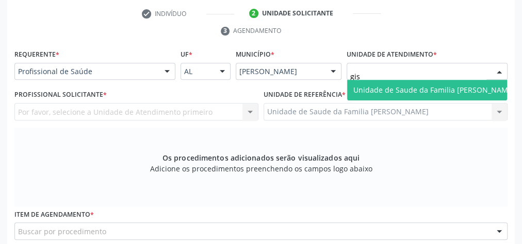
click at [398, 87] on span "Unidade de Saude da Familia [PERSON_NAME]" at bounding box center [433, 90] width 161 height 10
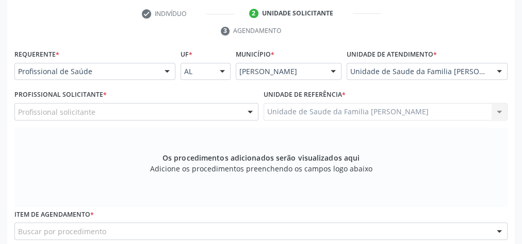
click at [209, 107] on div "Profissional solicitante" at bounding box center [136, 112] width 244 height 18
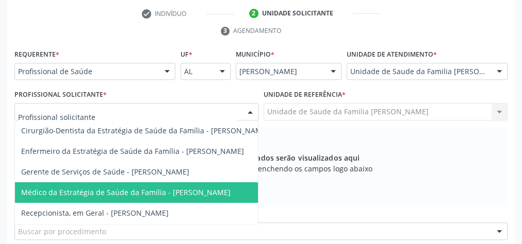
click at [161, 191] on span "Médico da Estratégia de Saúde da Família - [PERSON_NAME]" at bounding box center [125, 193] width 209 height 10
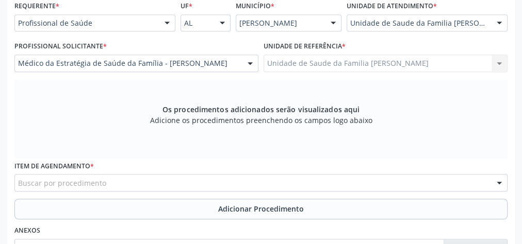
scroll to position [291, 0]
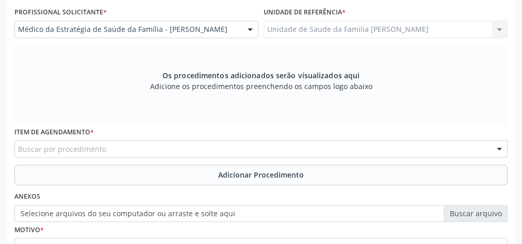
click at [193, 154] on div "Buscar por procedimento" at bounding box center [260, 149] width 493 height 18
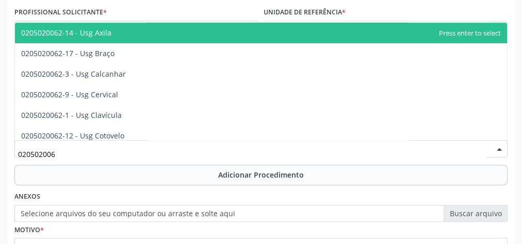
type input "0205020062"
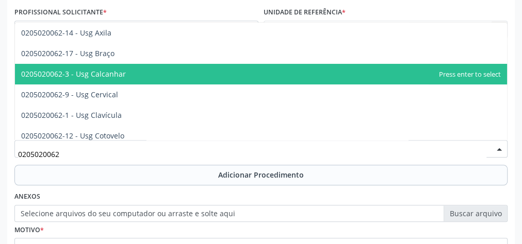
click at [136, 70] on span "0205020062-3 - Usg Calcanhar" at bounding box center [261, 74] width 492 height 21
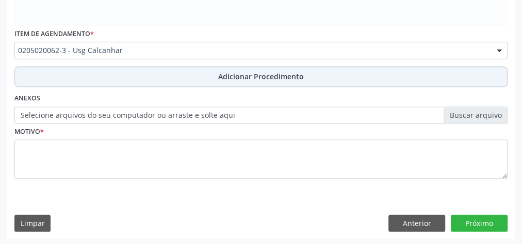
click at [228, 77] on span "Adicionar Procedimento" at bounding box center [261, 76] width 86 height 11
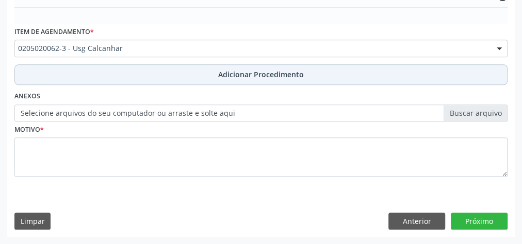
scroll to position [351, 0]
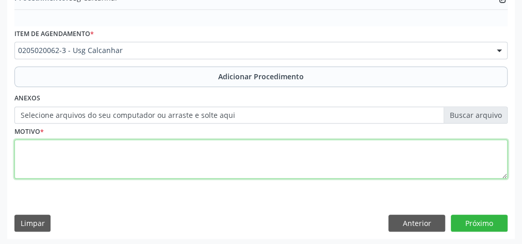
click at [194, 145] on textarea at bounding box center [260, 159] width 493 height 39
type textarea "dor em calcaneo direito."
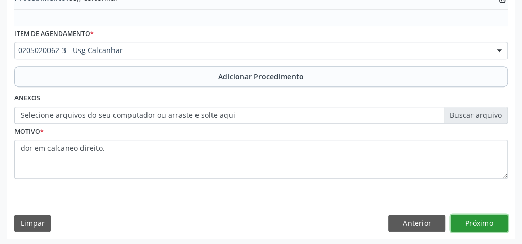
click at [497, 220] on button "Próximo" at bounding box center [479, 224] width 57 height 18
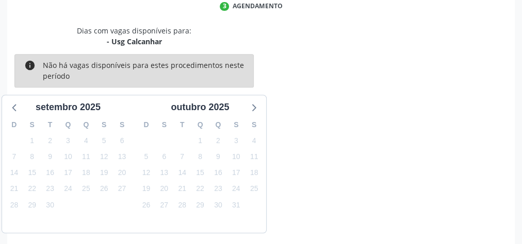
scroll to position [273, 0]
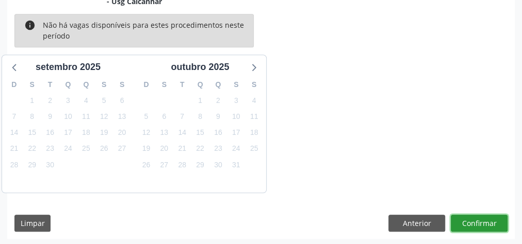
click at [468, 218] on button "Confirmar" at bounding box center [479, 224] width 57 height 18
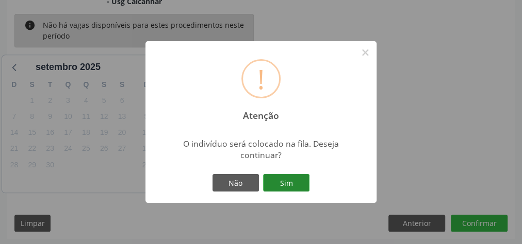
click at [283, 180] on button "Sim" at bounding box center [286, 183] width 46 height 18
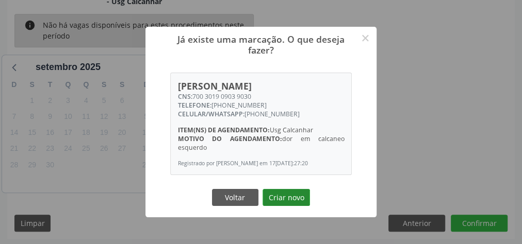
click at [284, 199] on button "Criar novo" at bounding box center [285, 198] width 47 height 18
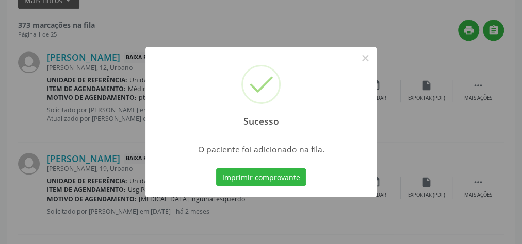
scroll to position [109, 0]
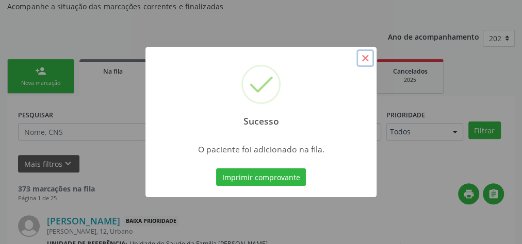
click at [369, 58] on button "×" at bounding box center [365, 59] width 18 height 18
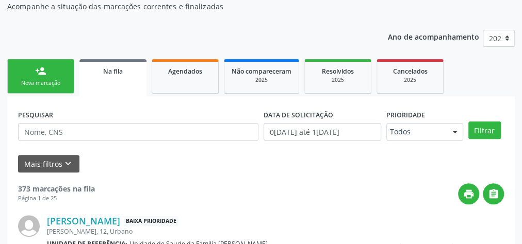
click at [47, 67] on link "person_add Nova marcação" at bounding box center [40, 76] width 67 height 35
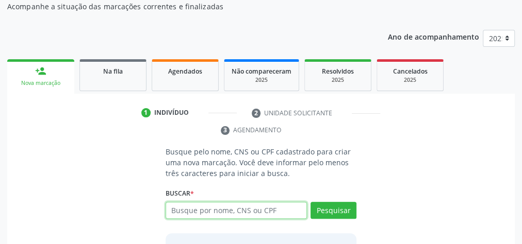
click at [230, 202] on input "text" at bounding box center [236, 211] width 141 height 18
click at [228, 206] on input "text" at bounding box center [236, 211] width 141 height 18
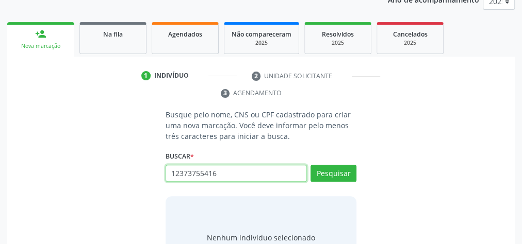
scroll to position [192, 0]
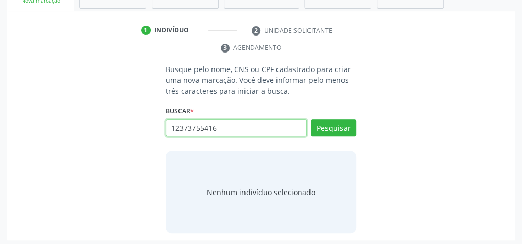
type input "12373755416"
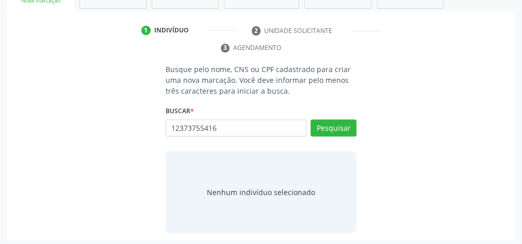
click at [335, 135] on div "Pesquisar" at bounding box center [332, 132] width 50 height 25
click at [337, 130] on button "Pesquisar" at bounding box center [333, 129] width 46 height 18
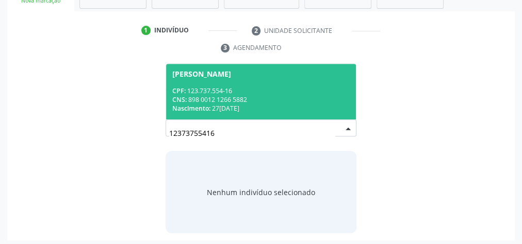
click at [254, 97] on div "CNS: 898 0012 1266 5882" at bounding box center [260, 99] width 177 height 9
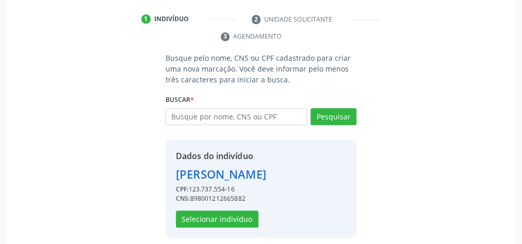
scroll to position [209, 0]
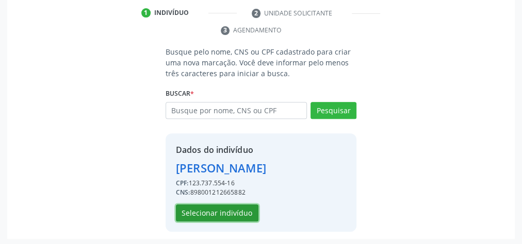
click at [239, 206] on button "Selecionar indivíduo" at bounding box center [217, 214] width 83 height 18
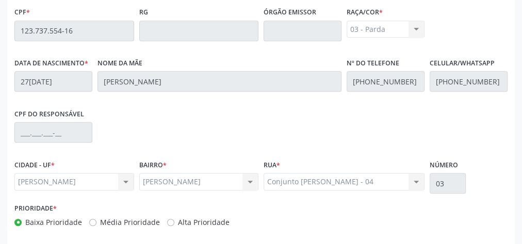
scroll to position [374, 0]
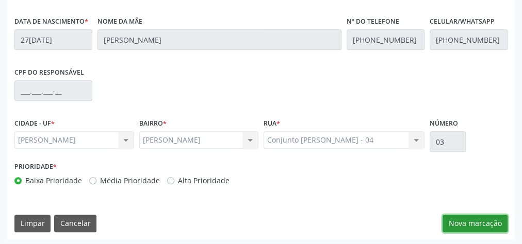
click at [484, 221] on button "Nova marcação" at bounding box center [474, 224] width 65 height 18
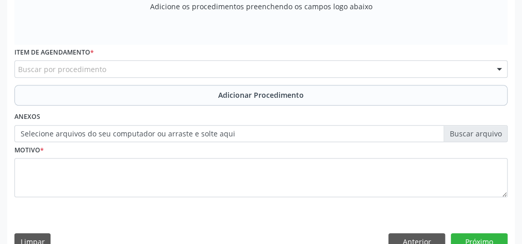
scroll to position [209, 0]
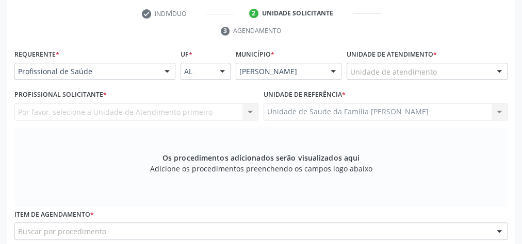
click at [491, 67] on div at bounding box center [498, 72] width 15 height 18
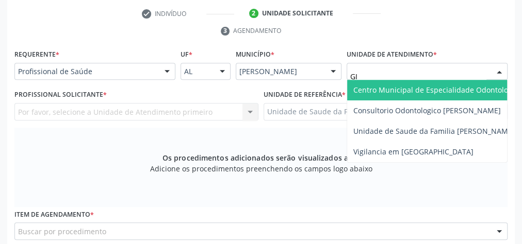
type input "GIS"
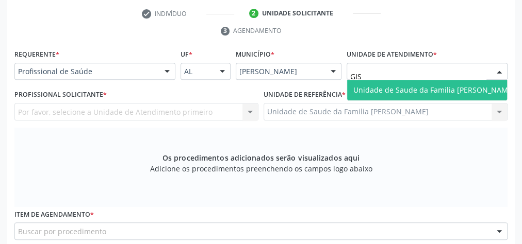
click at [486, 80] on span "Unidade de Saude da Familia [PERSON_NAME]" at bounding box center [434, 90] width 174 height 21
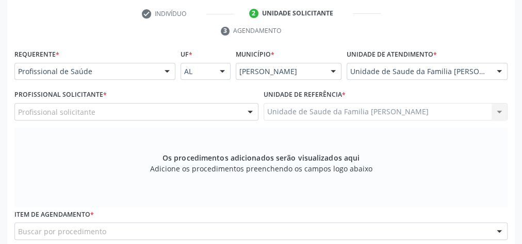
click at [248, 111] on div at bounding box center [249, 113] width 15 height 18
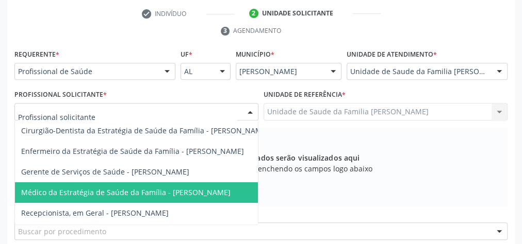
click at [223, 188] on span "Médico da Estratégia de Saúde da Família - [PERSON_NAME]" at bounding box center [125, 193] width 209 height 10
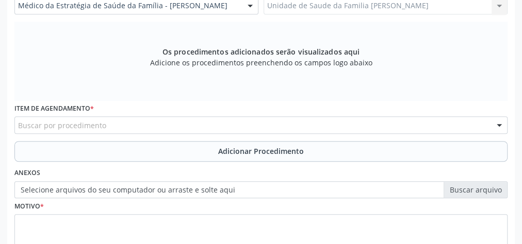
scroll to position [333, 0]
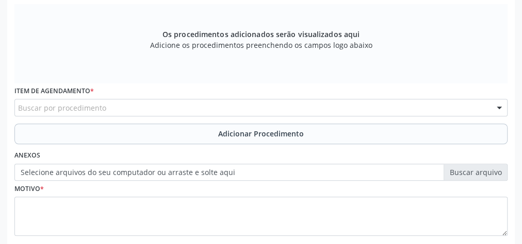
click at [222, 104] on div "Buscar por procedimento" at bounding box center [260, 108] width 493 height 18
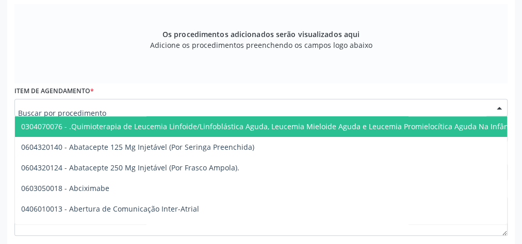
click at [222, 104] on input "text" at bounding box center [252, 113] width 468 height 21
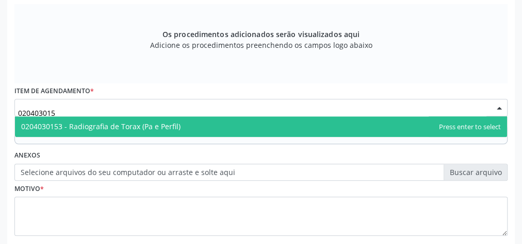
type input "0204030153"
click at [188, 127] on span "0204030153 - Radiografia de Torax (Pa e Perfil)" at bounding box center [261, 127] width 492 height 21
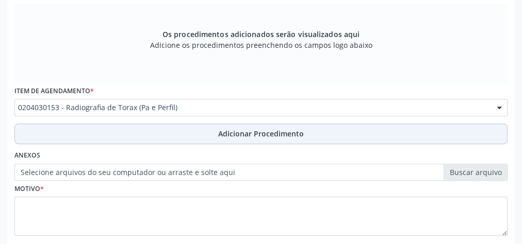
click at [247, 132] on span "Adicionar Procedimento" at bounding box center [261, 133] width 86 height 11
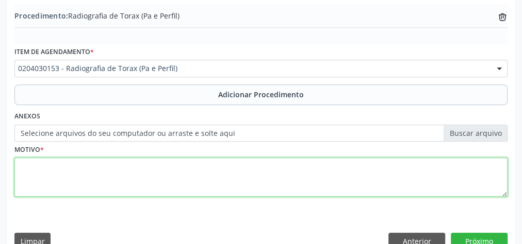
click at [217, 186] on textarea at bounding box center [260, 177] width 493 height 39
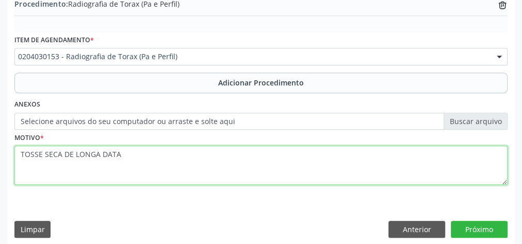
scroll to position [351, 0]
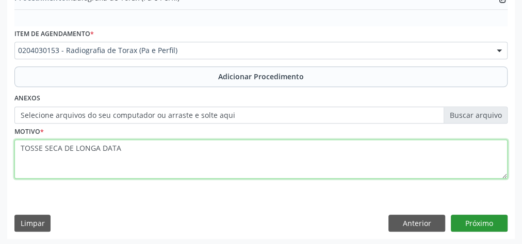
type textarea "TOSSE SECA DE LONGA DATA"
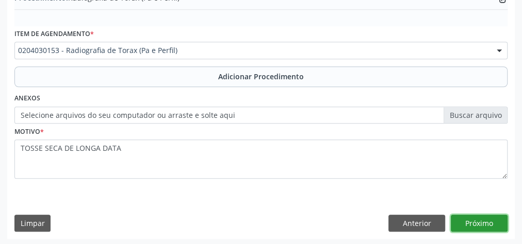
click at [485, 219] on button "Próximo" at bounding box center [479, 224] width 57 height 18
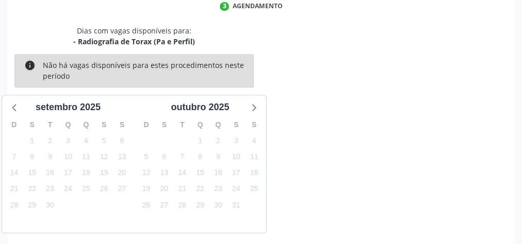
scroll to position [273, 0]
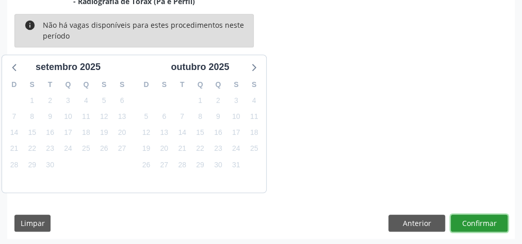
click at [485, 219] on button "Confirmar" at bounding box center [479, 224] width 57 height 18
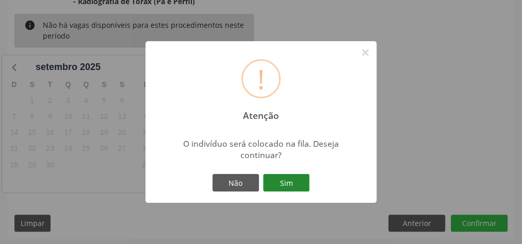
click at [283, 175] on button "Sim" at bounding box center [286, 183] width 46 height 18
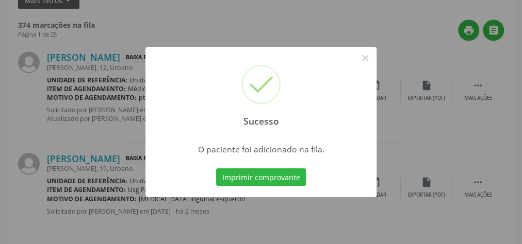
scroll to position [109, 0]
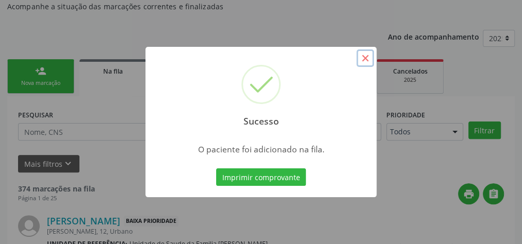
click at [361, 57] on button "×" at bounding box center [365, 59] width 18 height 18
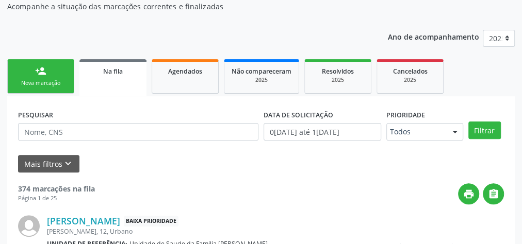
click at [43, 69] on div "person_add" at bounding box center [40, 70] width 11 height 11
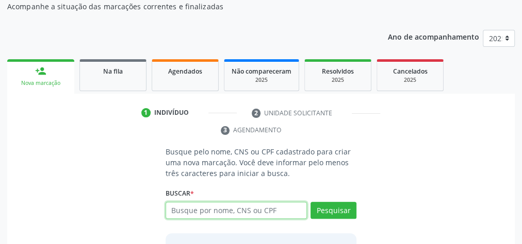
click at [254, 215] on input "text" at bounding box center [236, 211] width 141 height 18
type input "068893399400"
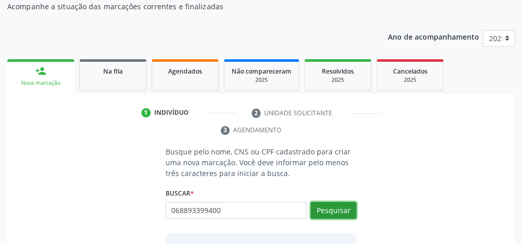
click at [338, 203] on button "Pesquisar" at bounding box center [333, 211] width 46 height 18
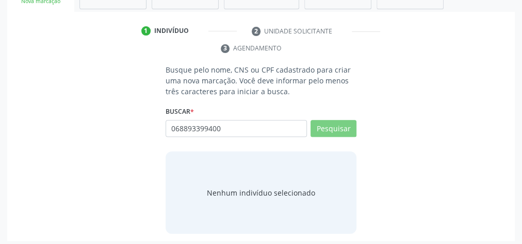
scroll to position [194, 0]
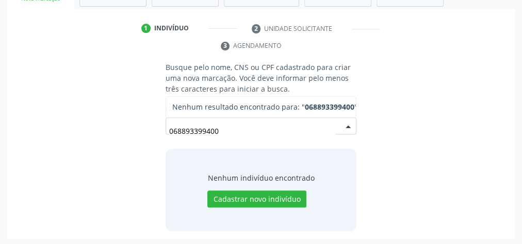
click at [345, 122] on div "068893399400 Nenhum resultado encontrado para: " 068893399400 " Não há nenhuma …" at bounding box center [261, 130] width 191 height 25
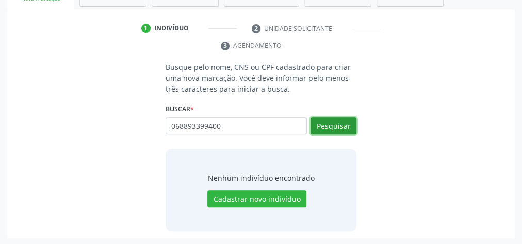
click at [345, 122] on button "Pesquisar" at bounding box center [333, 127] width 46 height 18
click at [414, 77] on div "Busque pelo nome, CNS ou CPF cadastrado para criar uma nova marcação. Você deve…" at bounding box center [260, 147] width 493 height 170
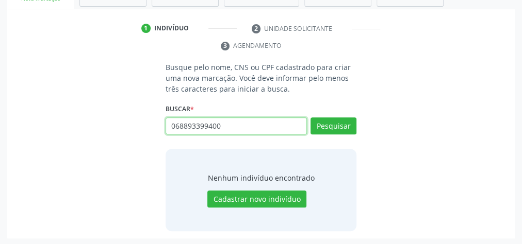
click at [231, 120] on input "068893399400" at bounding box center [236, 127] width 141 height 18
type input "0"
type input "06689399400"
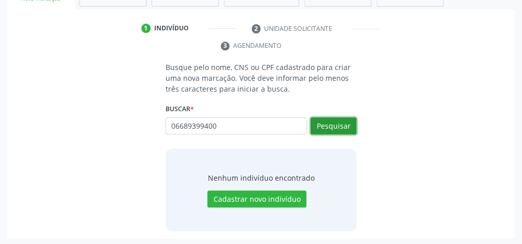
click at [339, 121] on button "Pesquisar" at bounding box center [333, 127] width 46 height 18
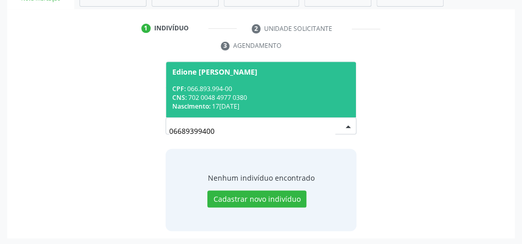
click at [283, 100] on div "CNS: 702 0048 4977 0380" at bounding box center [260, 97] width 177 height 9
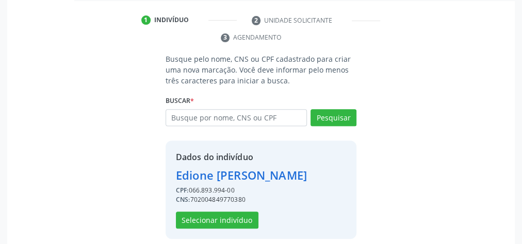
scroll to position [209, 0]
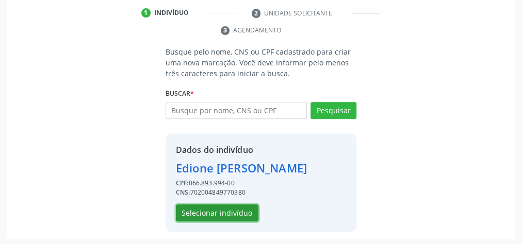
click at [223, 208] on button "Selecionar indivíduo" at bounding box center [217, 214] width 83 height 18
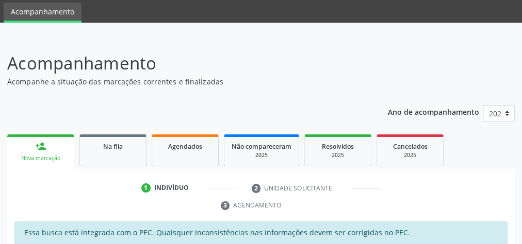
scroll to position [0, 0]
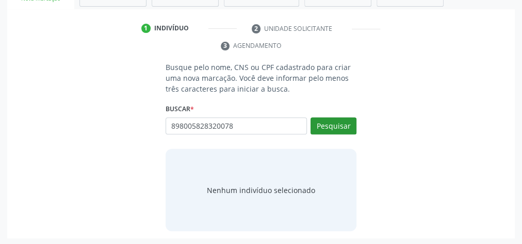
type input "898005828320078"
click at [339, 119] on button "Pesquisar" at bounding box center [333, 127] width 46 height 18
type input "898005828320078"
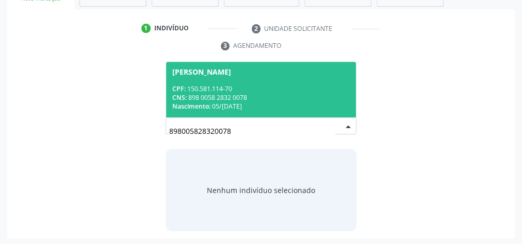
click at [236, 80] on span "[PERSON_NAME] CPF: 150.581.114-70 CNS: 898 0058 2832 0078 Nascimento: [DATE]" at bounding box center [261, 89] width 190 height 55
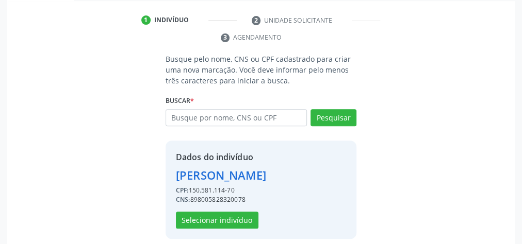
scroll to position [209, 0]
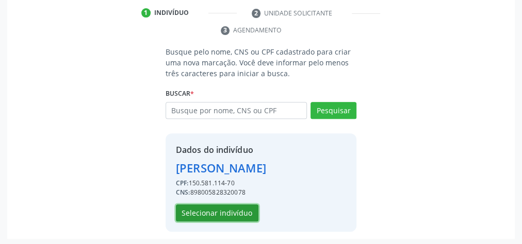
click at [249, 210] on button "Selecionar indivíduo" at bounding box center [217, 214] width 83 height 18
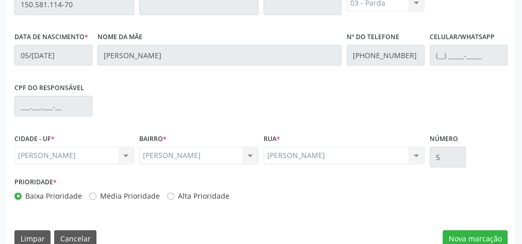
scroll to position [374, 0]
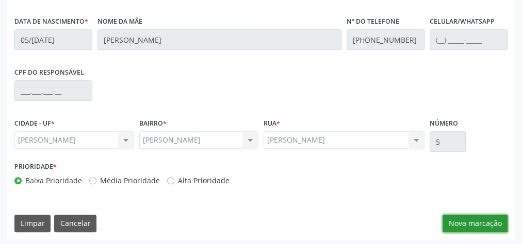
click at [477, 220] on button "Nova marcação" at bounding box center [474, 224] width 65 height 18
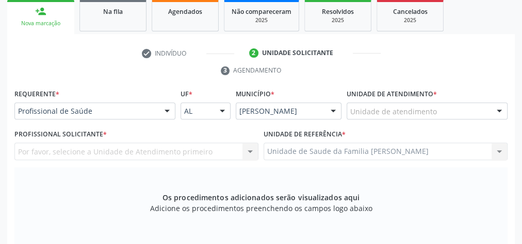
scroll to position [168, 0]
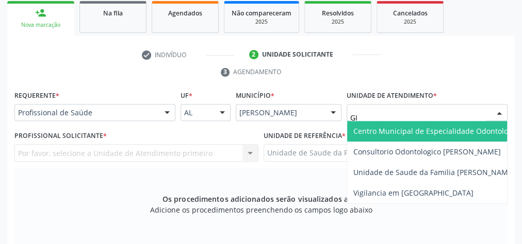
type input "GIS"
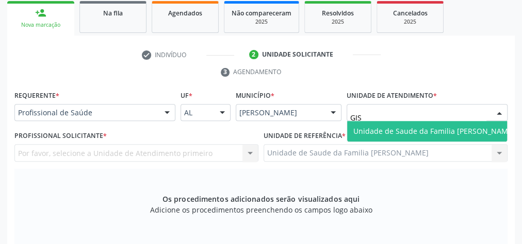
click at [395, 127] on span "Unidade de Saude da Familia [PERSON_NAME]" at bounding box center [433, 131] width 161 height 10
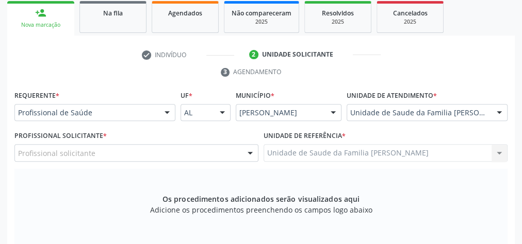
click at [252, 151] on div at bounding box center [249, 154] width 15 height 18
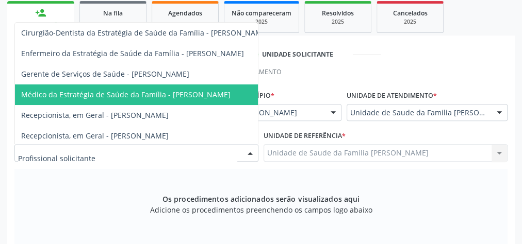
click at [185, 95] on span "Médico da Estratégia de Saúde da Família - [PERSON_NAME]" at bounding box center [125, 95] width 209 height 10
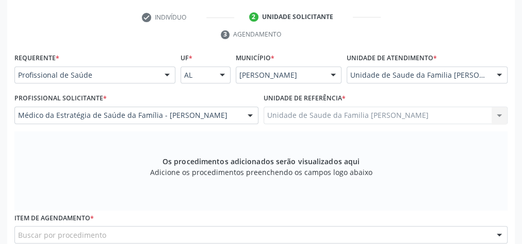
scroll to position [291, 0]
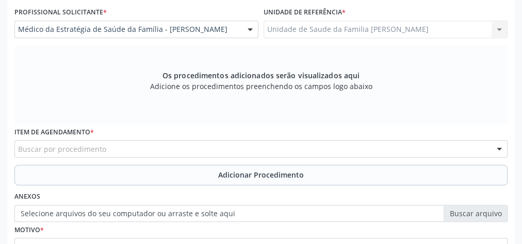
click at [281, 140] on div "Buscar por procedimento" at bounding box center [260, 149] width 493 height 18
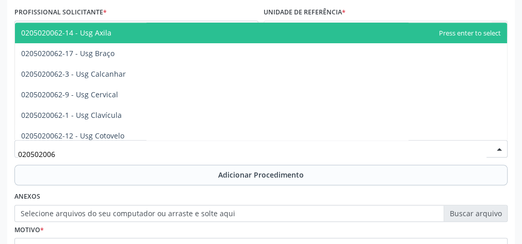
type input "0205020062"
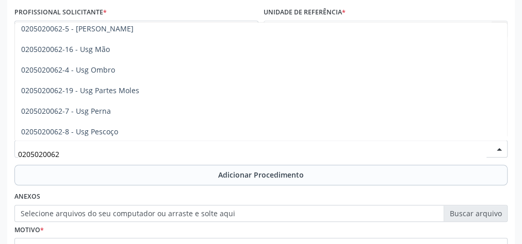
scroll to position [165, 0]
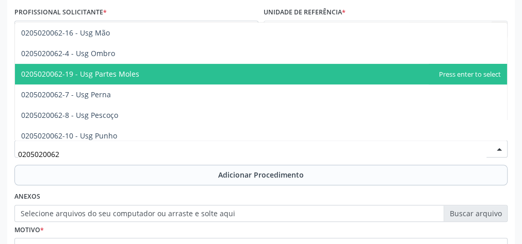
click at [133, 74] on span "0205020062-19 - Usg Partes Moles" at bounding box center [80, 74] width 118 height 10
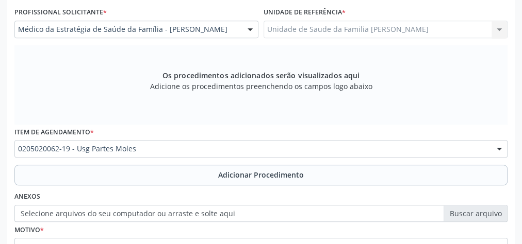
scroll to position [333, 0]
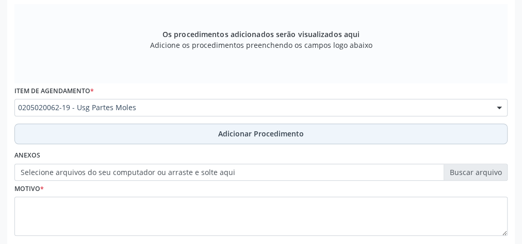
click at [261, 133] on span "Adicionar Procedimento" at bounding box center [261, 133] width 86 height 11
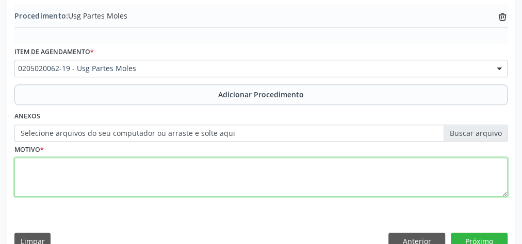
click at [240, 185] on textarea at bounding box center [260, 177] width 493 height 39
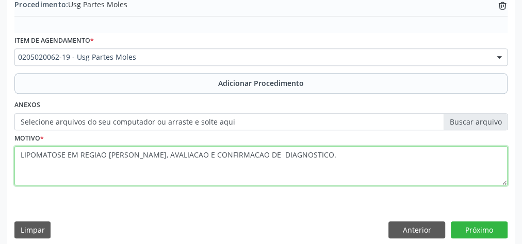
scroll to position [351, 0]
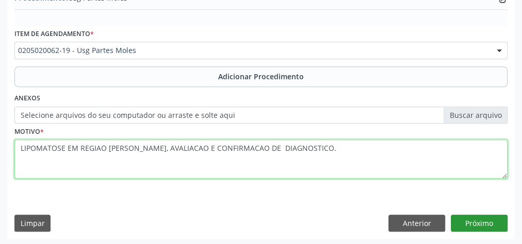
type textarea "LIPOMATOSE EM REGIAO [PERSON_NAME], AVALIACAO E CONFIRMACAO DE DIAGNOSTICO."
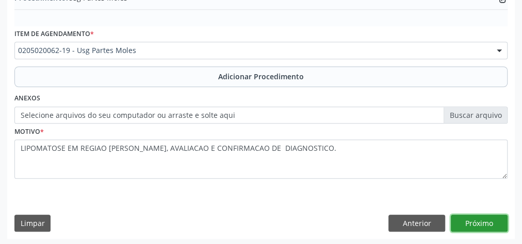
click at [475, 221] on button "Próximo" at bounding box center [479, 224] width 57 height 18
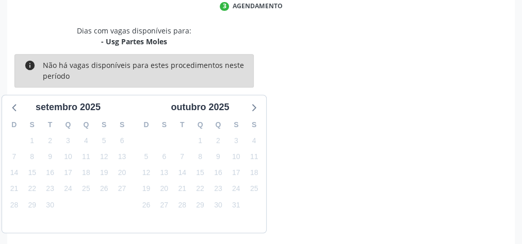
scroll to position [273, 0]
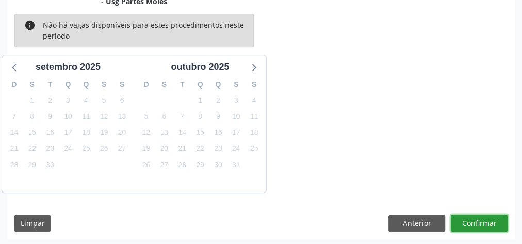
click at [475, 221] on button "Confirmar" at bounding box center [479, 224] width 57 height 18
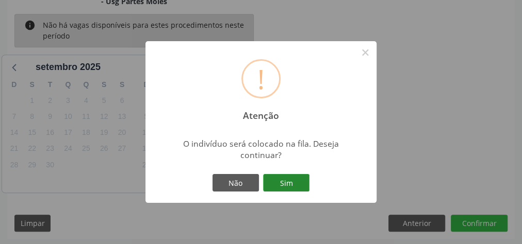
click at [301, 182] on button "Sim" at bounding box center [286, 183] width 46 height 18
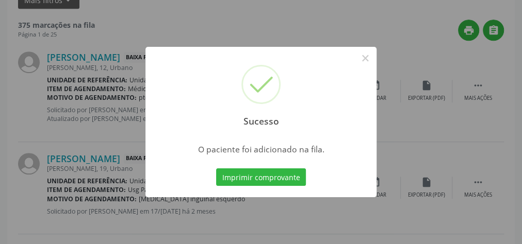
scroll to position [109, 0]
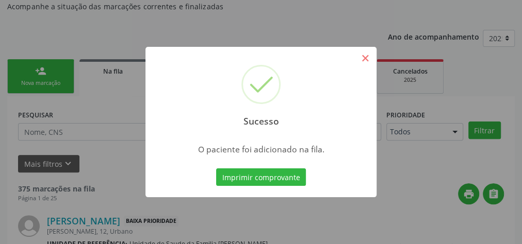
click at [371, 58] on div "Sucesso ×" at bounding box center [260, 91] width 231 height 89
click at [366, 59] on button "×" at bounding box center [365, 59] width 18 height 18
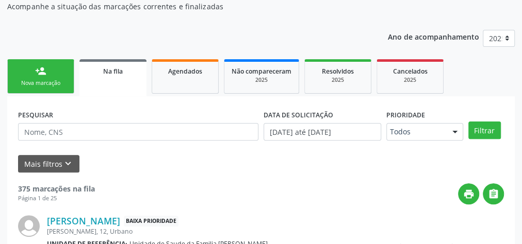
click at [35, 81] on div "Nova marcação" at bounding box center [41, 83] width 52 height 8
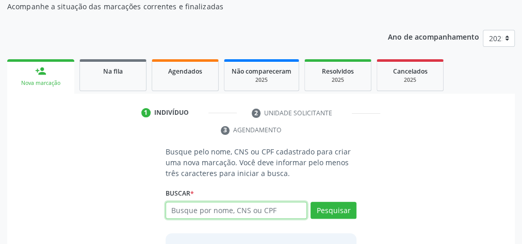
click at [251, 212] on input "text" at bounding box center [236, 211] width 141 height 18
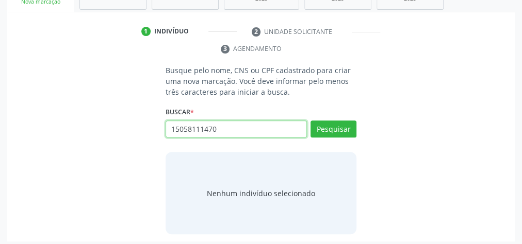
scroll to position [192, 0]
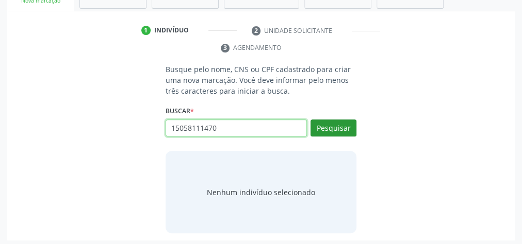
type input "15058111470"
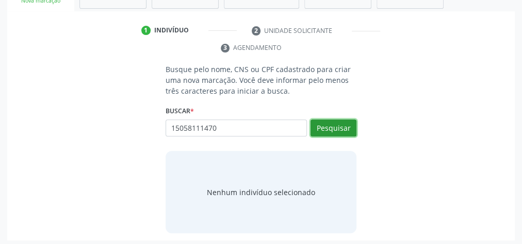
click at [348, 126] on button "Pesquisar" at bounding box center [333, 129] width 46 height 18
type input "15058111470"
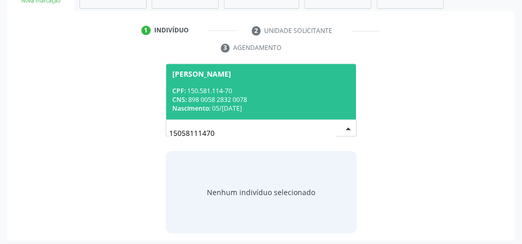
click at [280, 102] on div "CNS: 898 0058 2832 0078" at bounding box center [260, 99] width 177 height 9
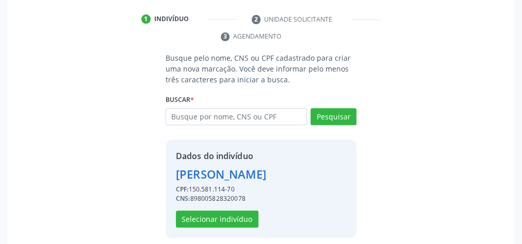
scroll to position [209, 0]
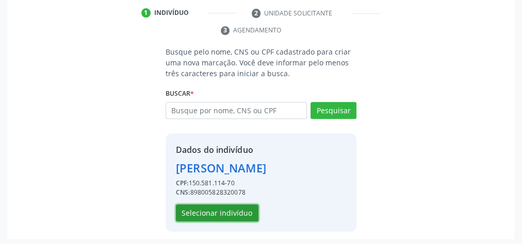
click at [251, 211] on button "Selecionar indivíduo" at bounding box center [217, 214] width 83 height 18
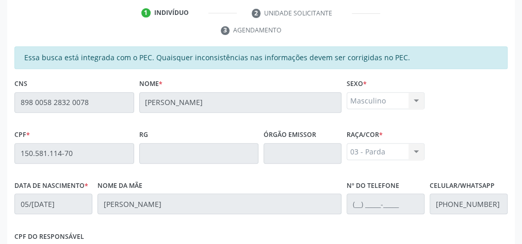
scroll to position [374, 0]
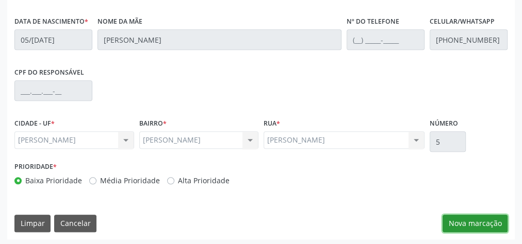
click at [483, 218] on button "Nova marcação" at bounding box center [474, 224] width 65 height 18
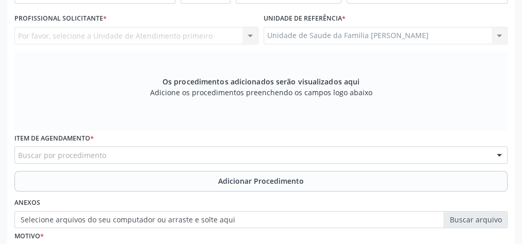
scroll to position [250, 0]
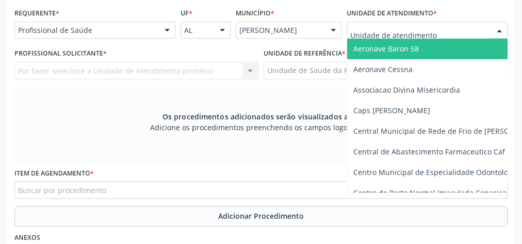
click at [446, 33] on div at bounding box center [427, 31] width 161 height 18
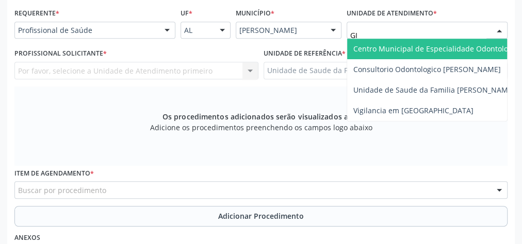
type input "GIS"
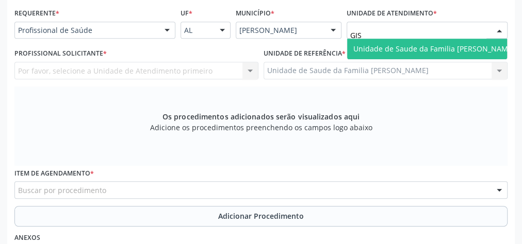
click at [444, 46] on span "Unidade de Saude da Familia [PERSON_NAME]" at bounding box center [433, 49] width 161 height 10
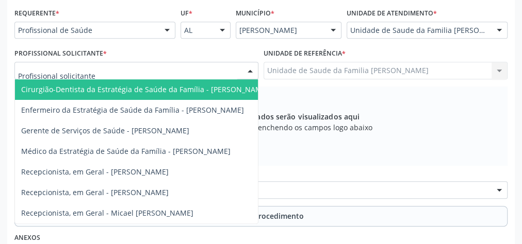
click at [253, 69] on div at bounding box center [249, 71] width 15 height 18
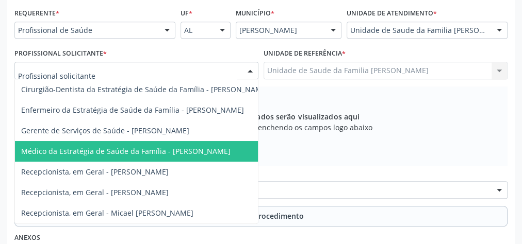
click at [184, 151] on span "Médico da Estratégia de Saúde da Família - [PERSON_NAME]" at bounding box center [125, 151] width 209 height 10
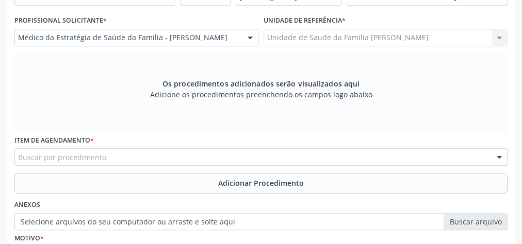
scroll to position [374, 0]
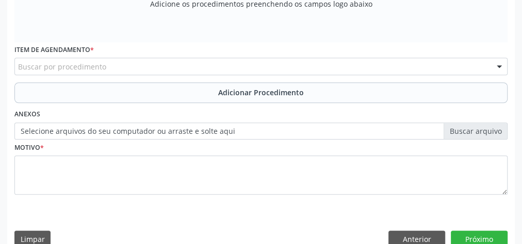
click at [237, 62] on div "Buscar por procedimento" at bounding box center [260, 67] width 493 height 18
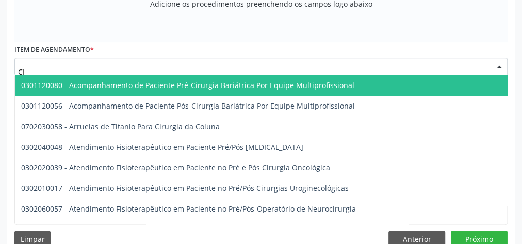
type input "C"
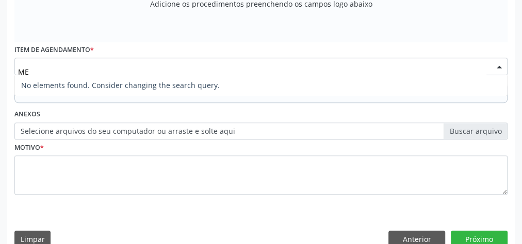
type input "M"
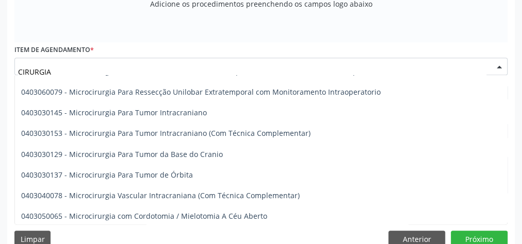
scroll to position [908, 0]
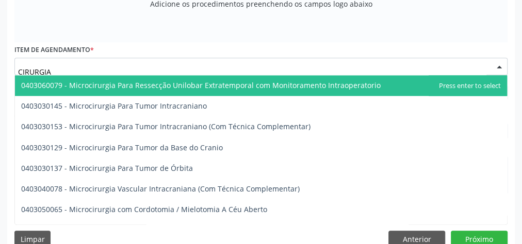
click at [77, 64] on input "CIRURGIA" at bounding box center [252, 71] width 468 height 21
type input "C"
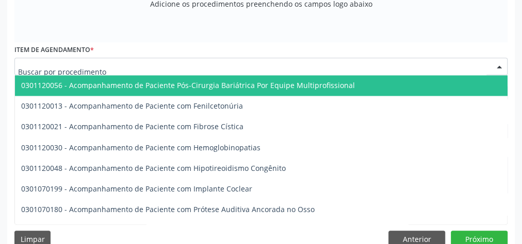
click at [77, 64] on input "text" at bounding box center [252, 71] width 468 height 21
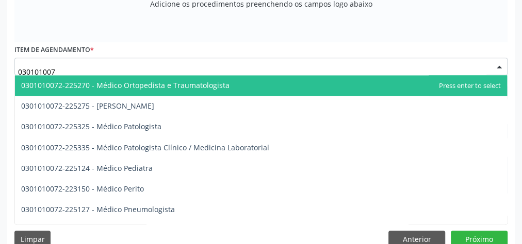
type input "0301010072"
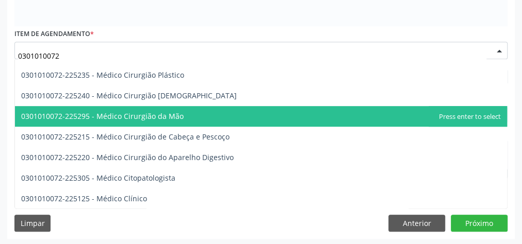
scroll to position [242, 0]
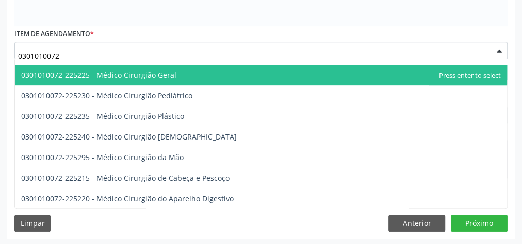
click at [135, 71] on span "0301010072-225225 - Médico Cirurgião Geral" at bounding box center [98, 75] width 155 height 10
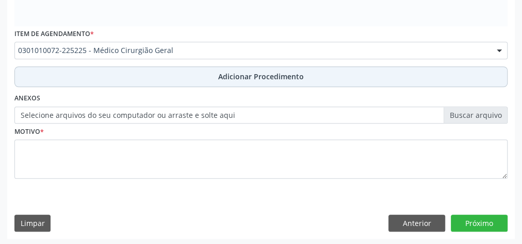
click at [258, 69] on button "Adicionar Procedimento" at bounding box center [260, 77] width 493 height 21
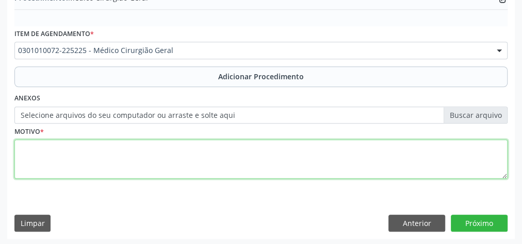
click at [201, 154] on textarea at bounding box center [260, 159] width 493 height 39
click at [209, 151] on textarea at bounding box center [260, 159] width 493 height 39
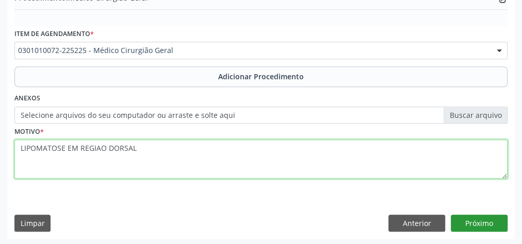
type textarea "LIPOMATOSE EM REGIAO DORSAL"
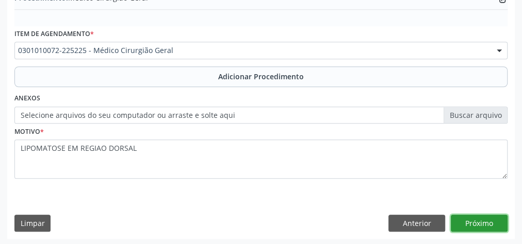
click at [487, 217] on button "Próximo" at bounding box center [479, 224] width 57 height 18
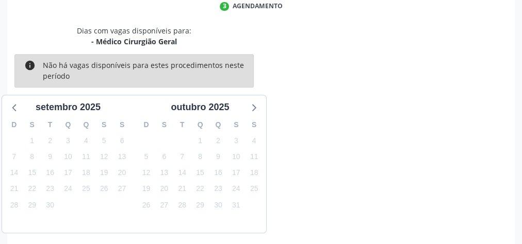
scroll to position [273, 0]
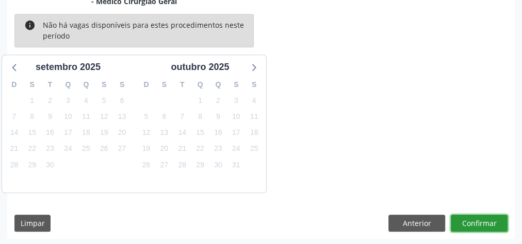
click at [482, 215] on button "Confirmar" at bounding box center [479, 224] width 57 height 18
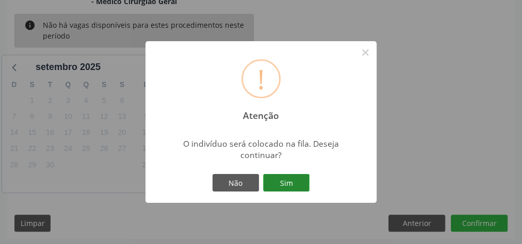
click at [294, 187] on button "Sim" at bounding box center [286, 183] width 46 height 18
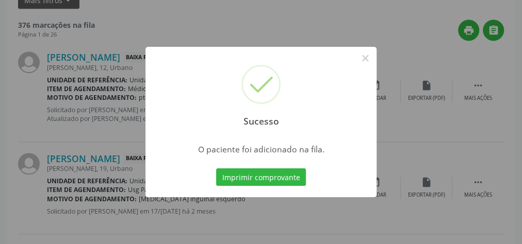
scroll to position [109, 0]
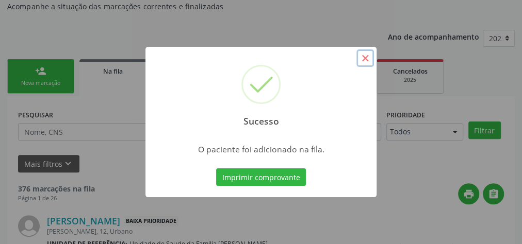
click at [365, 53] on button "×" at bounding box center [365, 59] width 18 height 18
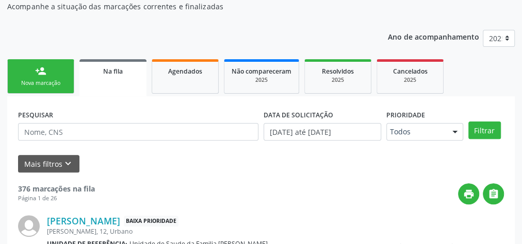
click at [44, 72] on div "person_add" at bounding box center [40, 70] width 11 height 11
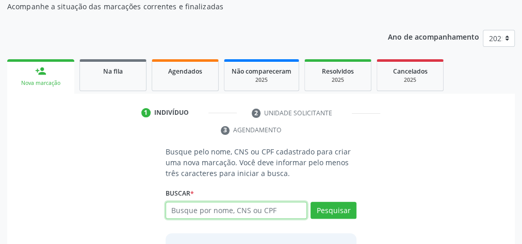
click at [287, 215] on input "text" at bounding box center [236, 211] width 141 height 18
type input "06981317460"
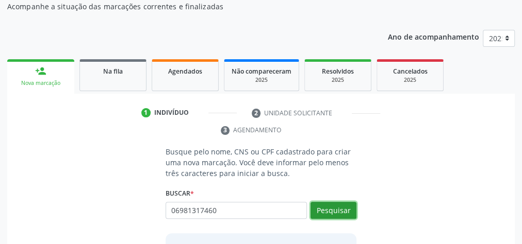
click at [340, 205] on button "Pesquisar" at bounding box center [333, 211] width 46 height 18
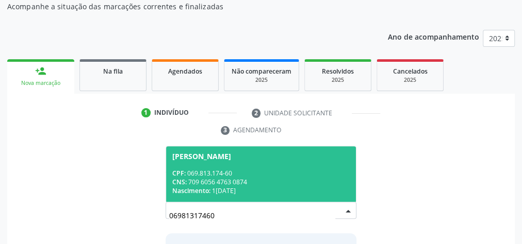
click at [289, 174] on div "CPF: 069.813.174-60" at bounding box center [260, 173] width 177 height 9
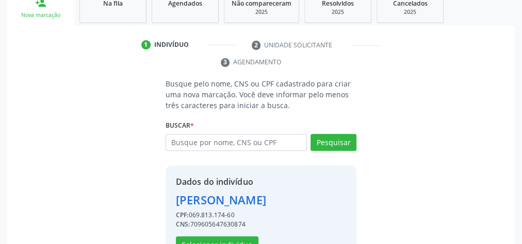
scroll to position [209, 0]
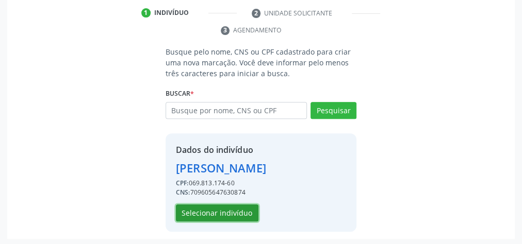
click at [238, 207] on button "Selecionar indivíduo" at bounding box center [217, 214] width 83 height 18
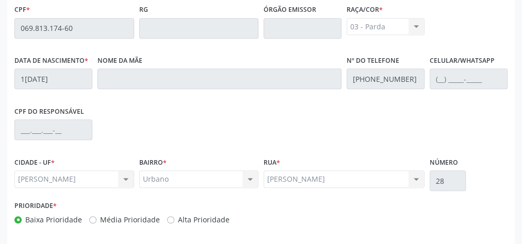
scroll to position [374, 0]
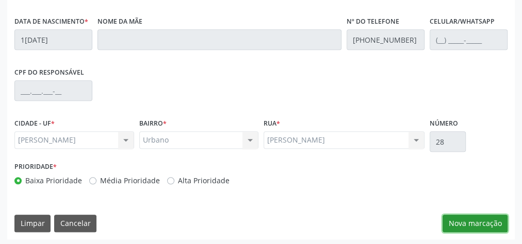
click at [494, 219] on button "Nova marcação" at bounding box center [474, 224] width 65 height 18
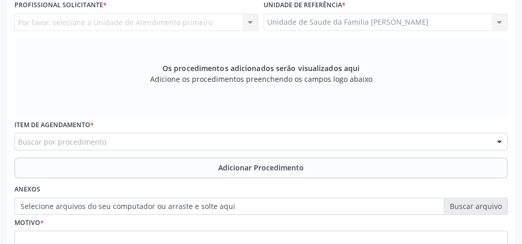
scroll to position [209, 0]
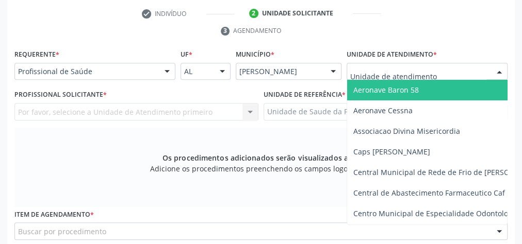
click at [454, 70] on div at bounding box center [427, 72] width 161 height 18
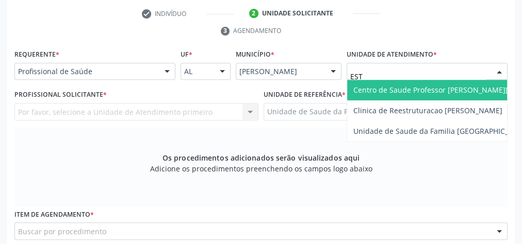
type input "ESTA"
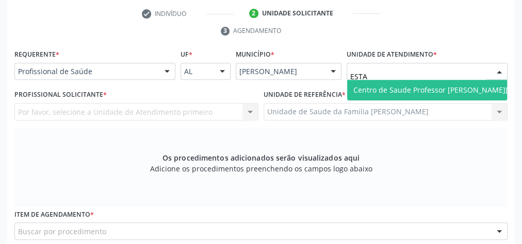
click at [447, 82] on span "Centro de Saude Professor [PERSON_NAME][GEOGRAPHIC_DATA]" at bounding box center [465, 90] width 237 height 21
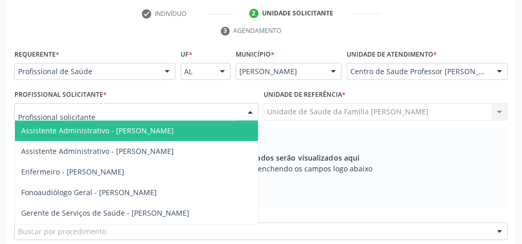
click at [219, 110] on div at bounding box center [136, 112] width 244 height 18
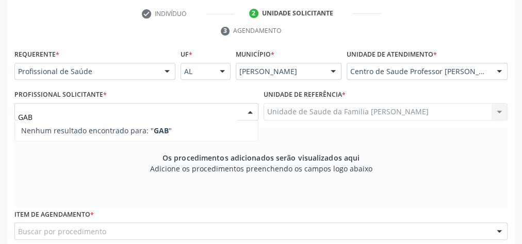
type input "GA"
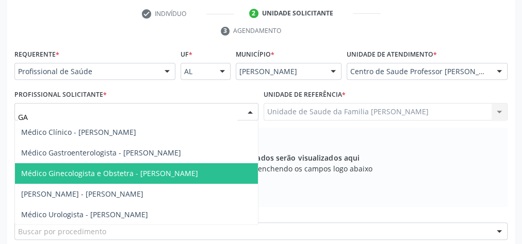
scroll to position [250, 0]
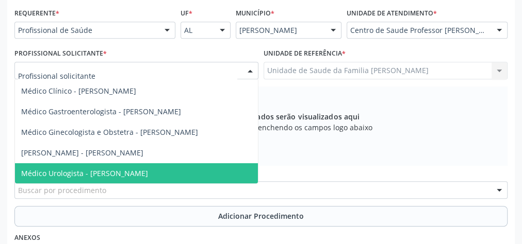
click at [499, 31] on div at bounding box center [498, 31] width 15 height 18
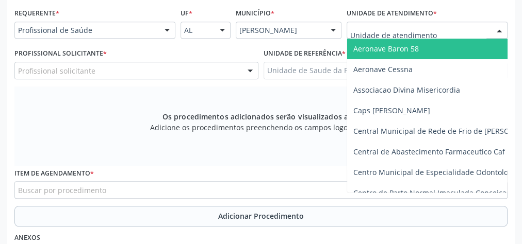
click at [470, 27] on input "text" at bounding box center [418, 35] width 136 height 21
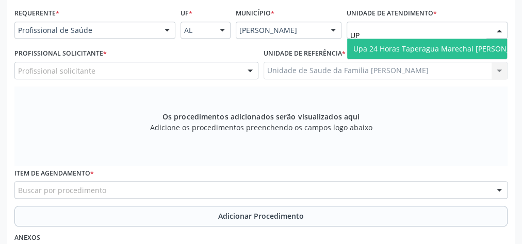
type input "UPA"
click at [453, 41] on span "Upa 24 Horas Taperagua Marechal [PERSON_NAME]" at bounding box center [443, 49] width 192 height 21
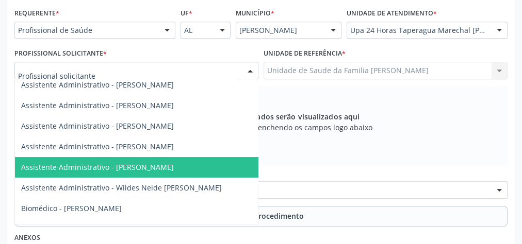
click at [249, 66] on div at bounding box center [249, 71] width 15 height 18
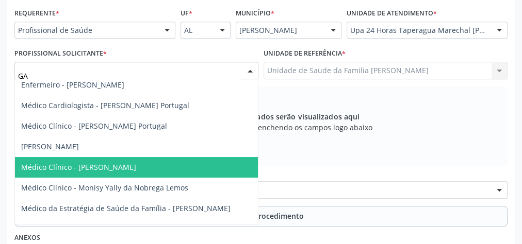
type input "GAB"
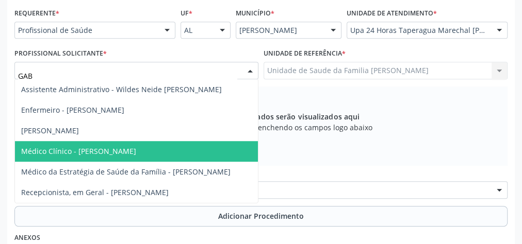
click at [128, 152] on span "Médico Clínico - [PERSON_NAME]" at bounding box center [78, 151] width 115 height 10
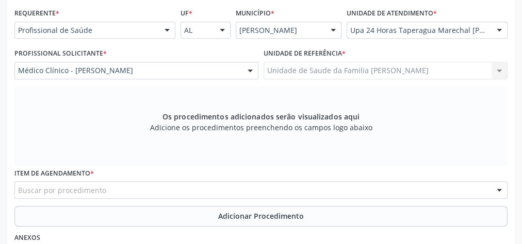
click at [234, 187] on div "Buscar por procedimento" at bounding box center [260, 191] width 493 height 18
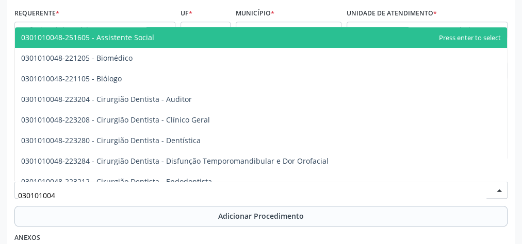
type input "0301010048"
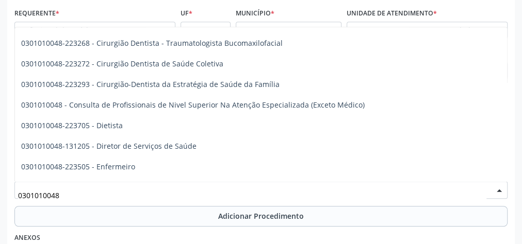
scroll to position [536, 0]
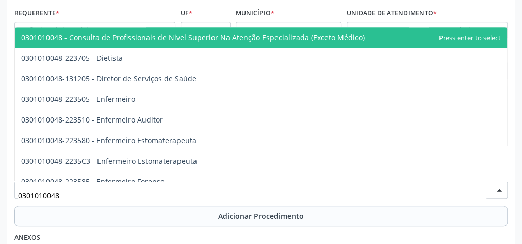
click at [250, 36] on span "0301010048 - Consulta de Profissionais de Nivel Superior Na Atenção Especializa…" at bounding box center [192, 37] width 343 height 10
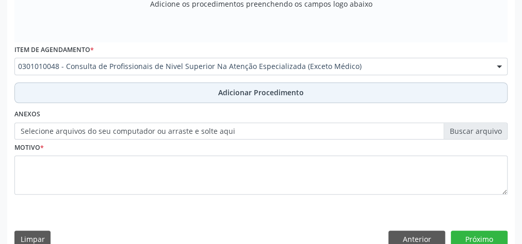
click at [250, 88] on span "Adicionar Procedimento" at bounding box center [261, 92] width 86 height 11
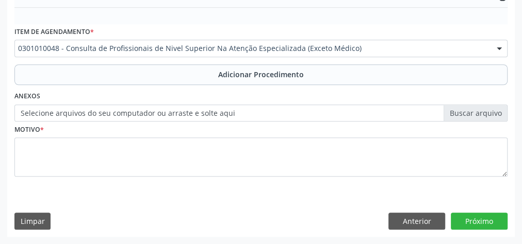
scroll to position [335, 0]
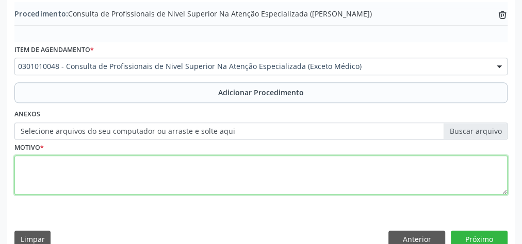
click at [209, 163] on textarea at bounding box center [260, 175] width 493 height 39
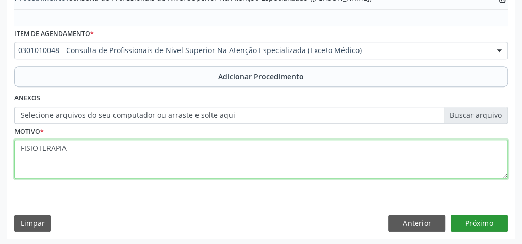
type textarea "FISIOTERAPIA"
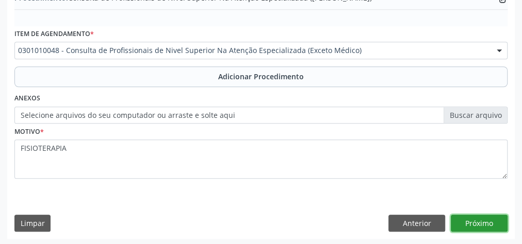
click at [480, 216] on button "Próximo" at bounding box center [479, 224] width 57 height 18
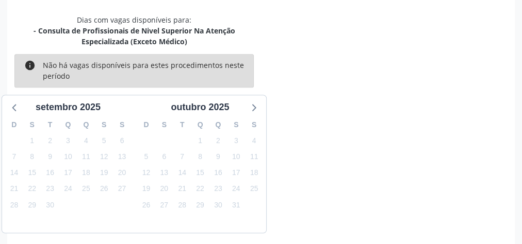
scroll to position [284, 0]
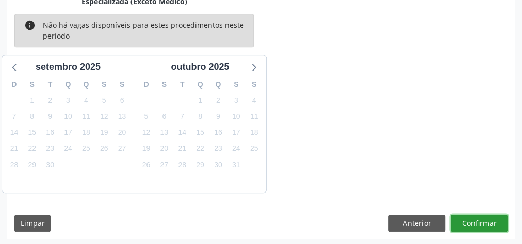
click at [480, 218] on button "Confirmar" at bounding box center [479, 224] width 57 height 18
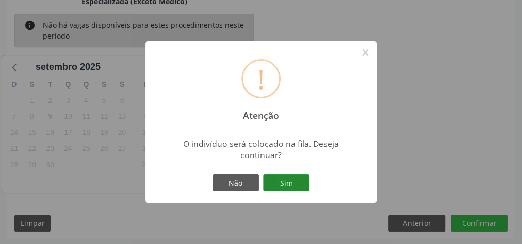
click at [303, 177] on button "Sim" at bounding box center [286, 183] width 46 height 18
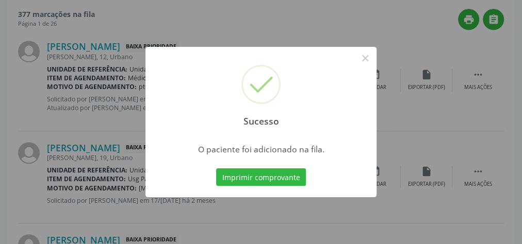
scroll to position [109, 0]
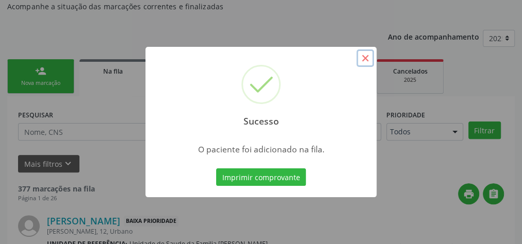
click at [364, 64] on button "×" at bounding box center [365, 59] width 18 height 18
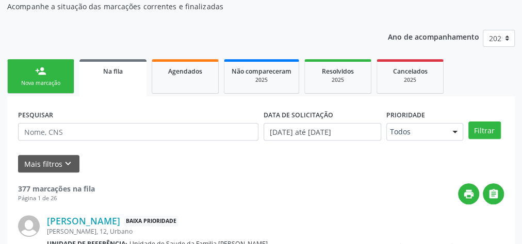
click at [46, 69] on link "person_add Nova marcação" at bounding box center [40, 76] width 67 height 35
